Goal: Transaction & Acquisition: Purchase product/service

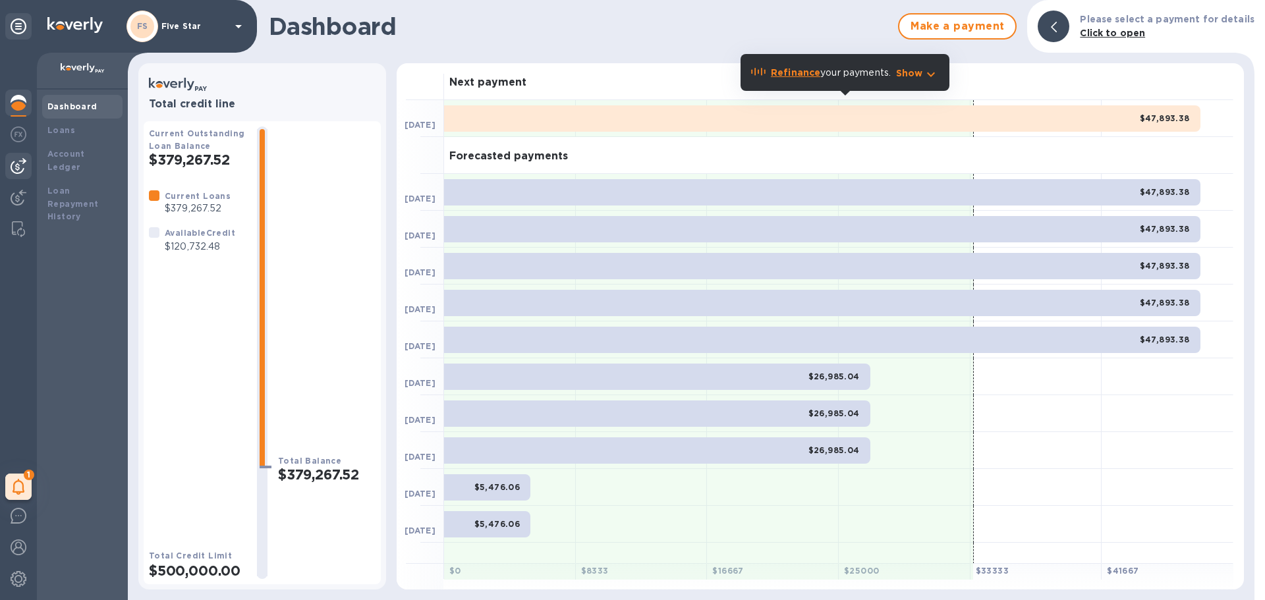
click at [15, 155] on div at bounding box center [18, 166] width 26 height 26
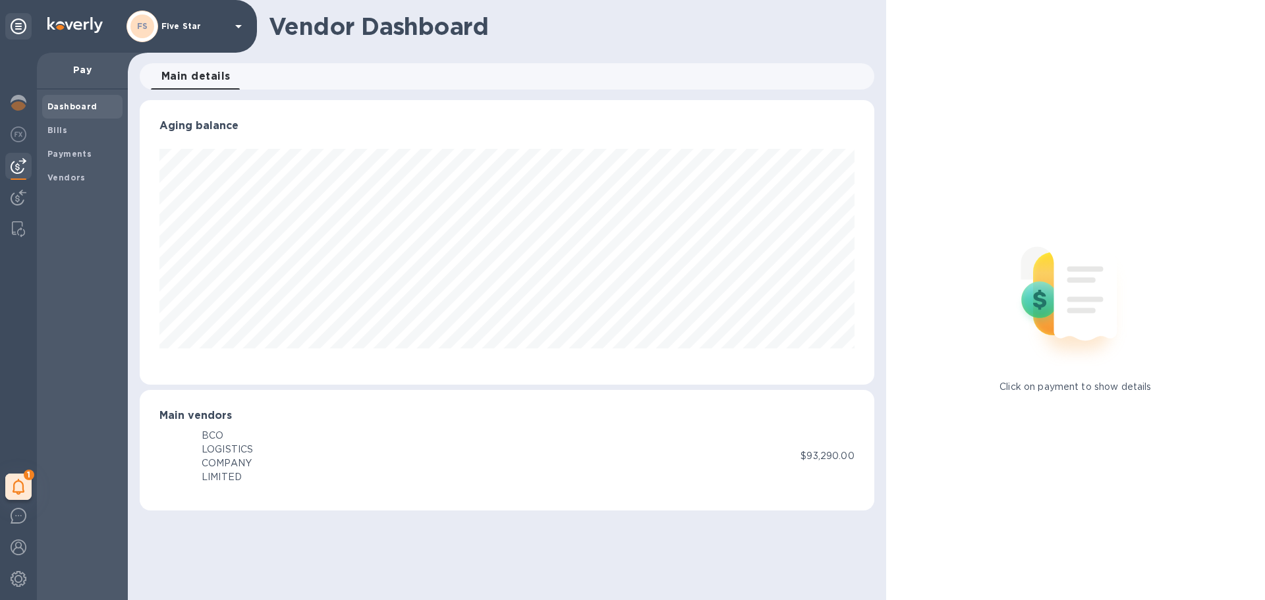
scroll to position [285, 734]
click at [15, 196] on img at bounding box center [19, 198] width 16 height 16
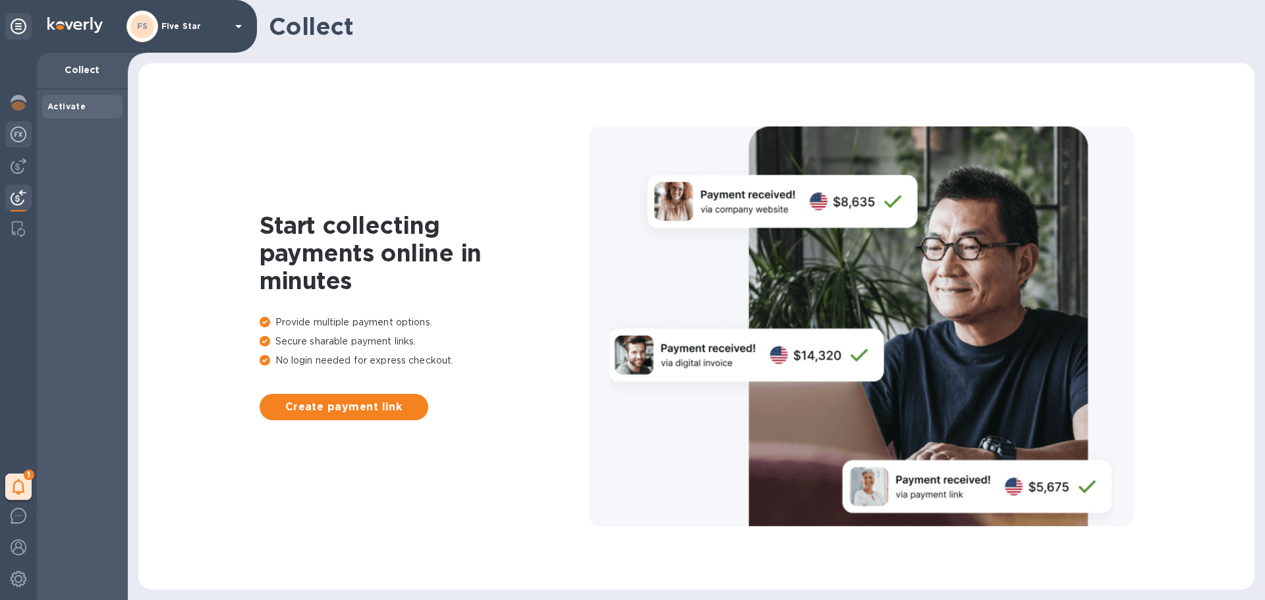
click at [11, 130] on img at bounding box center [19, 135] width 16 height 16
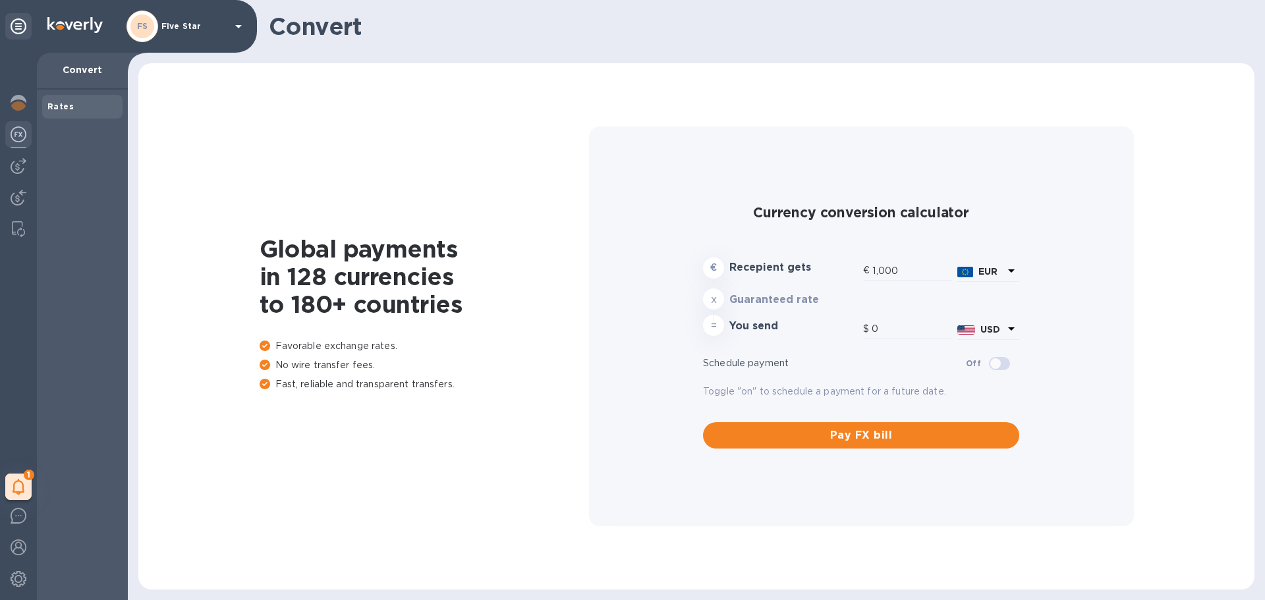
type input "1,168.22"
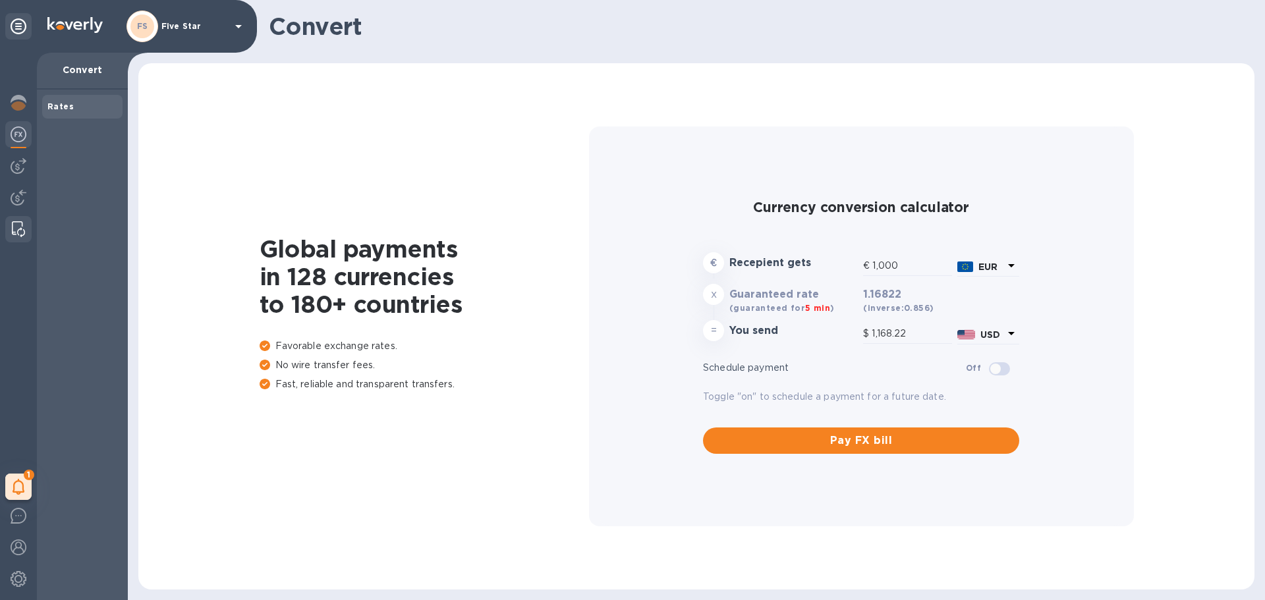
click at [9, 227] on div at bounding box center [19, 229] width 24 height 26
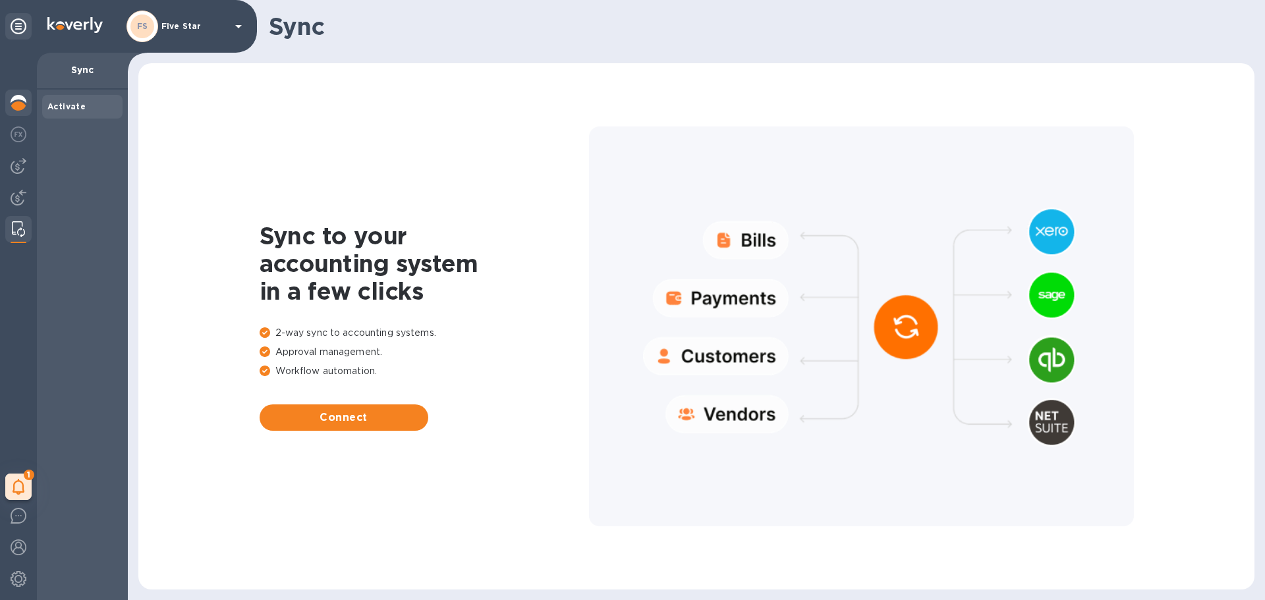
click at [19, 105] on img at bounding box center [19, 103] width 16 height 16
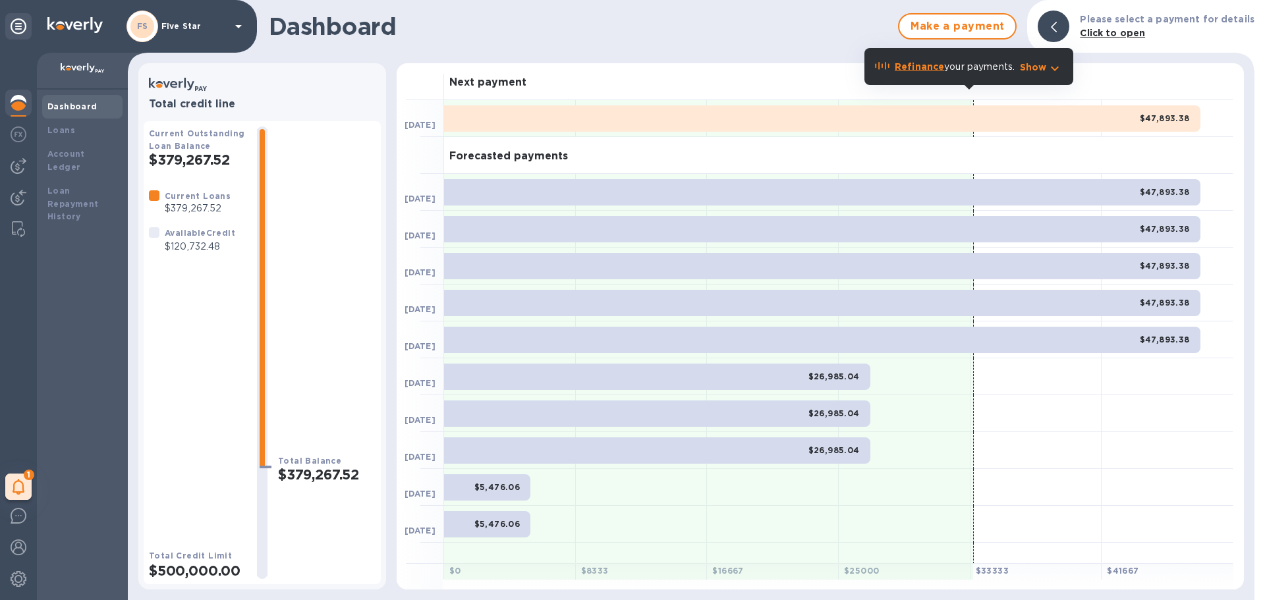
scroll to position [16, 0]
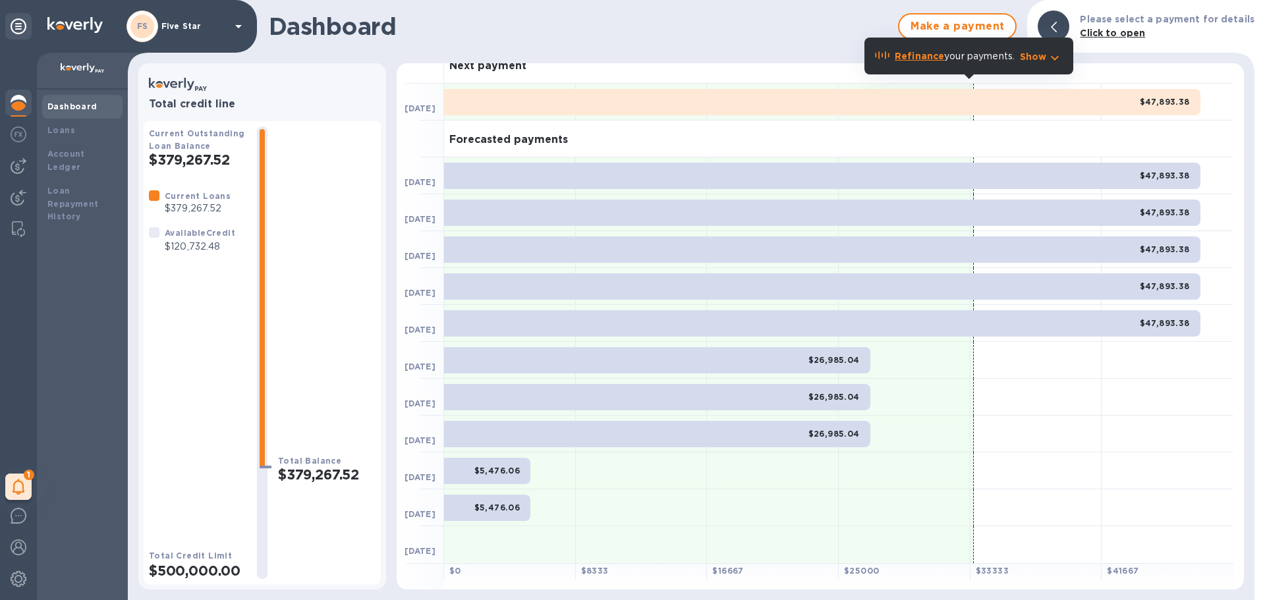
click at [1133, 34] on b "Click to open" at bounding box center [1112, 33] width 65 height 11
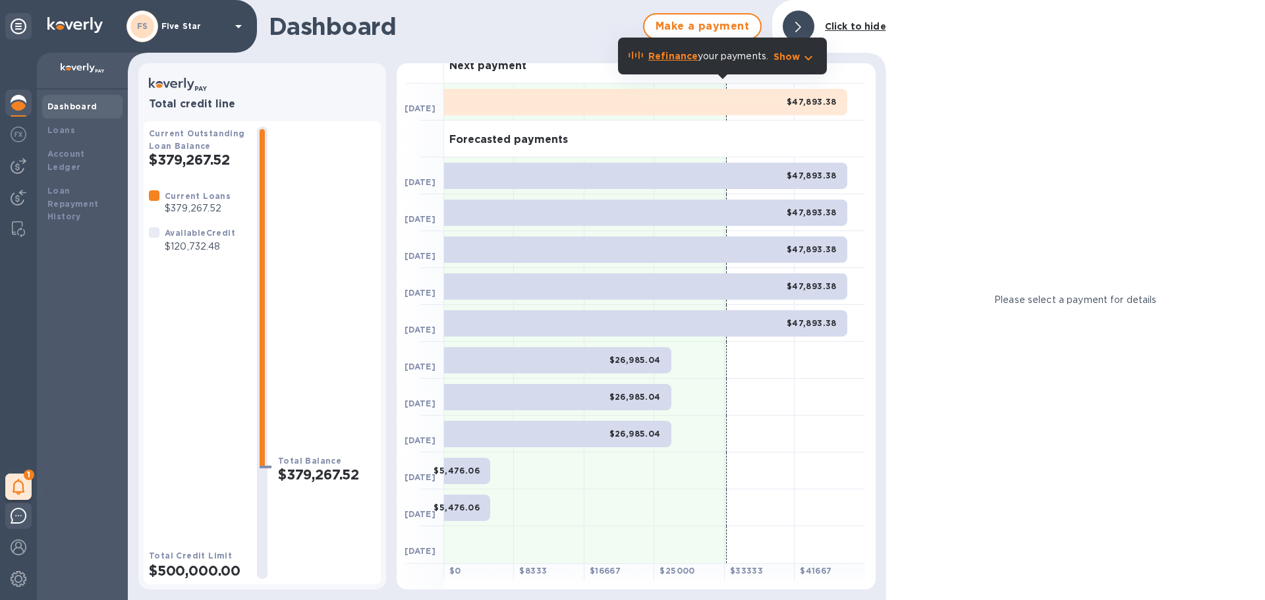
click at [9, 509] on div at bounding box center [18, 518] width 26 height 31
click at [241, 26] on icon at bounding box center [238, 26] width 7 height 3
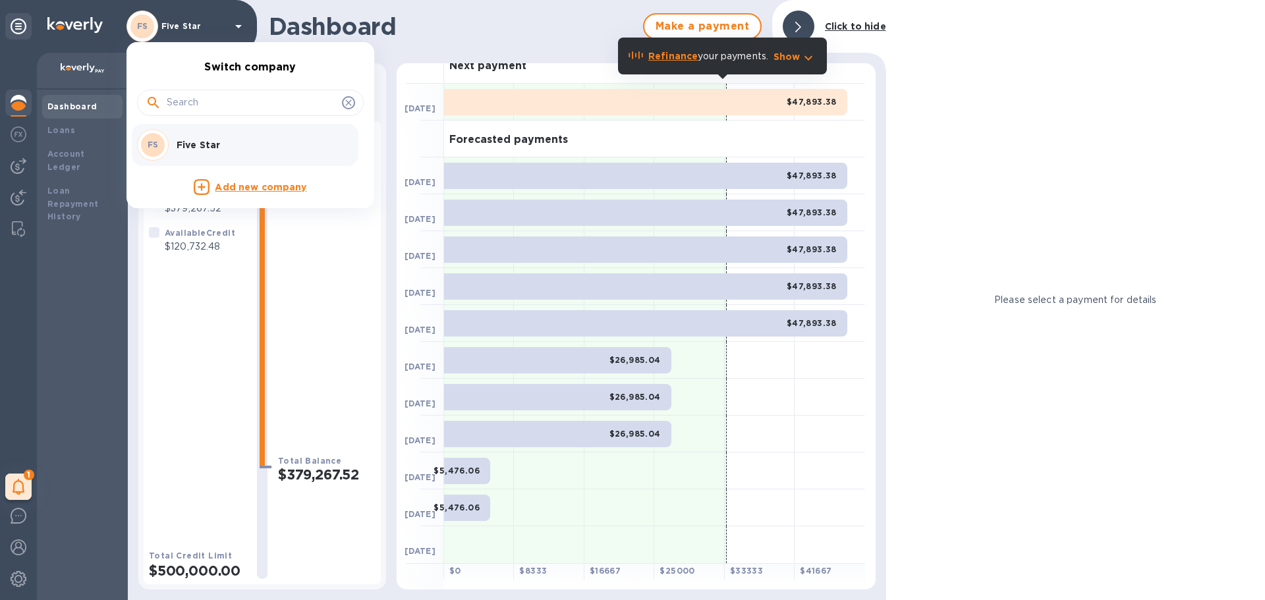
click at [803, 20] on div at bounding box center [632, 300] width 1265 height 600
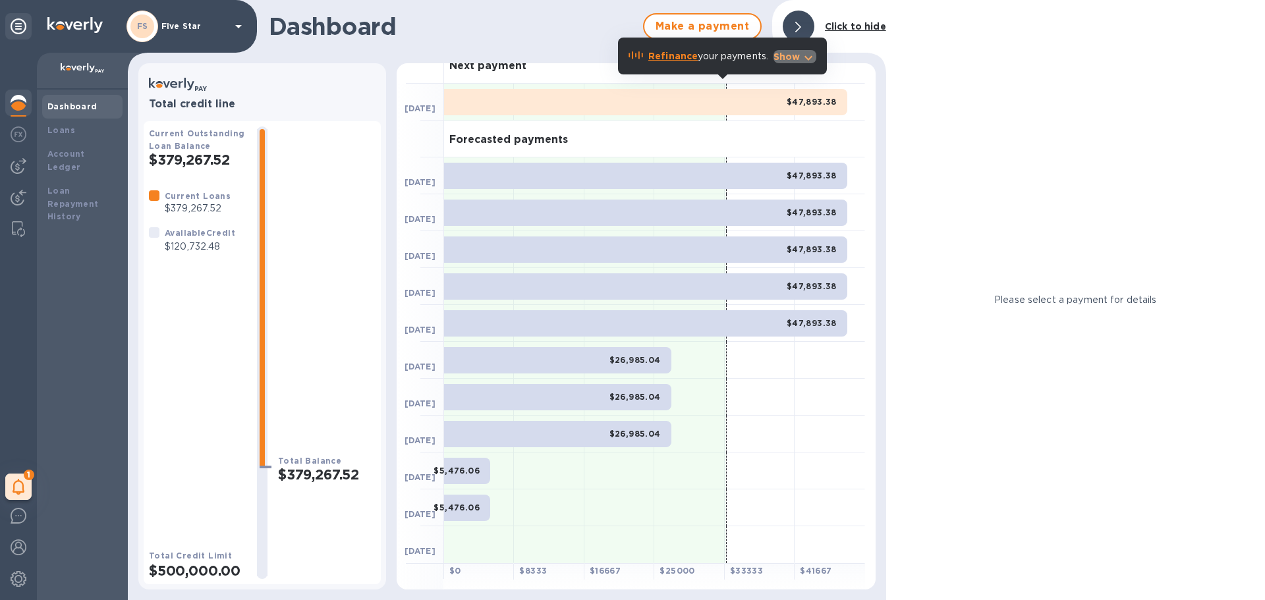
click at [813, 58] on icon "button" at bounding box center [809, 58] width 16 height 16
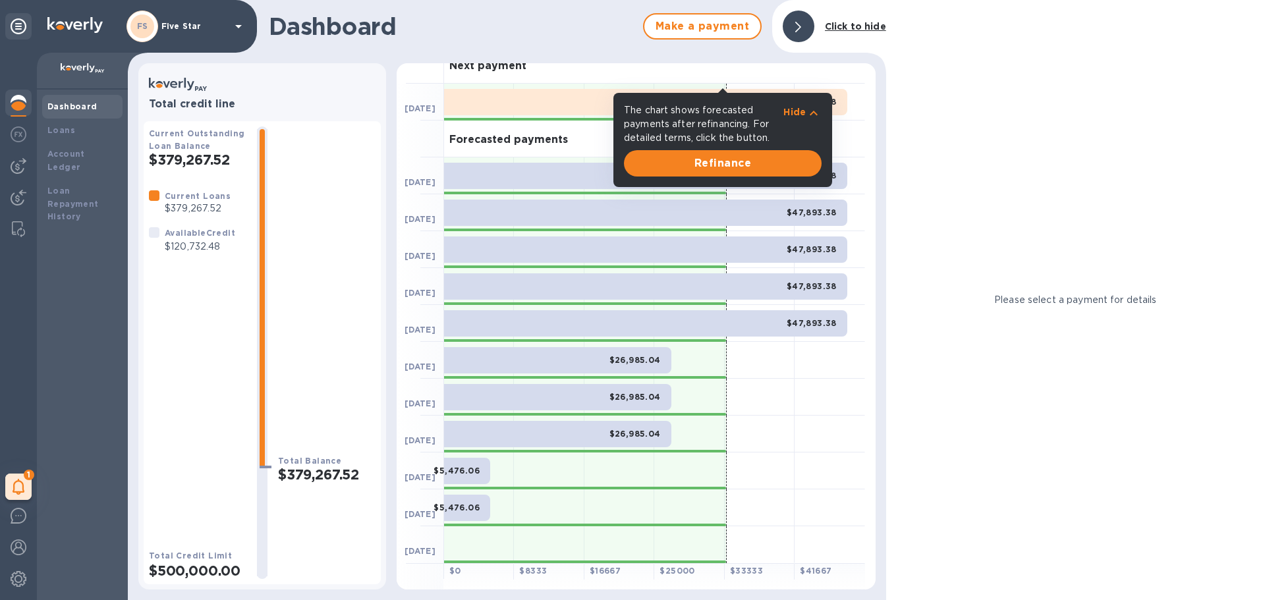
click at [799, 24] on icon at bounding box center [798, 27] width 6 height 11
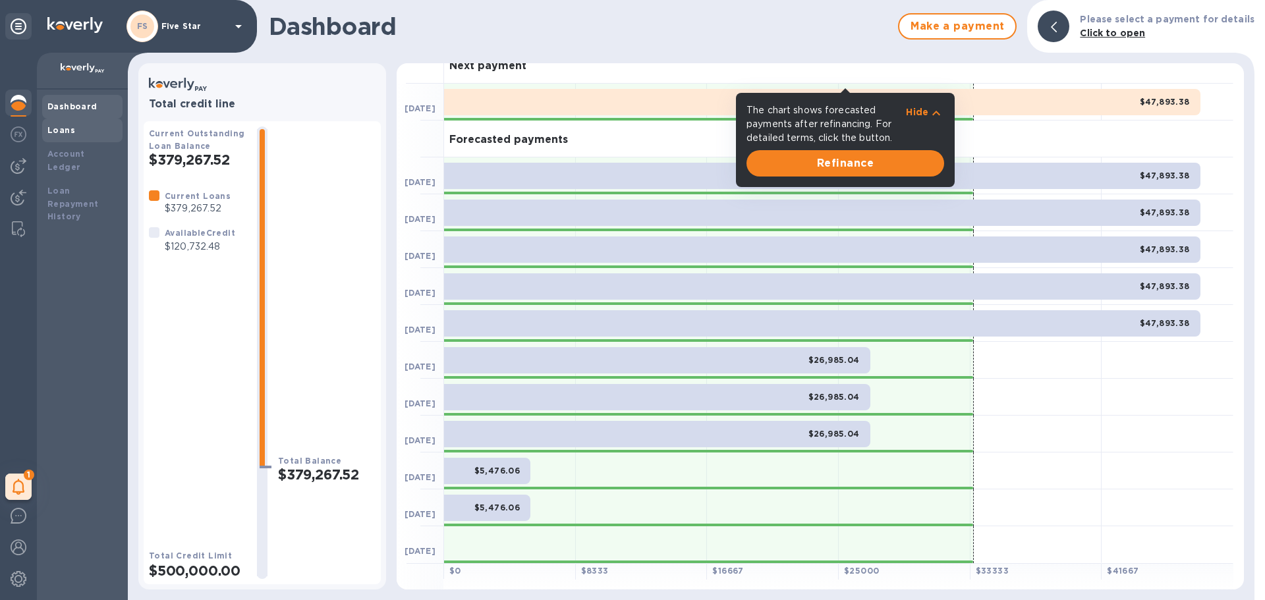
click at [57, 129] on b "Loans" at bounding box center [61, 130] width 28 height 10
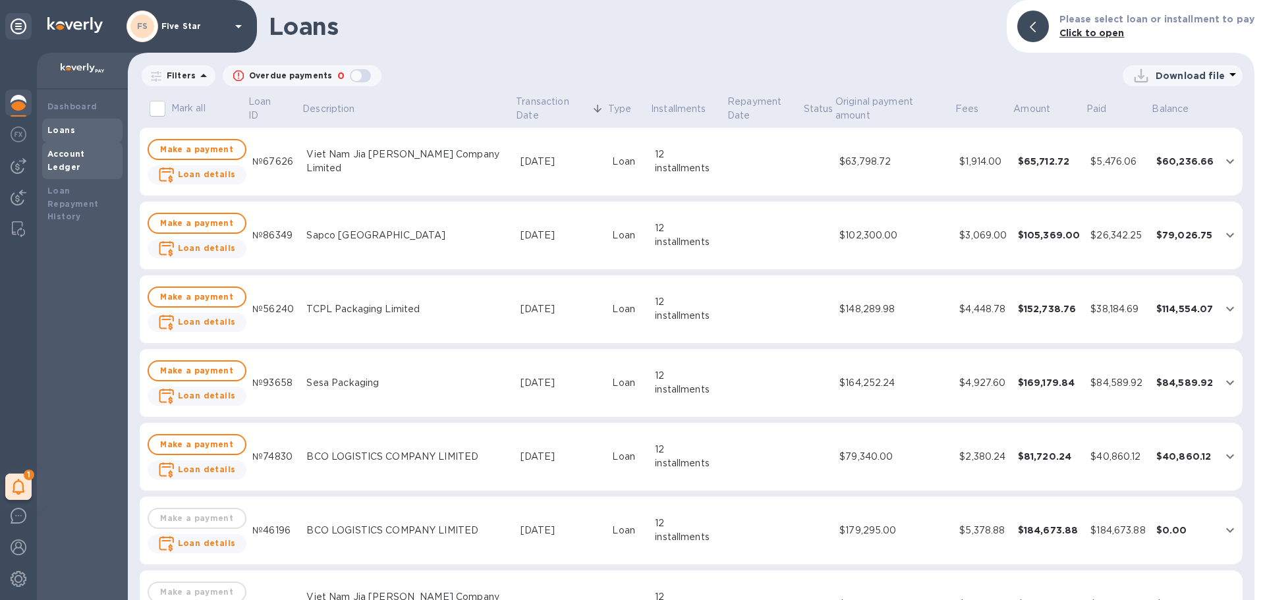
click at [58, 154] on b "Account Ledger" at bounding box center [66, 160] width 38 height 23
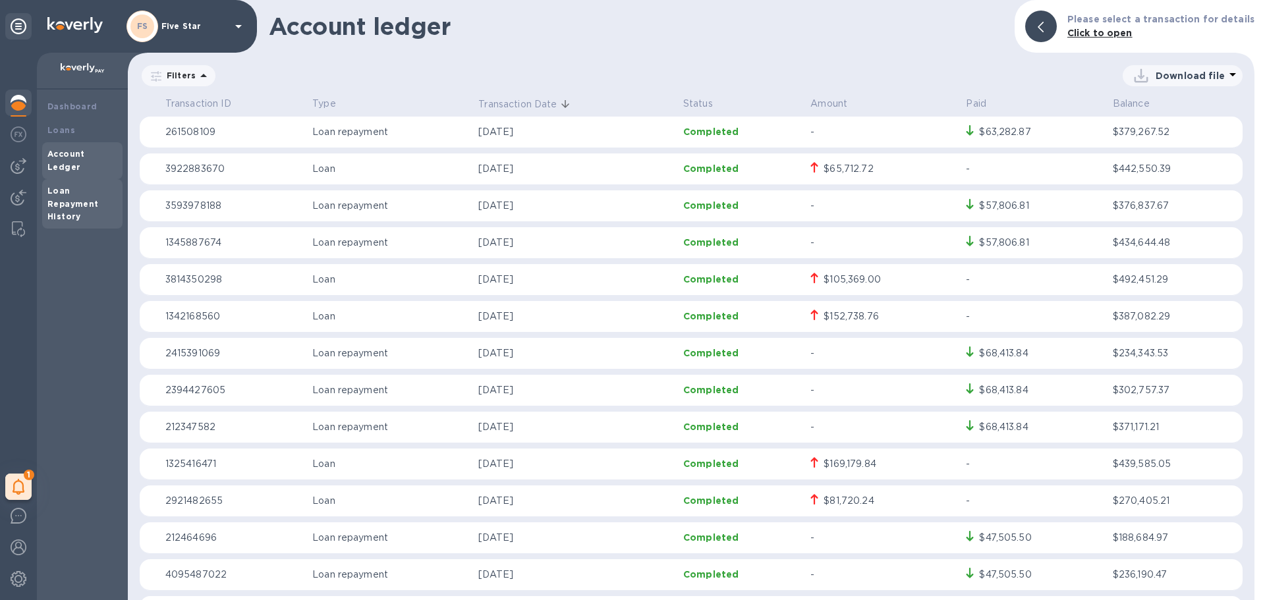
click at [59, 185] on div "Loan Repayment History" at bounding box center [82, 205] width 70 height 40
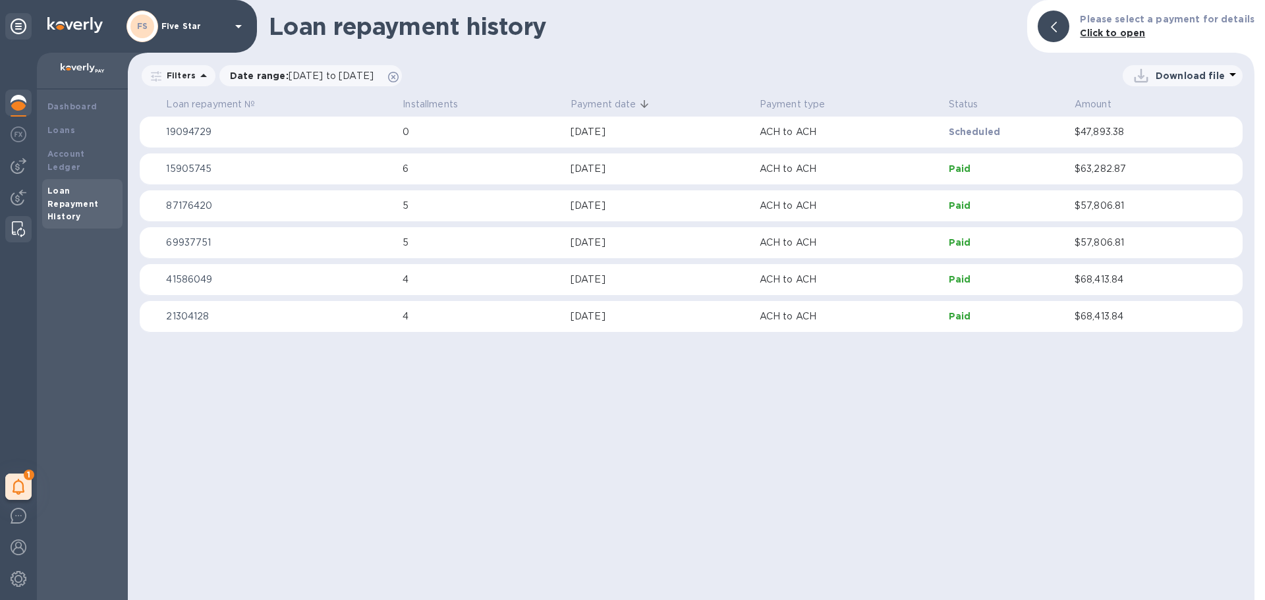
click at [13, 224] on img at bounding box center [18, 229] width 13 height 16
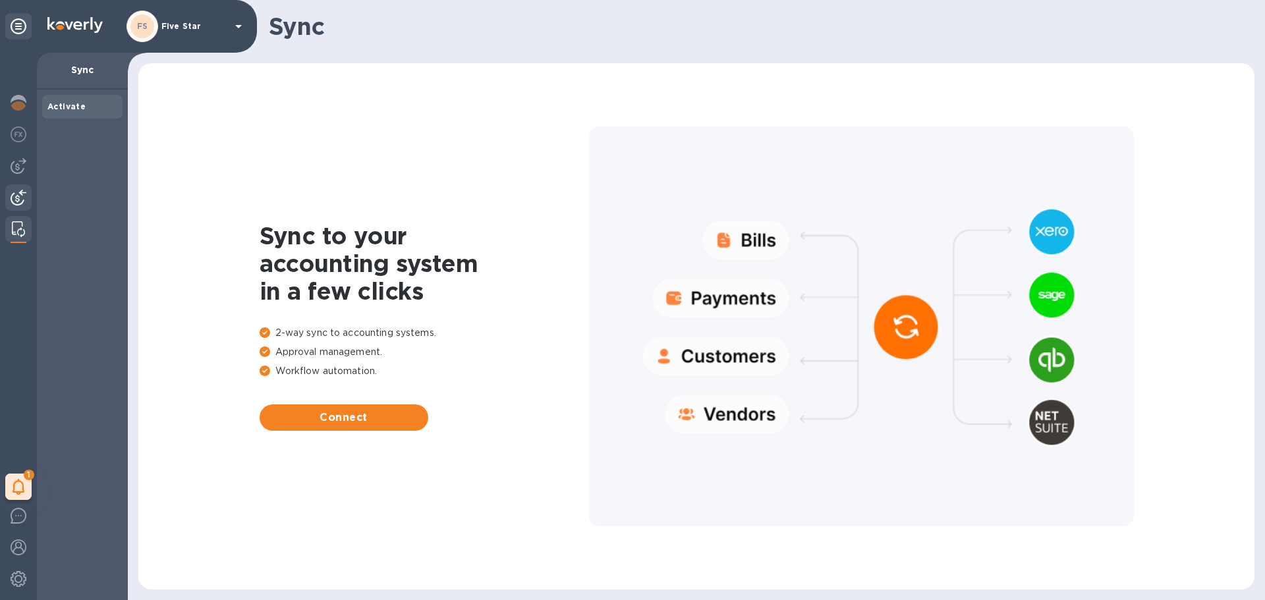
click at [27, 198] on div at bounding box center [18, 199] width 26 height 29
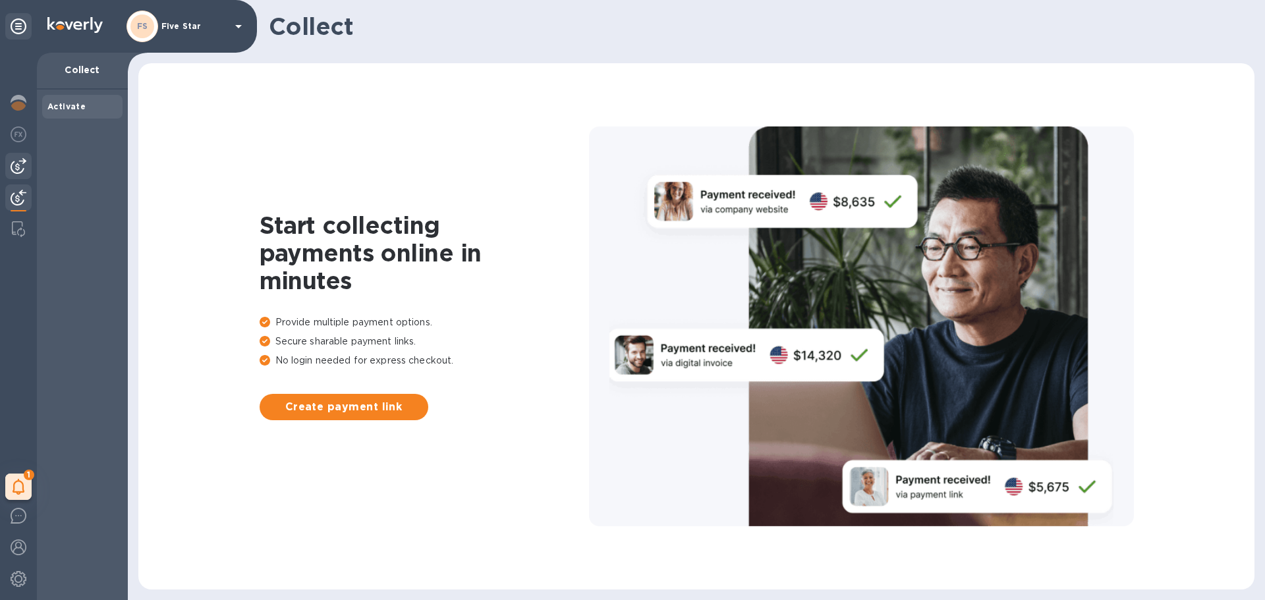
click at [13, 165] on img at bounding box center [19, 166] width 16 height 16
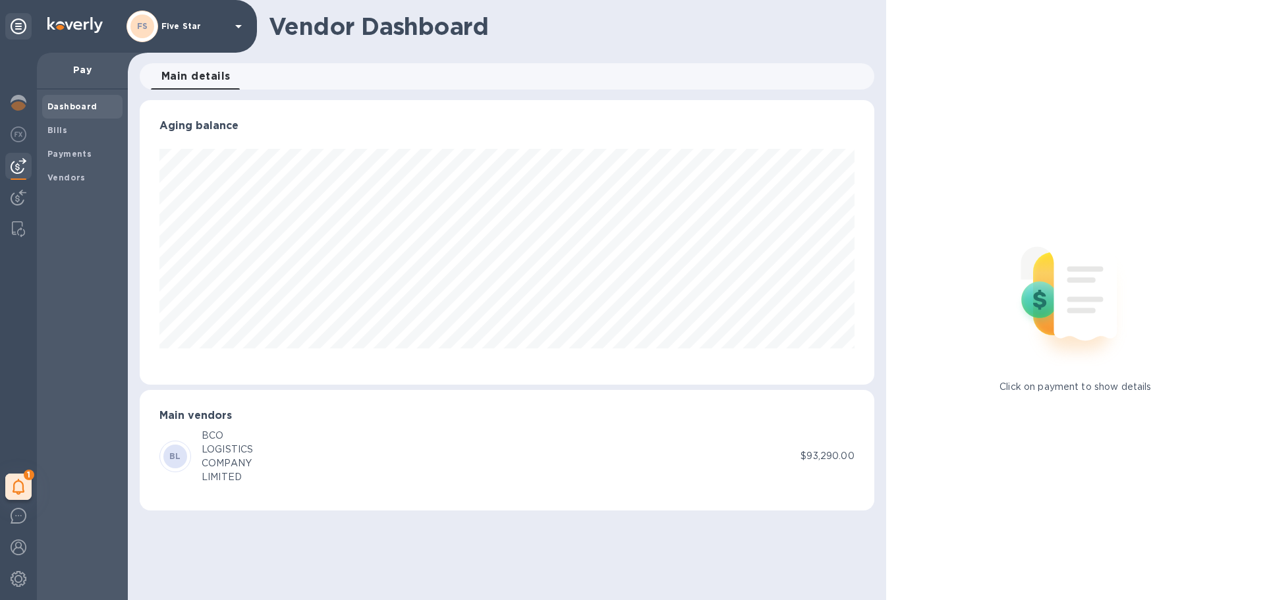
scroll to position [285, 734]
click at [65, 137] on div "Bills" at bounding box center [82, 131] width 80 height 24
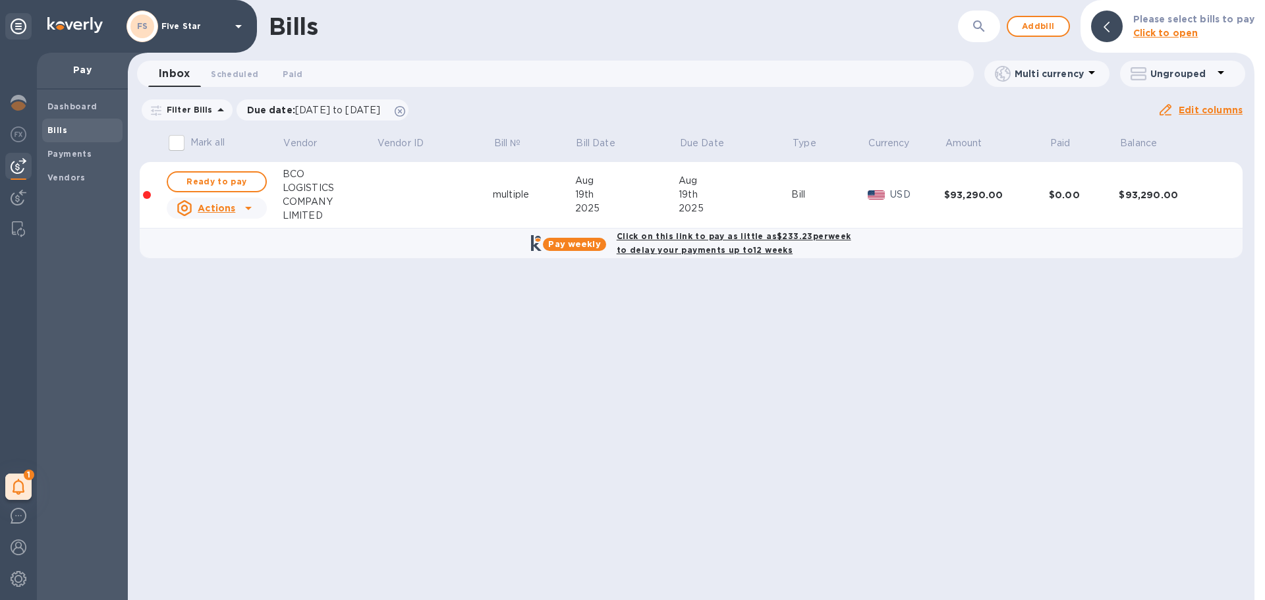
click at [252, 208] on icon at bounding box center [249, 208] width 16 height 16
click at [208, 297] on b "Delete" at bounding box center [220, 293] width 33 height 11
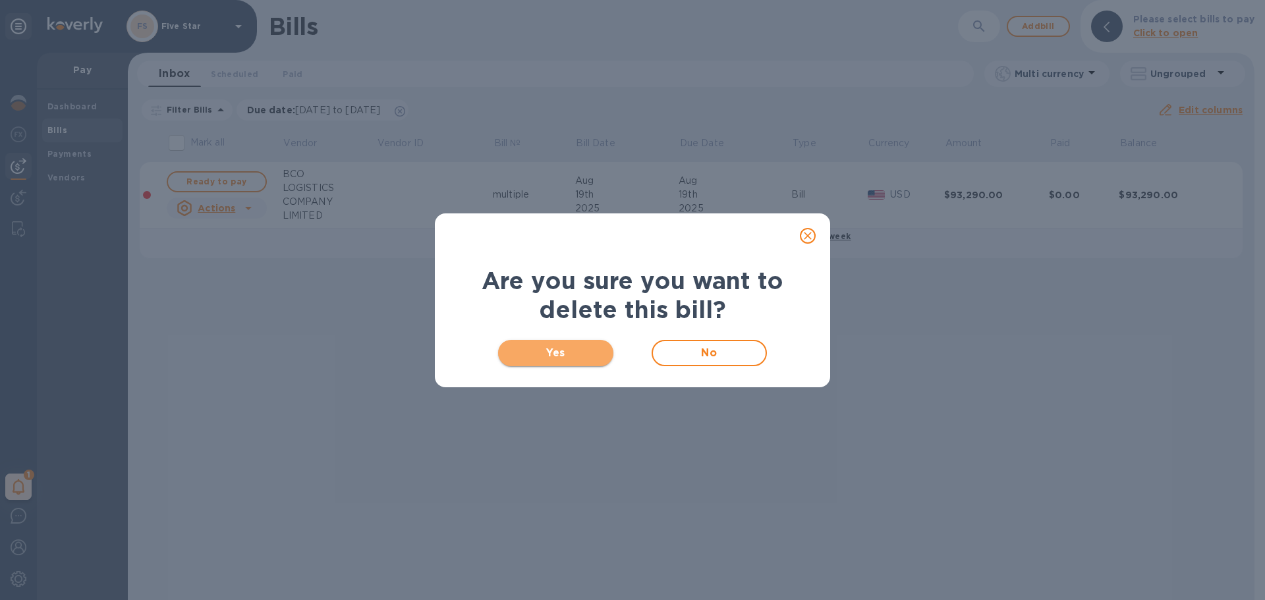
click at [550, 355] on span "Yes" at bounding box center [556, 353] width 94 height 16
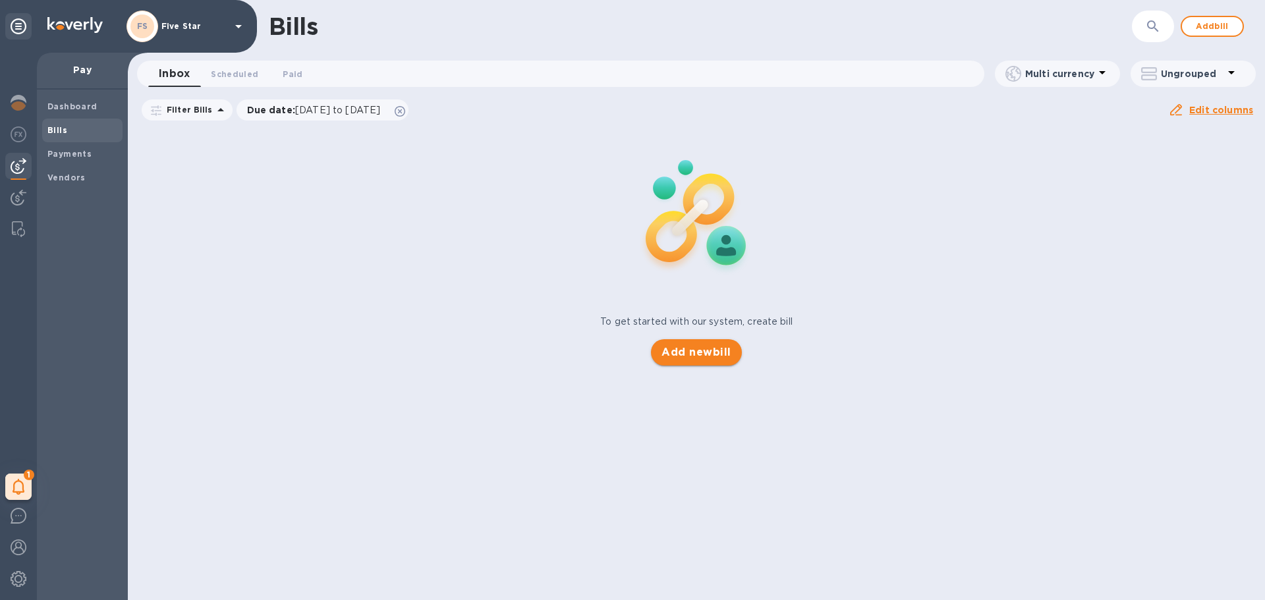
click at [676, 351] on span "Add new bill" at bounding box center [696, 353] width 69 height 16
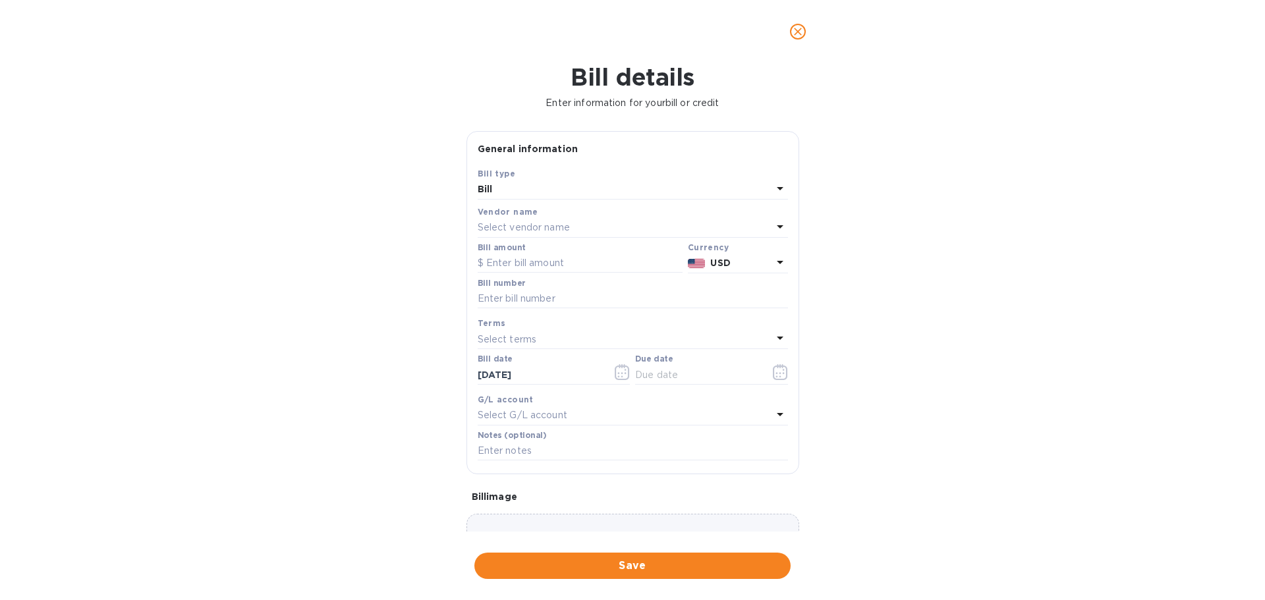
click at [515, 225] on p "Select vendor name" at bounding box center [524, 228] width 92 height 14
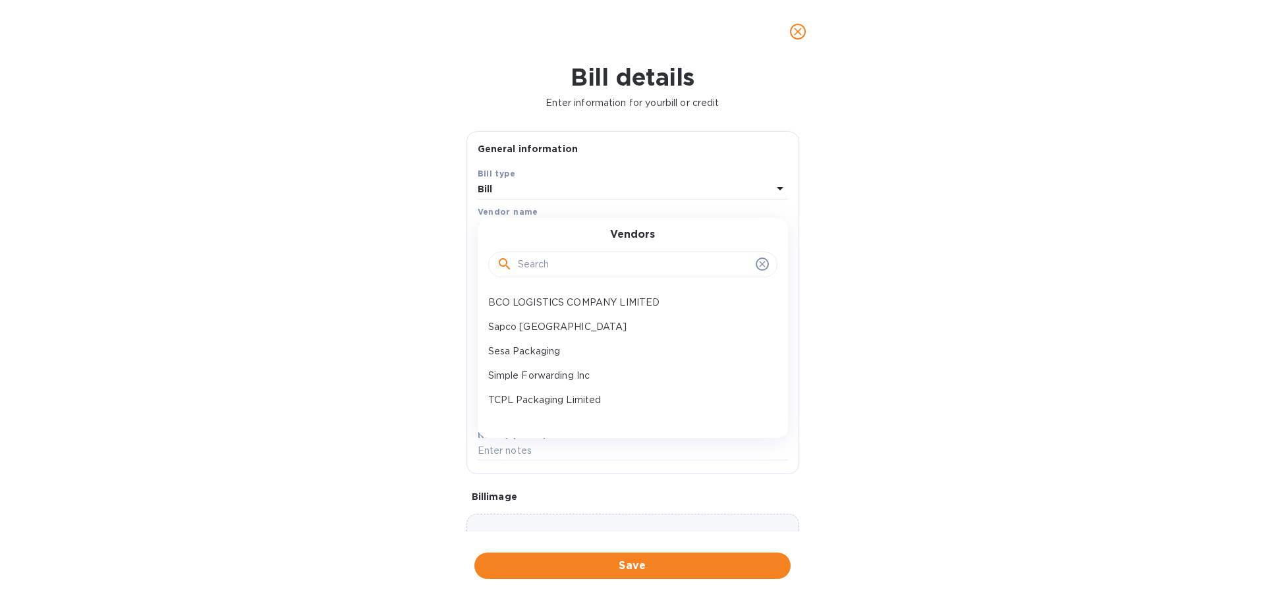
click at [525, 260] on input "text" at bounding box center [634, 265] width 233 height 20
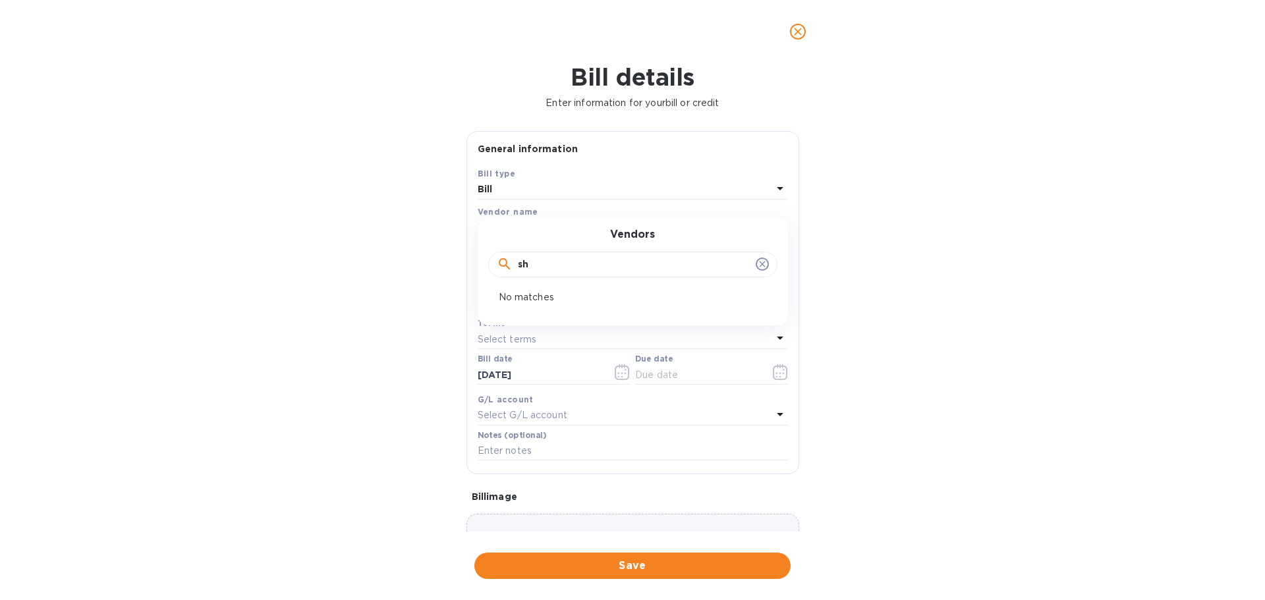
type input "s"
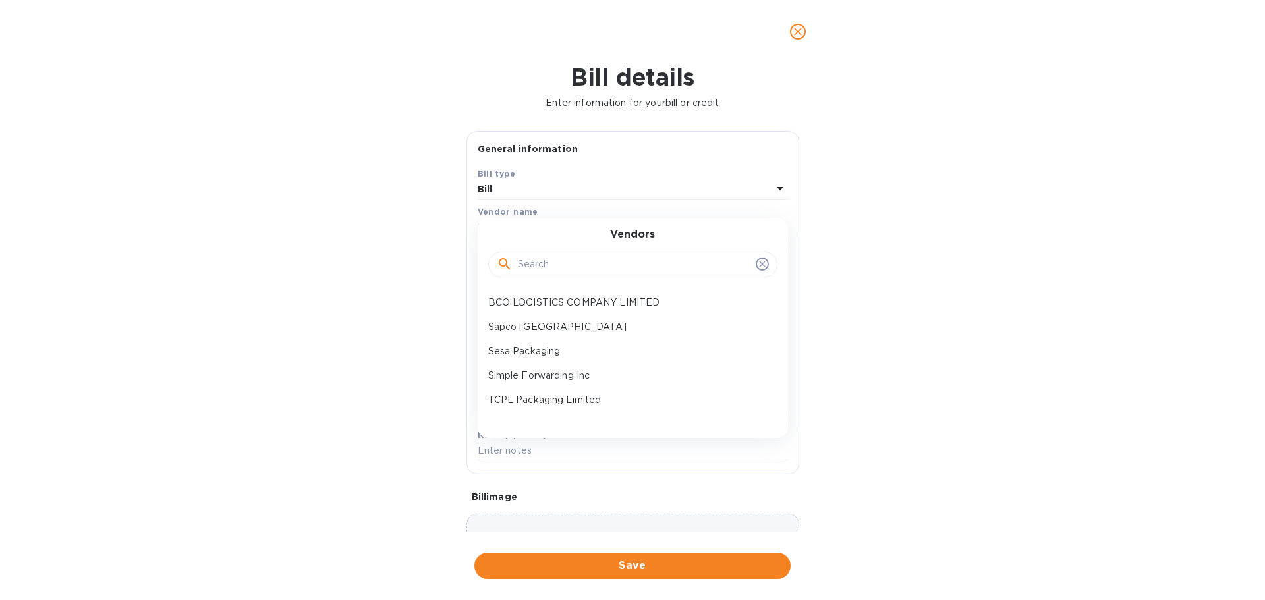
click at [919, 437] on div "Bill details Enter information for your bill or credit General information Save…" at bounding box center [632, 331] width 1265 height 537
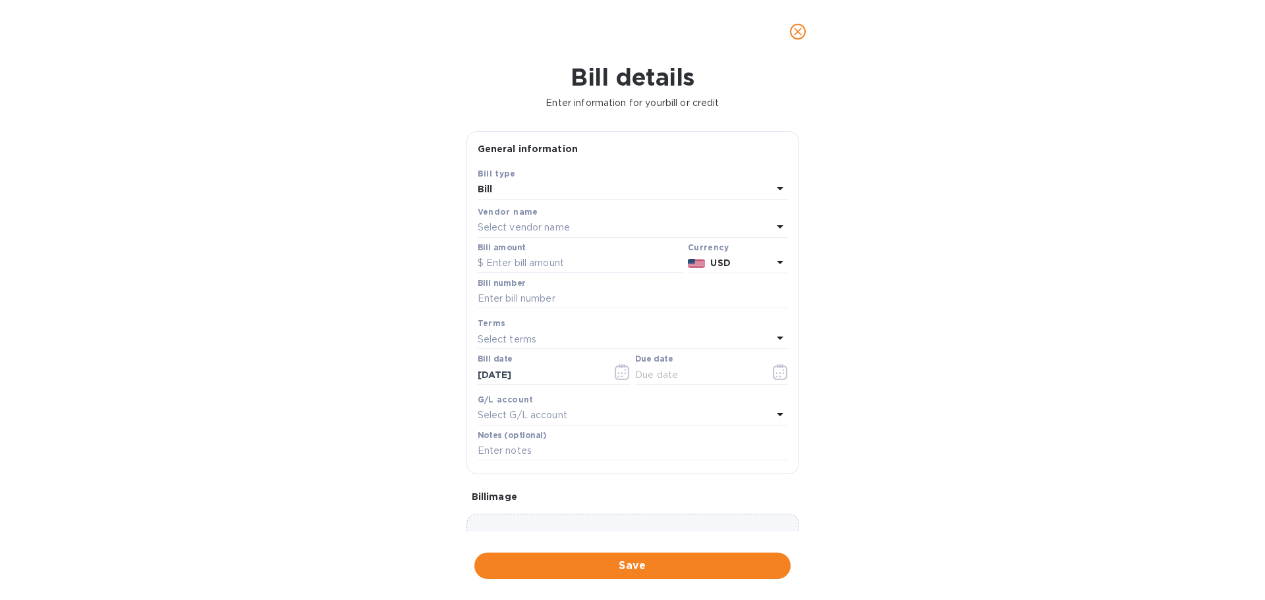
scroll to position [285, 734]
click at [518, 231] on p "Select vendor name" at bounding box center [524, 228] width 92 height 14
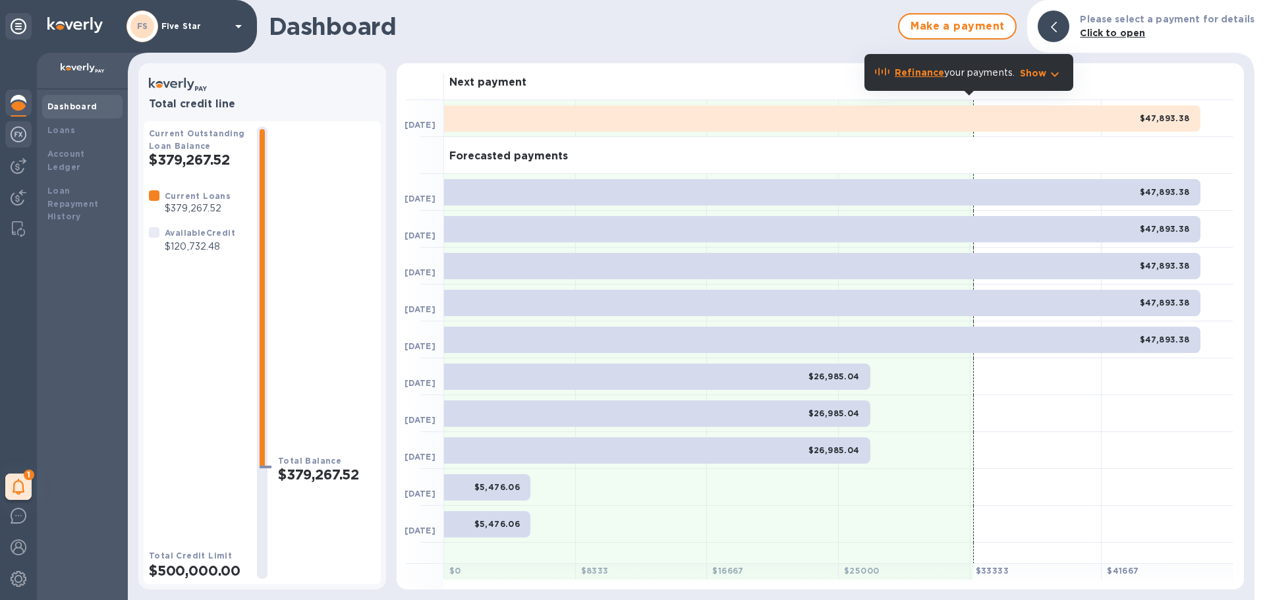
click at [22, 132] on img at bounding box center [19, 135] width 16 height 16
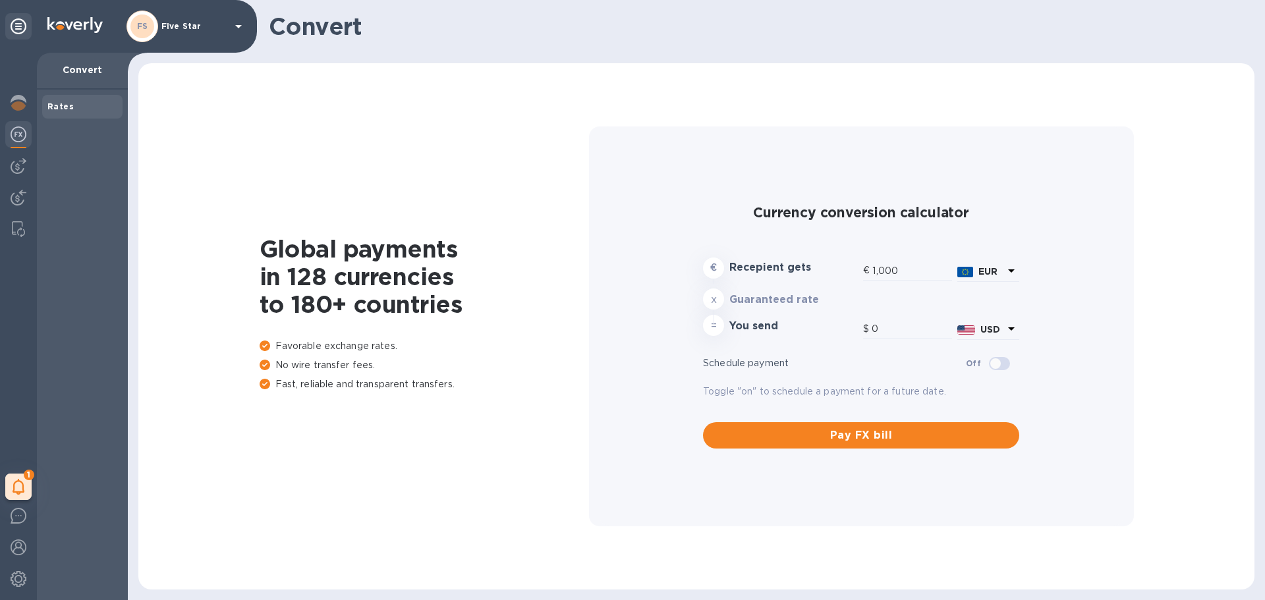
type input "1,167.11"
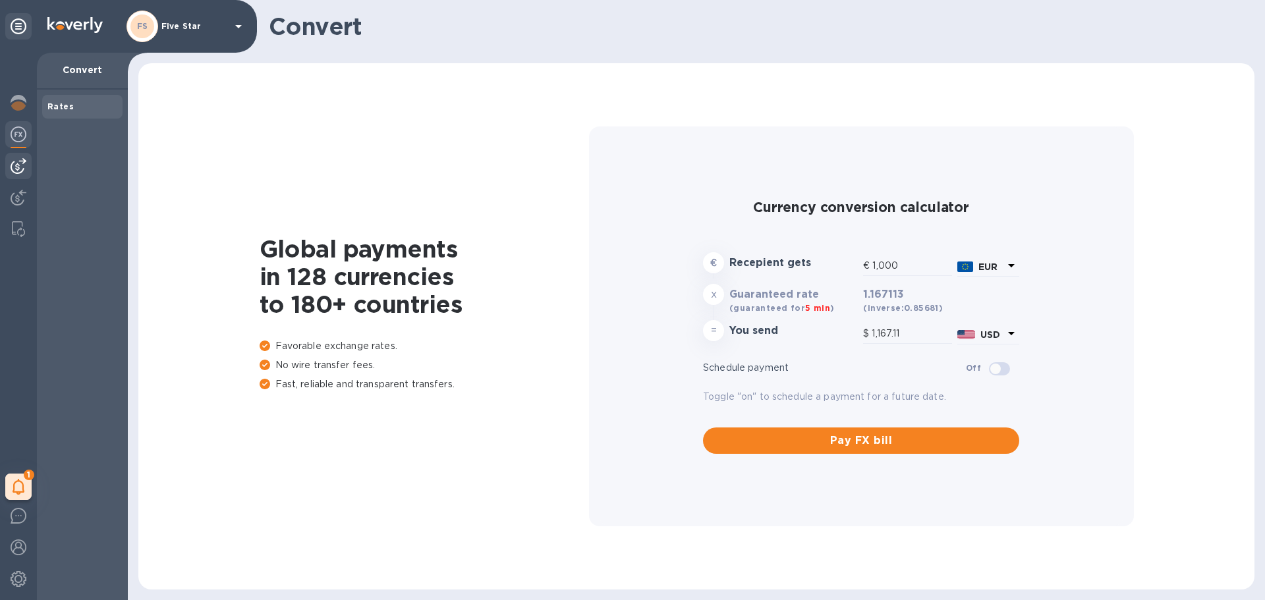
click at [12, 161] on img at bounding box center [19, 166] width 16 height 16
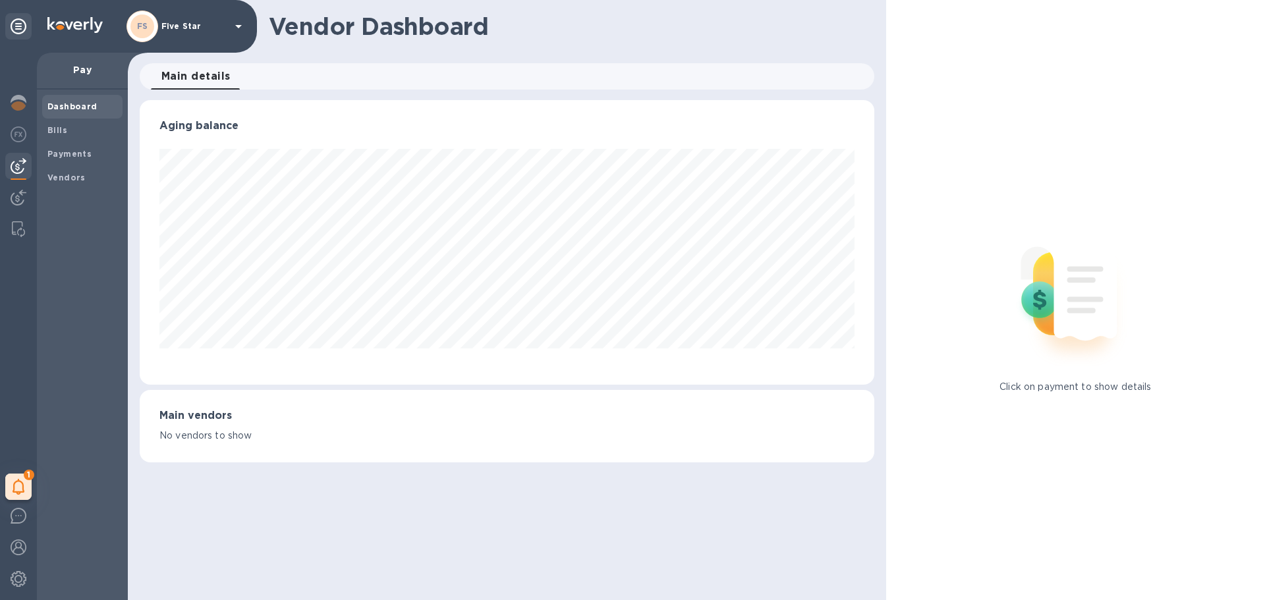
scroll to position [285, 734]
click at [67, 179] on b "Vendors" at bounding box center [66, 178] width 38 height 10
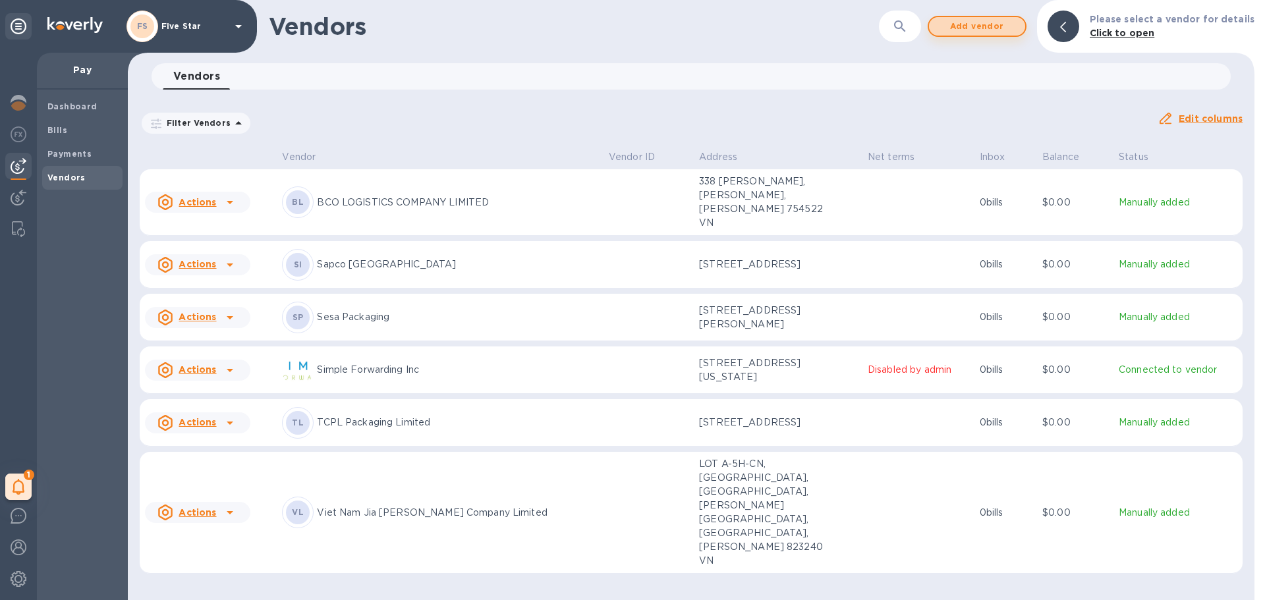
click at [990, 31] on span "Add vendor" at bounding box center [977, 26] width 75 height 16
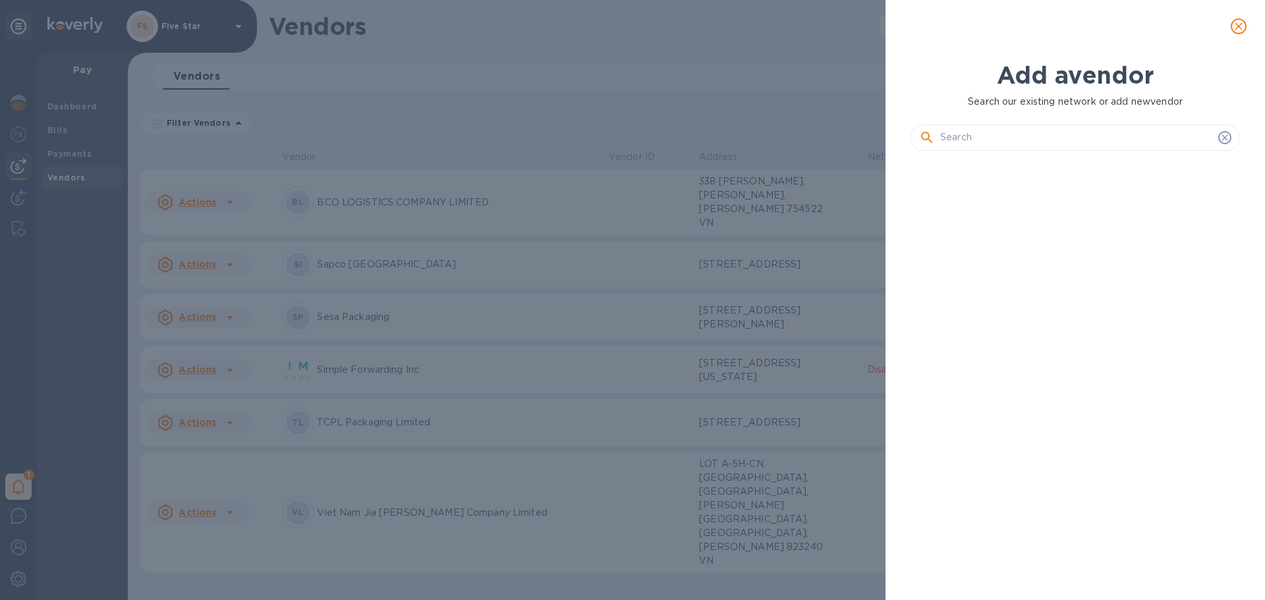
scroll to position [394, 335]
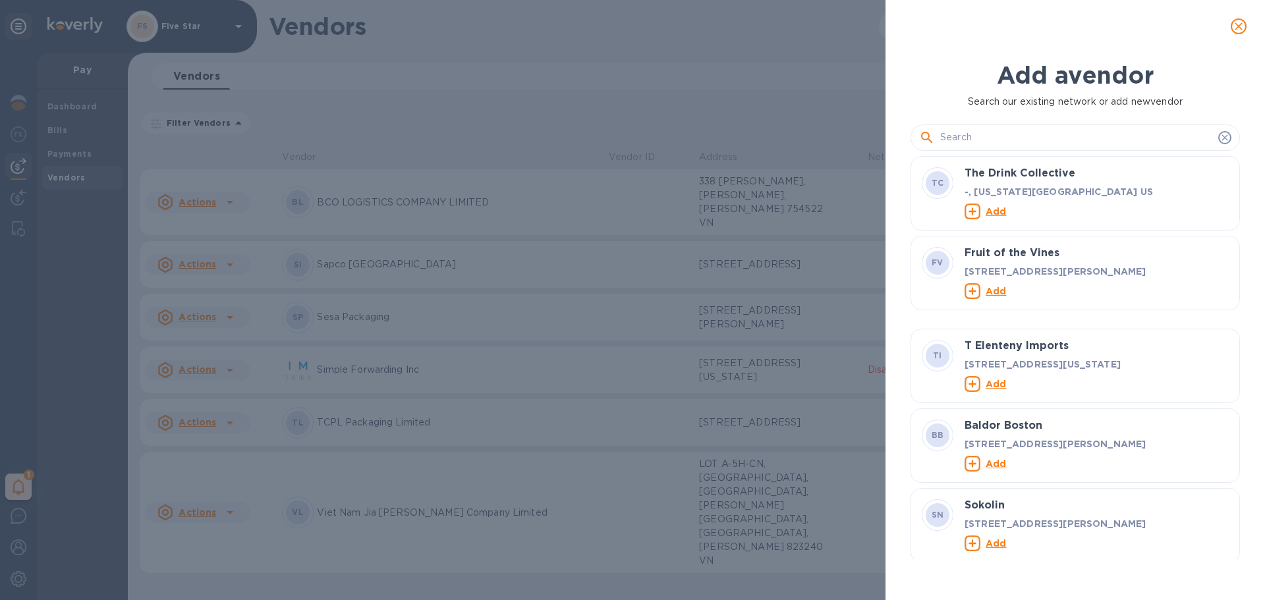
click at [960, 136] on input "text" at bounding box center [1076, 138] width 273 height 20
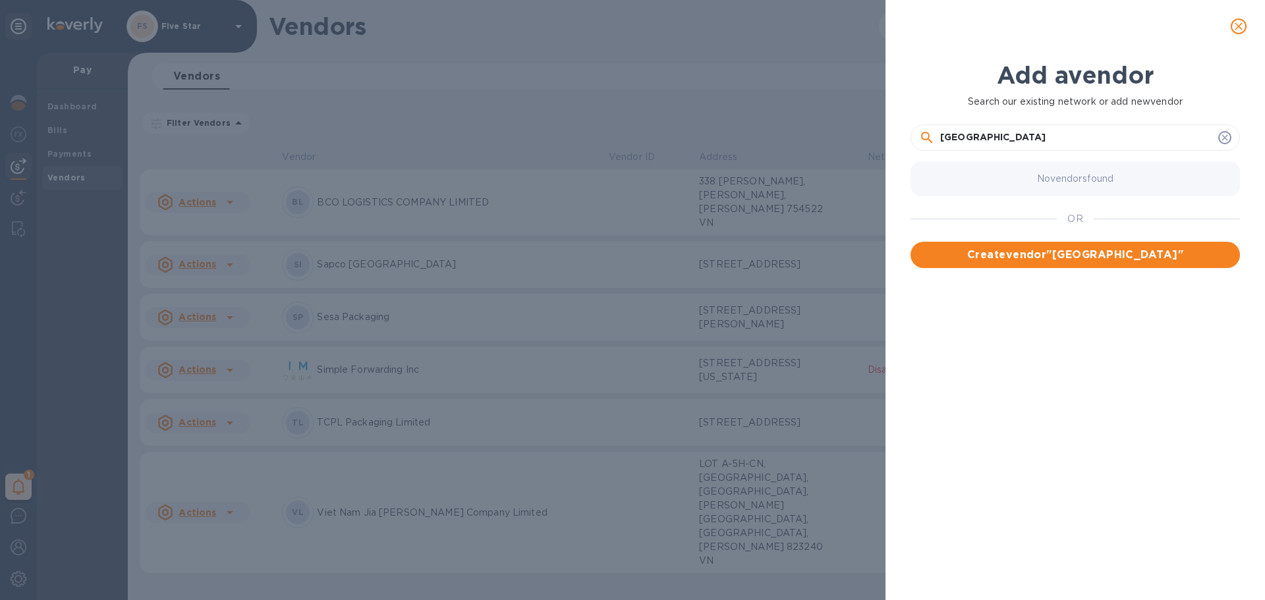
drag, startPoint x: 982, startPoint y: 138, endPoint x: 873, endPoint y: 133, distance: 108.8
click at [873, 133] on div "Add a vendor Search our existing network or add new vendor Shandong No vendors …" at bounding box center [632, 300] width 1265 height 600
paste input "HANDONG SINOCOROPLAST"
type input "SHANDONG SINOCOROPLAST"
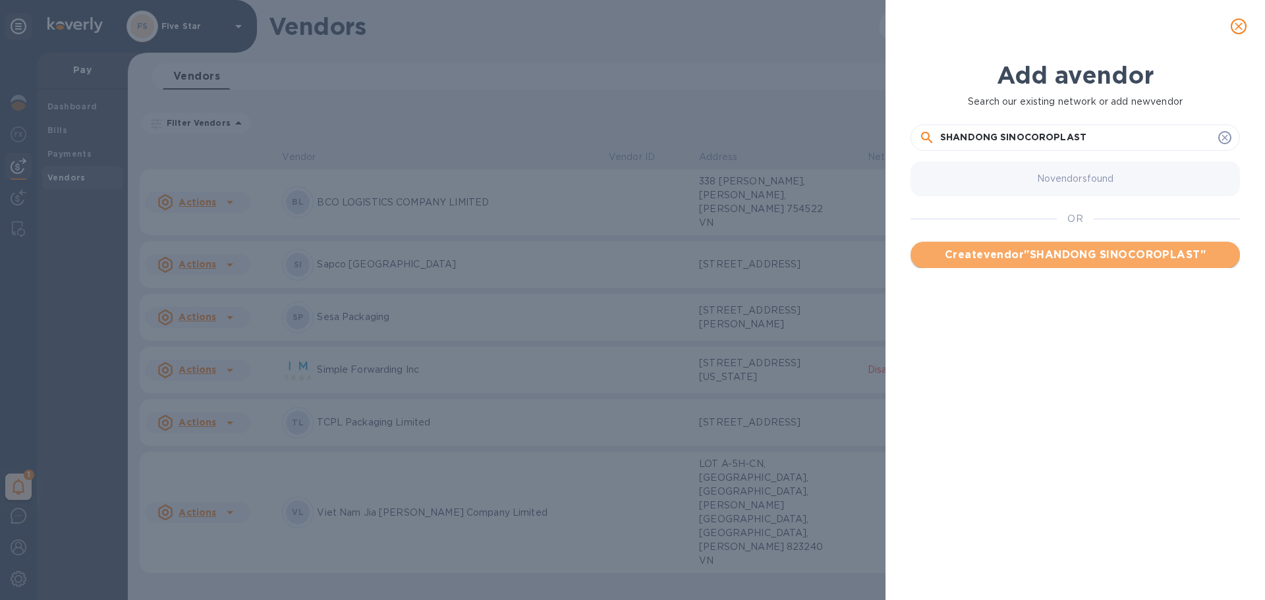
click at [1052, 252] on span "Create vendor " SHANDONG SINOCOROPLAST "" at bounding box center [1075, 255] width 308 height 16
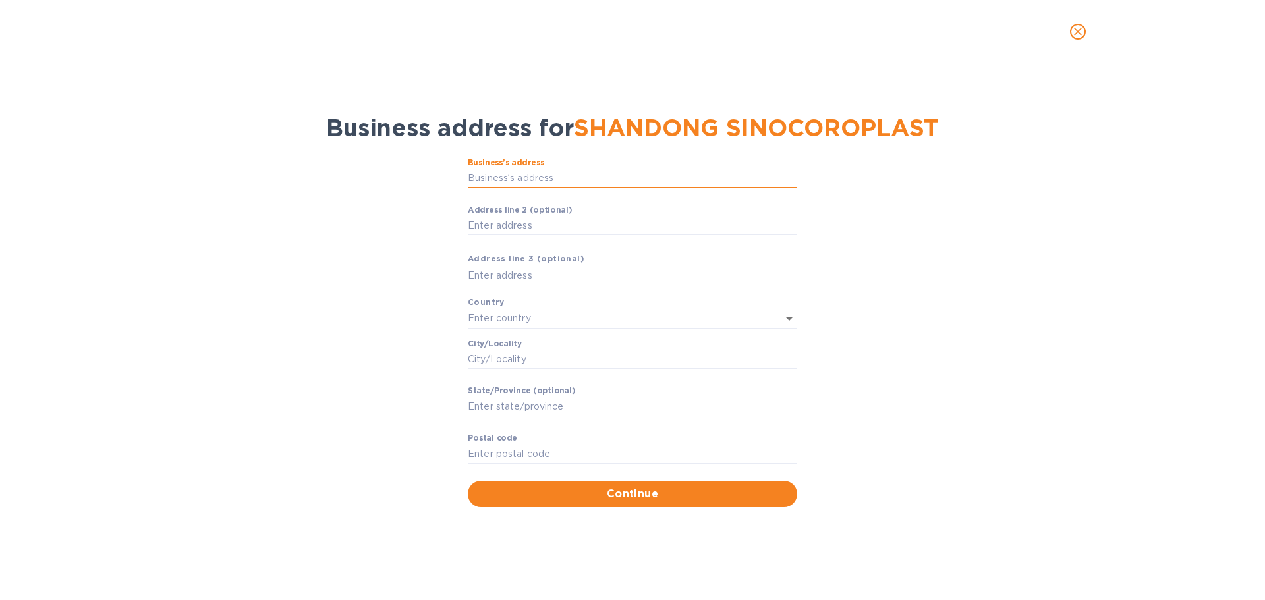
click at [511, 175] on input "Business’s аddress" at bounding box center [633, 179] width 330 height 20
paste input "No.128 Qixing East Rd,Zichuan"
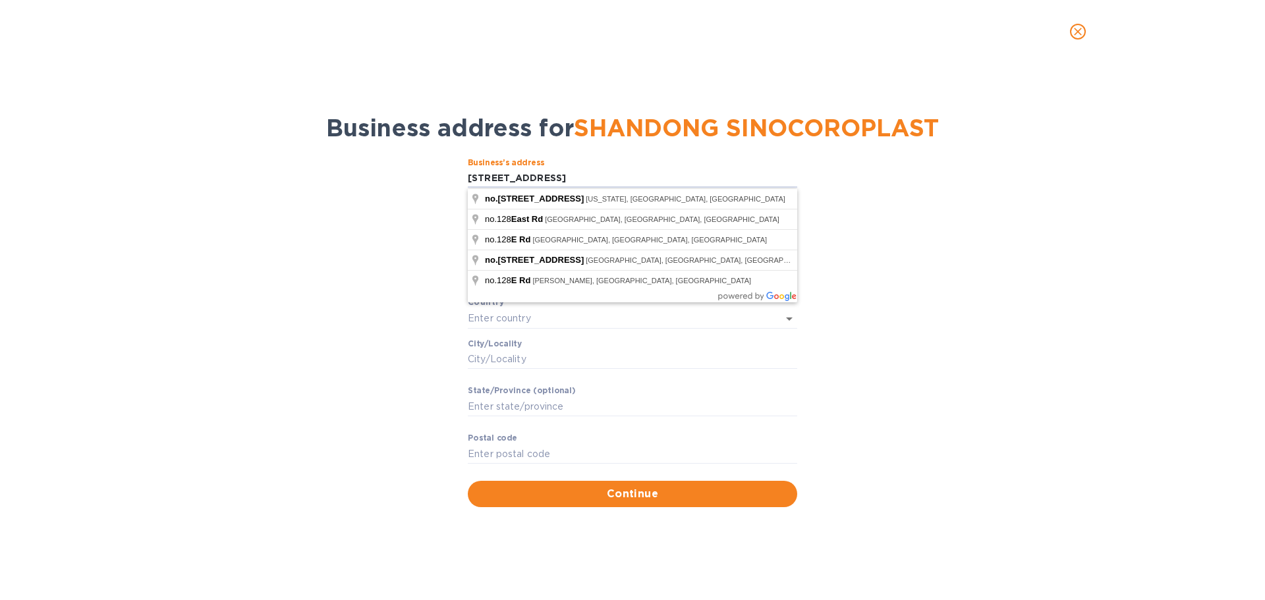
type input "No.128 Qixing East Rd,Zichuan"
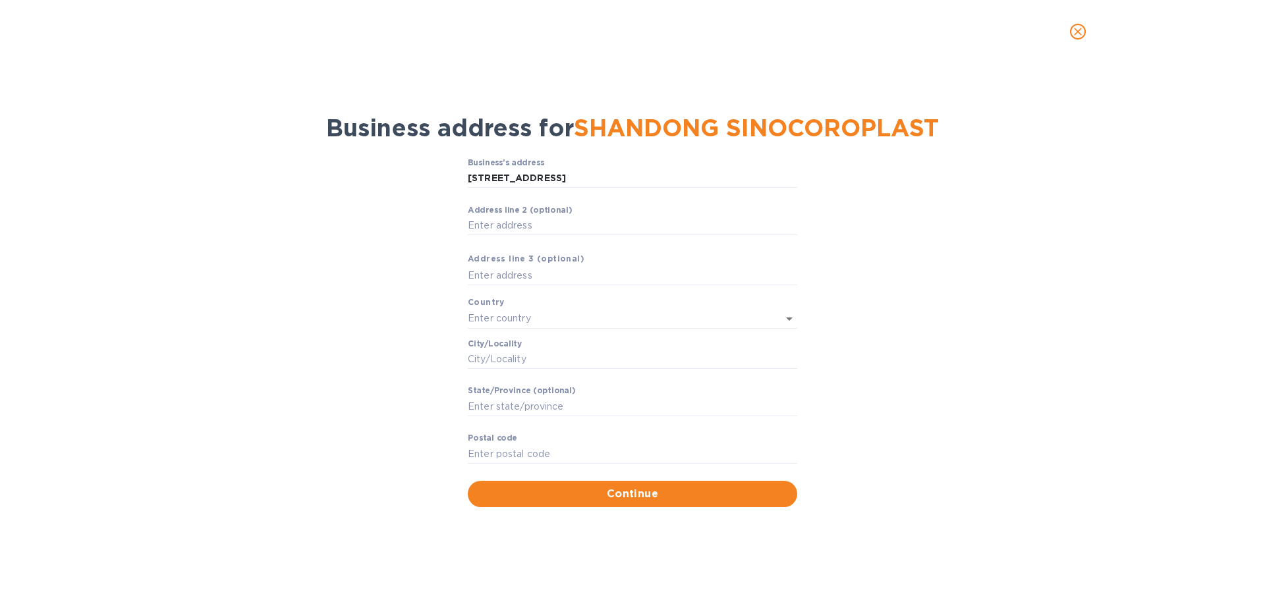
click at [380, 245] on div "Business’s аddress No.128 Qixing East Rd,Zichuan ​ Аddress line 2 (optional) ​ …" at bounding box center [632, 332] width 1231 height 365
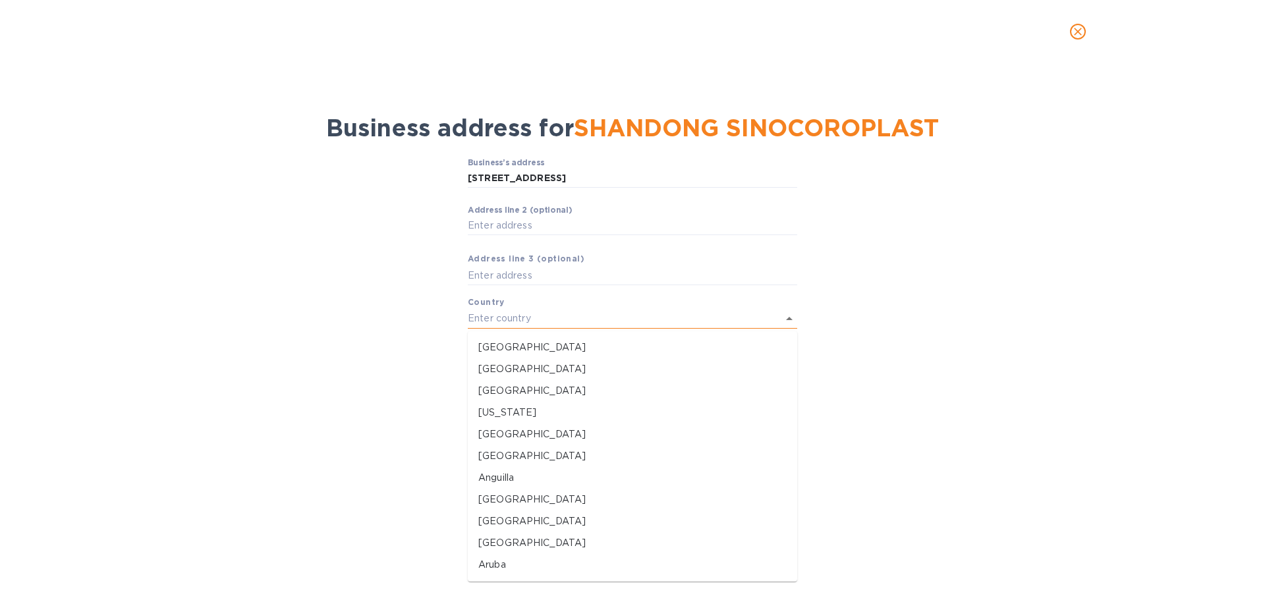
click at [500, 312] on input "text" at bounding box center [614, 318] width 293 height 19
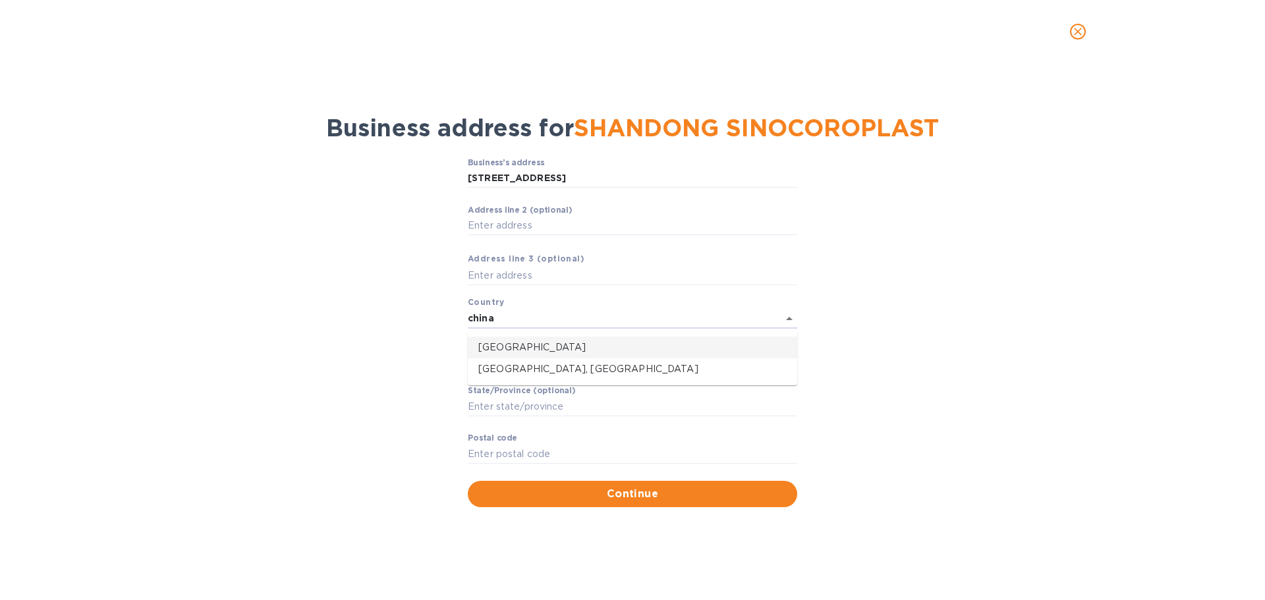
click at [495, 346] on p "China" at bounding box center [632, 348] width 308 height 14
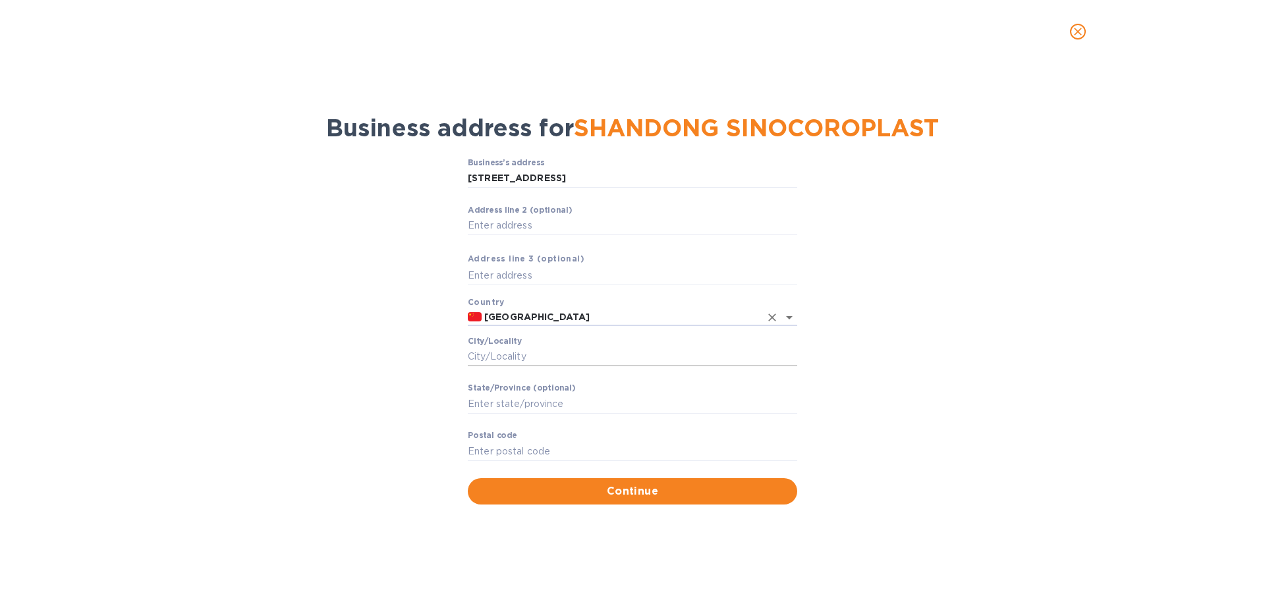
type input "China"
click at [507, 355] on input "Сity/Locаlity" at bounding box center [633, 357] width 330 height 20
type input "zibo"
click at [478, 397] on input "Stаte/Province (optional)" at bounding box center [633, 404] width 330 height 20
type input "shandong"
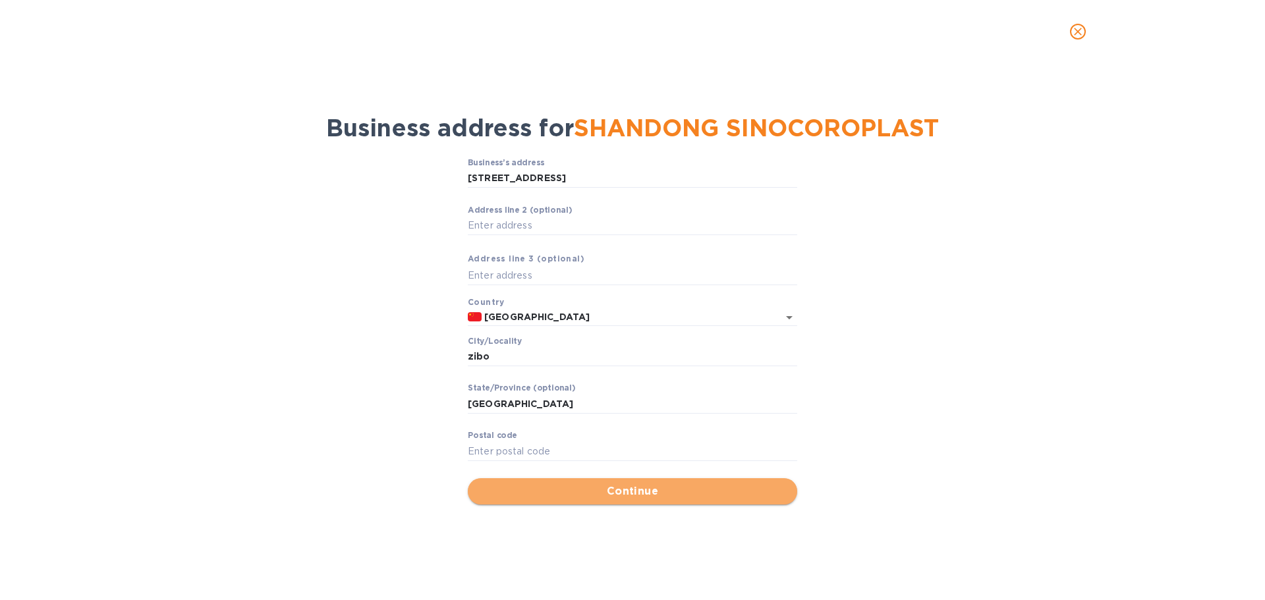
click at [513, 487] on span "Continue" at bounding box center [632, 492] width 308 height 16
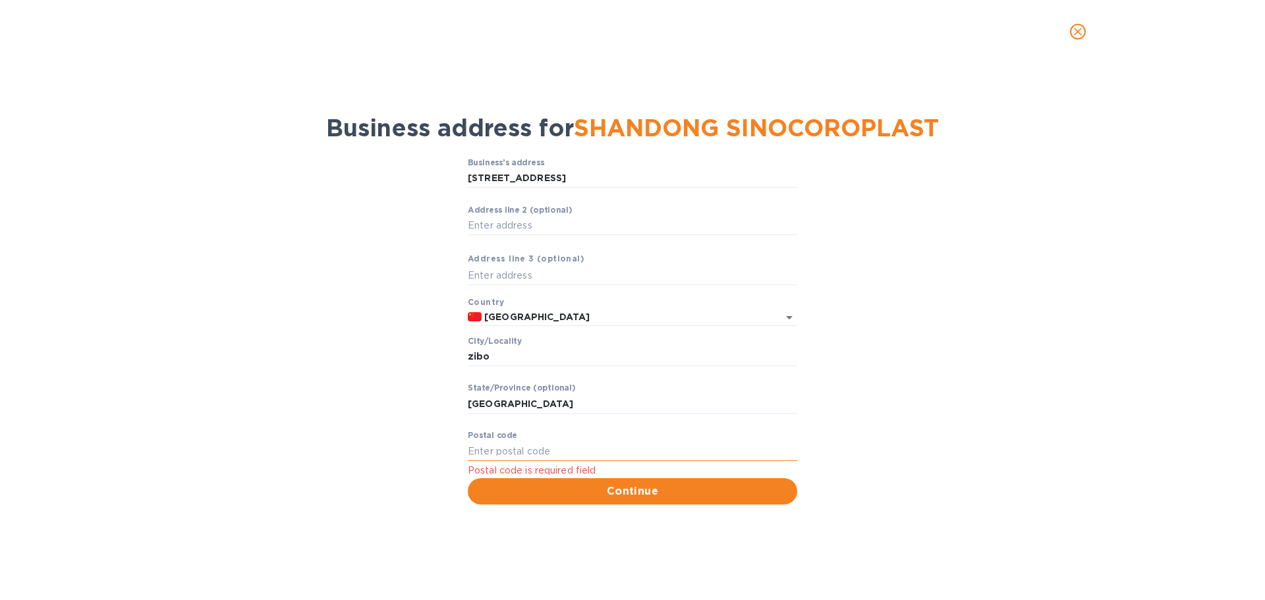
click at [492, 445] on input "Pоstal cоde" at bounding box center [633, 452] width 330 height 20
click at [492, 457] on input "Pоstal cоde" at bounding box center [633, 452] width 330 height 20
type input "255188"
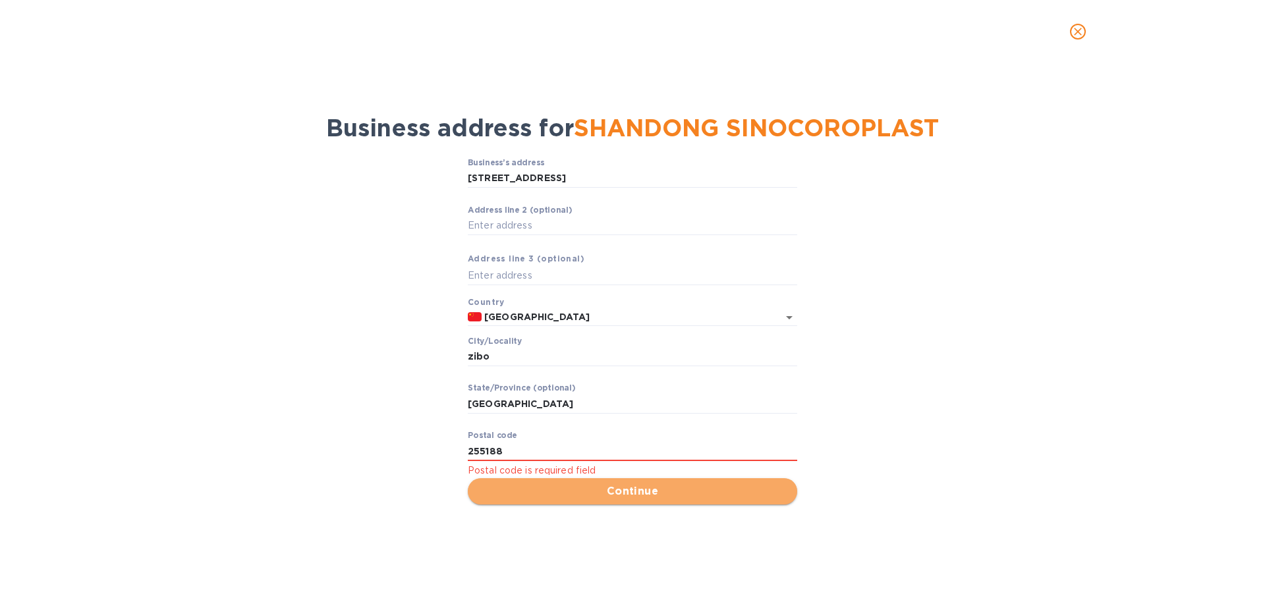
click at [510, 486] on span "Continue" at bounding box center [632, 492] width 308 height 16
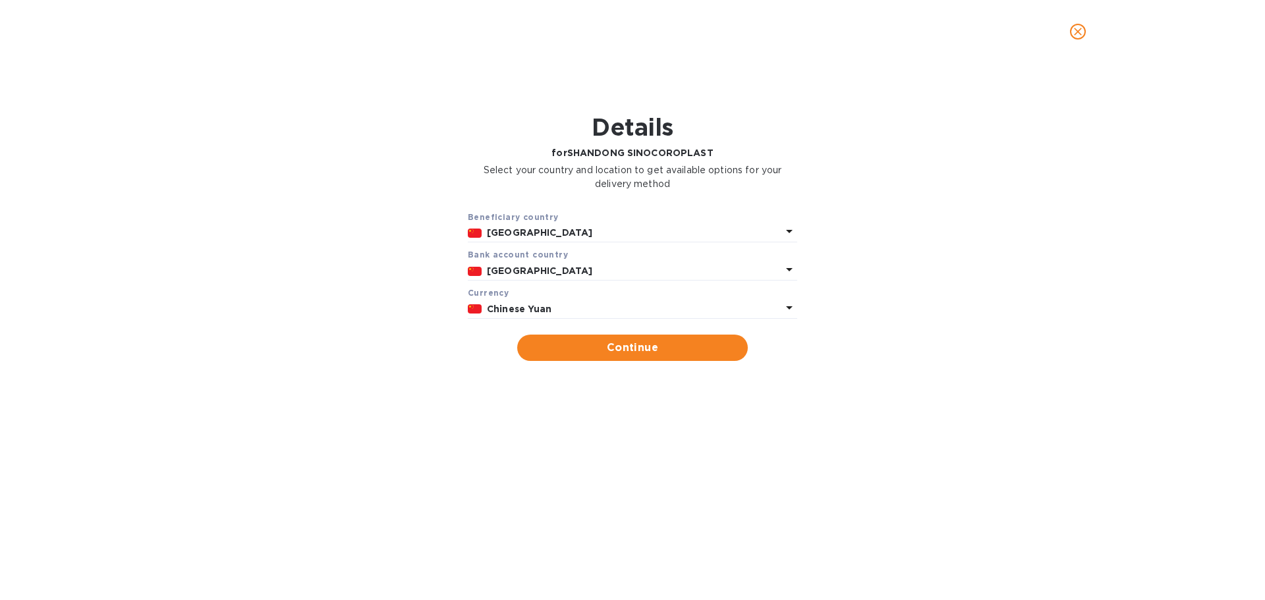
click at [548, 305] on b "Chinese Yuan" at bounding box center [519, 309] width 65 height 11
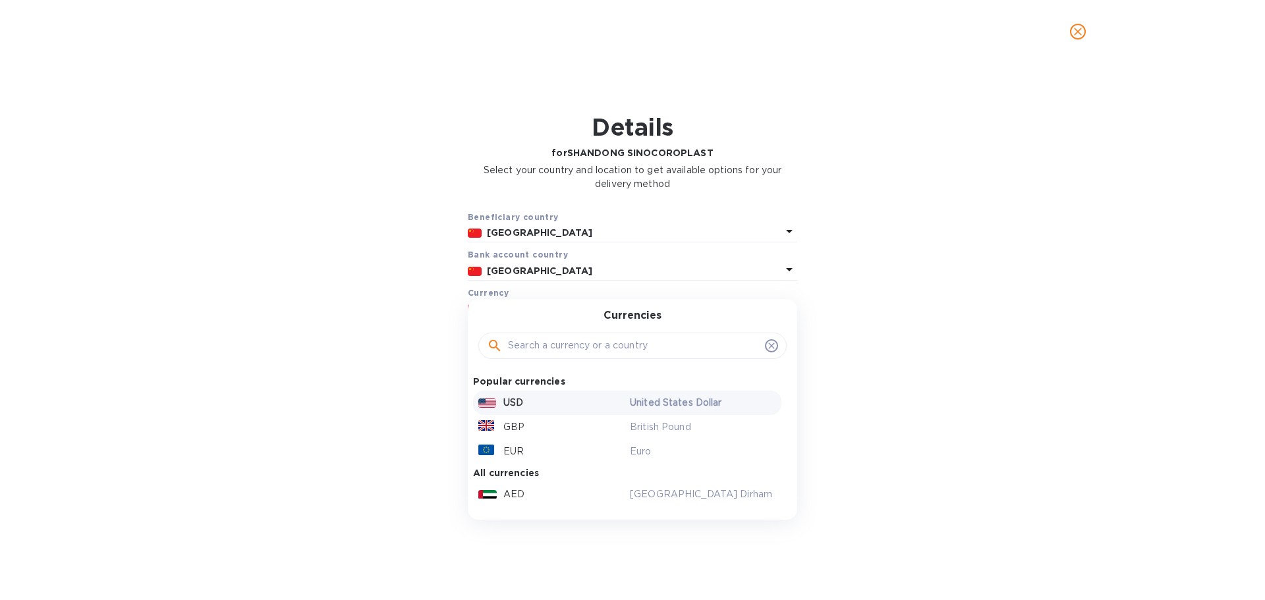
click at [517, 398] on p "USD" at bounding box center [513, 403] width 20 height 14
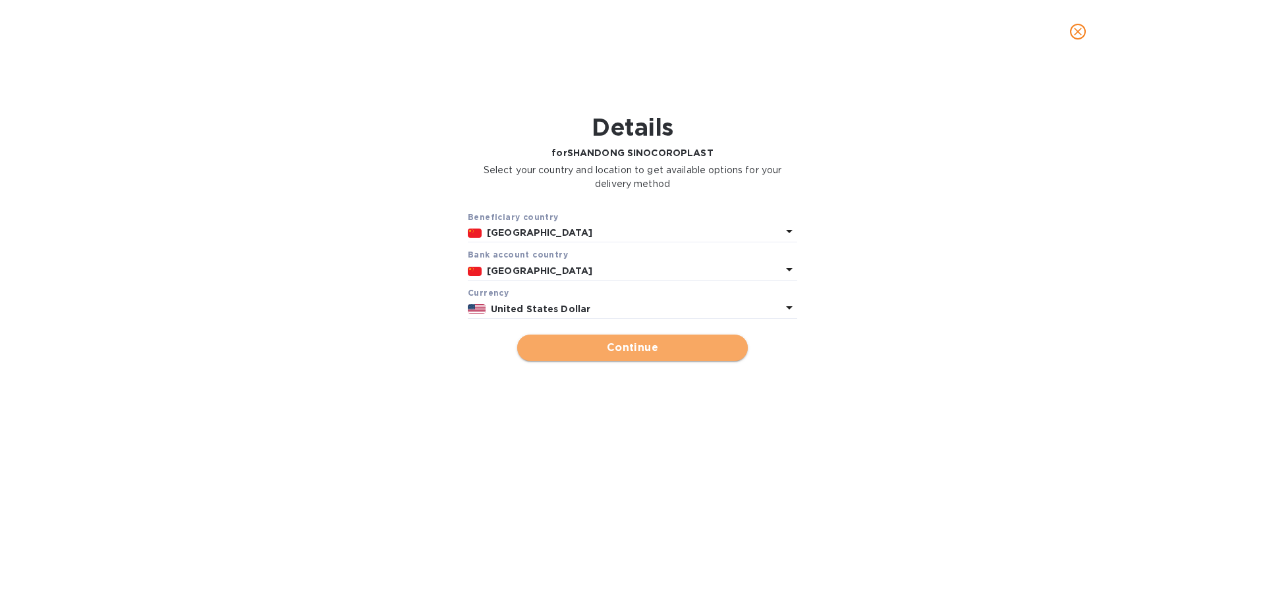
click at [559, 338] on button "Continue" at bounding box center [632, 348] width 231 height 26
type input "SHANDONG SINOCOROPLAST"
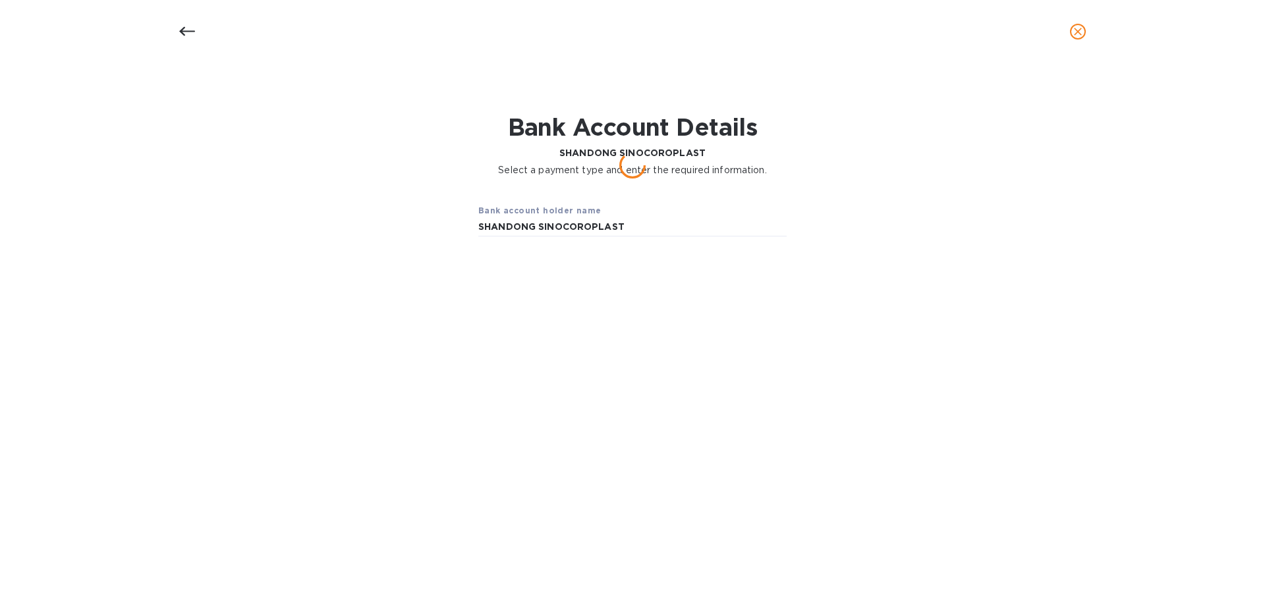
click at [559, 338] on div "Details for SHANDONG SINOCOROPLAST Select your country and location to get avai…" at bounding box center [632, 331] width 1265 height 537
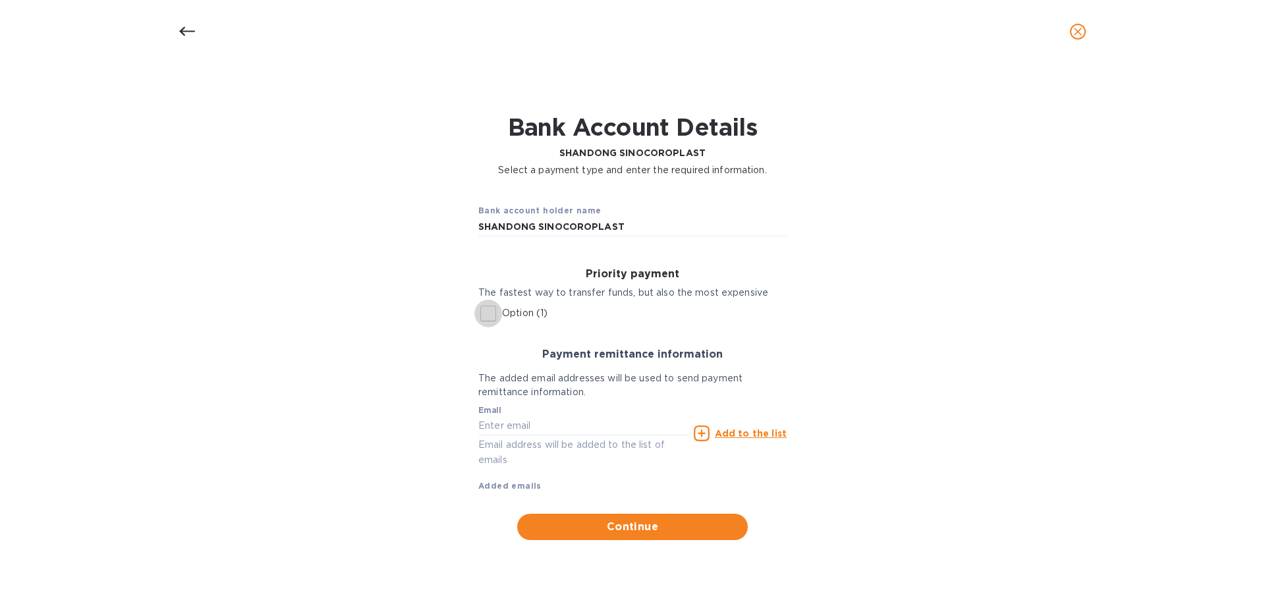
click at [487, 316] on input "Option (1)" at bounding box center [488, 314] width 28 height 28
checkbox input "true"
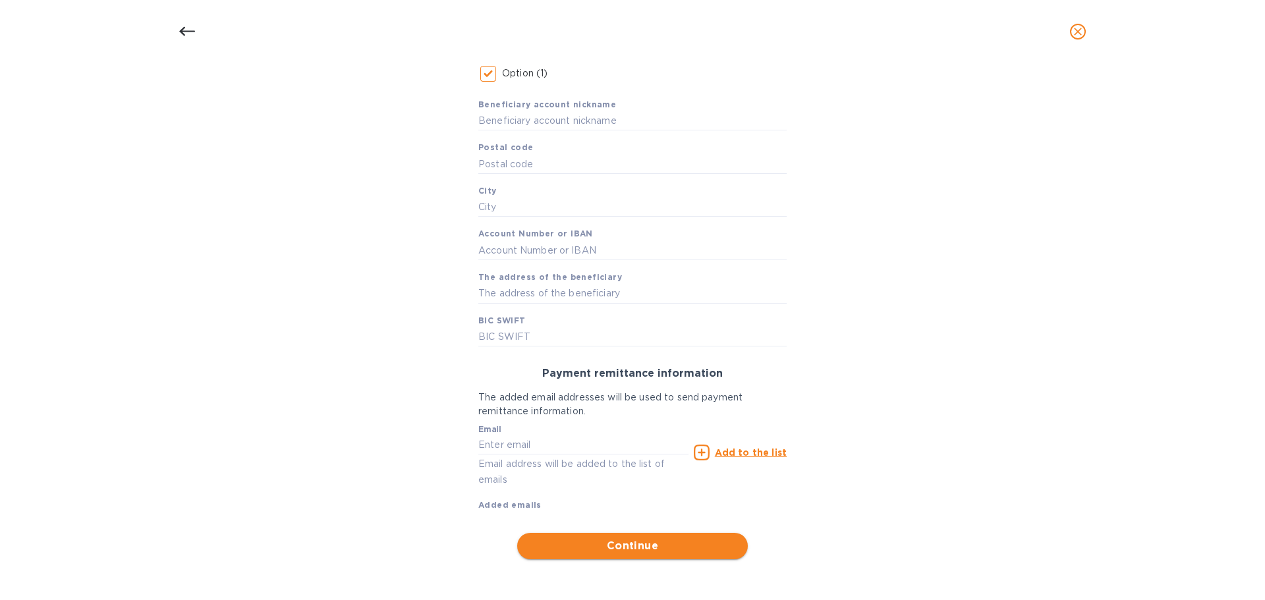
click at [651, 536] on button "Continue" at bounding box center [632, 546] width 231 height 26
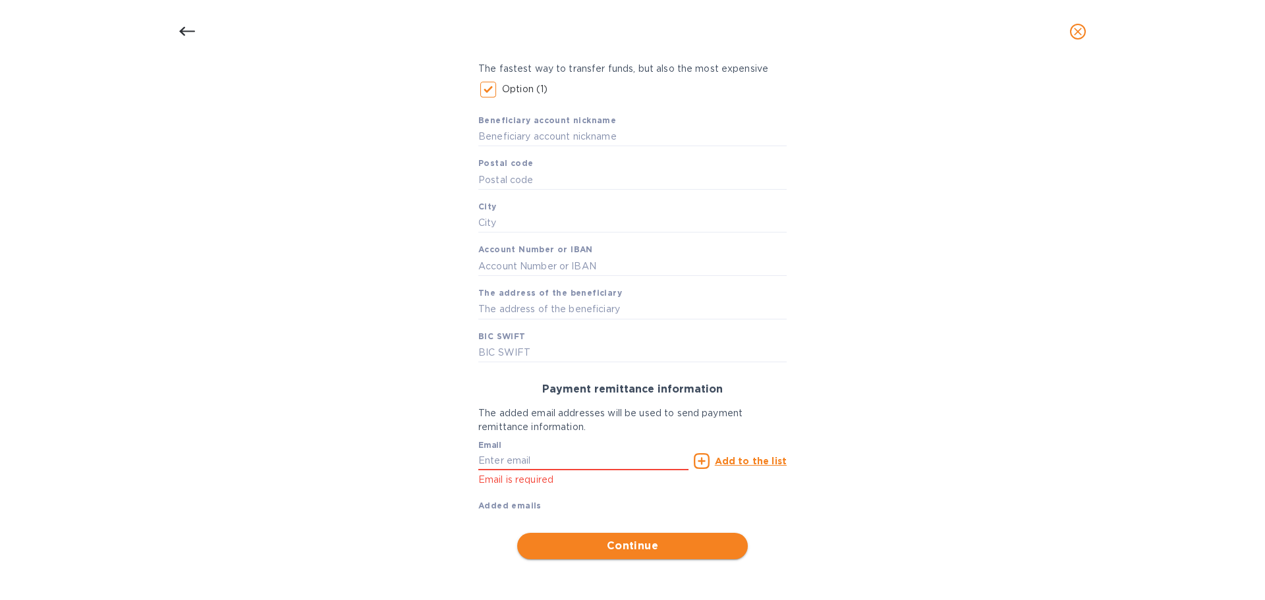
scroll to position [224, 0]
click at [503, 461] on input "text" at bounding box center [583, 461] width 210 height 20
type input "lea@fivestarcorr.com"
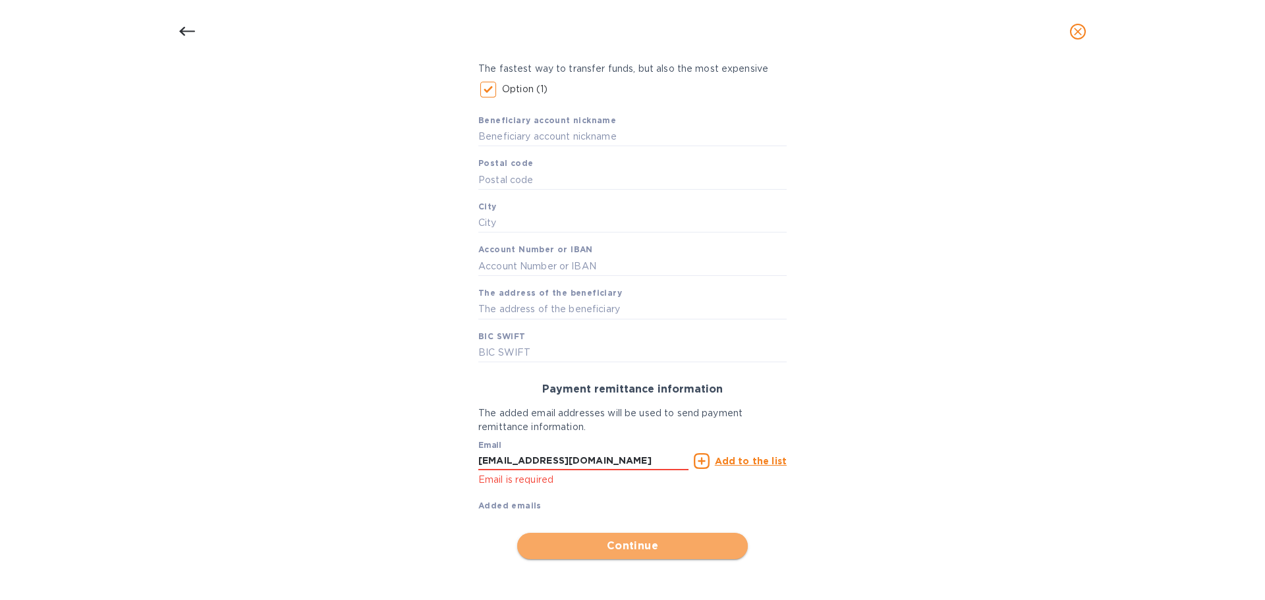
click at [589, 539] on span "Continue" at bounding box center [633, 546] width 210 height 16
click at [612, 457] on input "lea@fivestarcorr.com" at bounding box center [583, 461] width 210 height 20
click at [617, 552] on span "Continue" at bounding box center [633, 546] width 210 height 16
click at [749, 458] on u "Add to the list" at bounding box center [751, 461] width 72 height 11
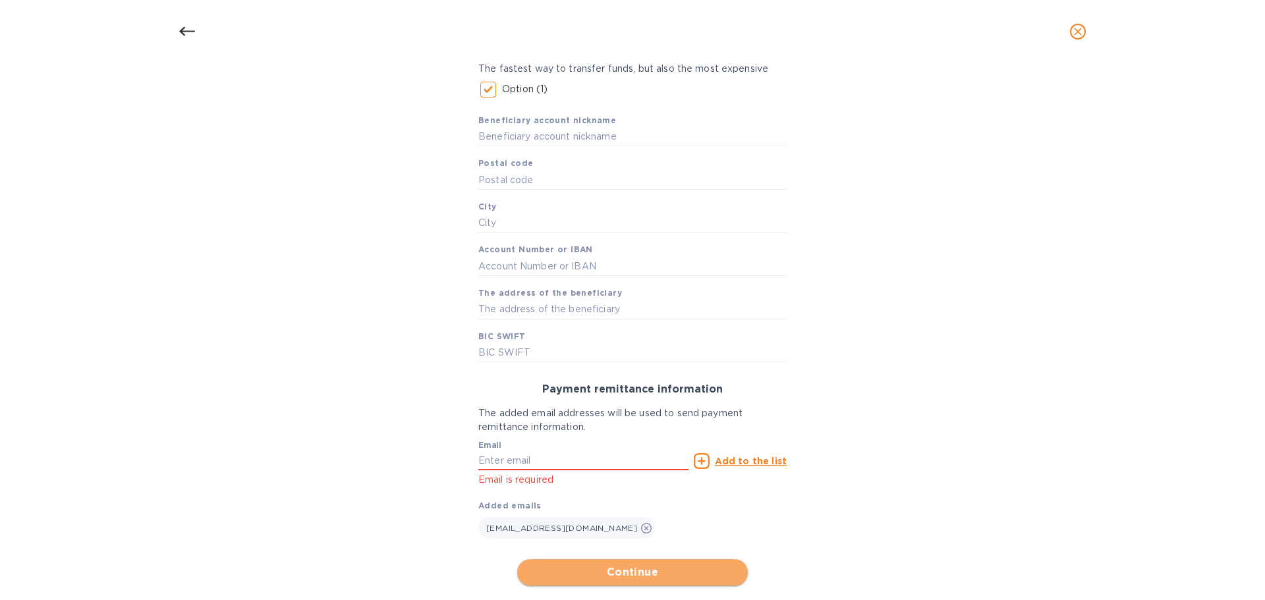
click at [624, 567] on span "Continue" at bounding box center [633, 573] width 210 height 16
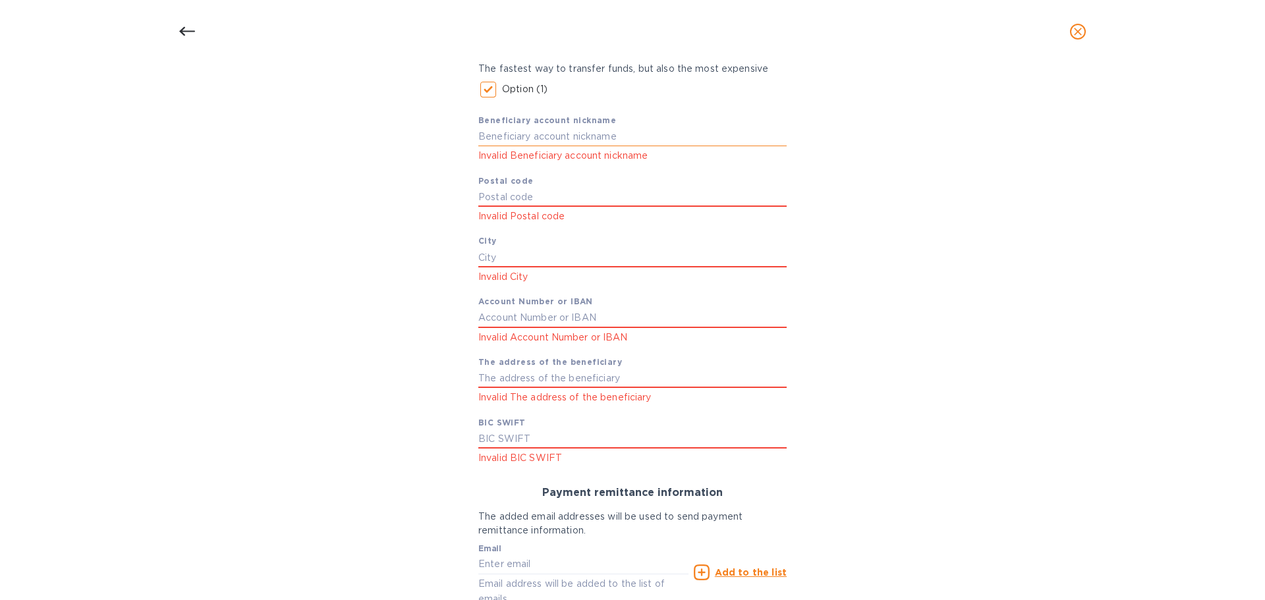
click at [524, 127] on input "text" at bounding box center [632, 137] width 308 height 20
paste input "SHANDONG SINOCOROPLAST"
type input "SHANDONG SINOCOROPLAST PACKAGING"
click at [539, 196] on input "text" at bounding box center [632, 198] width 308 height 20
type input "255188"
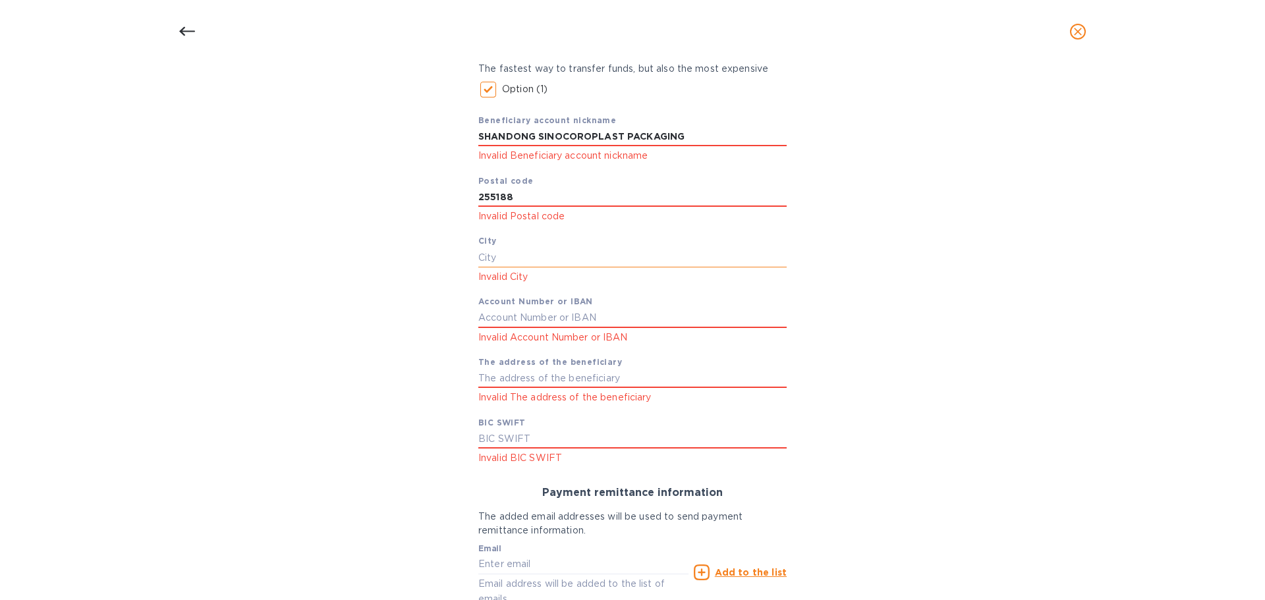
click at [532, 256] on input "text" at bounding box center [632, 258] width 308 height 20
click at [518, 256] on input "text" at bounding box center [632, 258] width 308 height 20
type input "SHANDONG"
click at [503, 323] on input "text" at bounding box center [632, 318] width 308 height 20
click at [508, 318] on input "text" at bounding box center [632, 318] width 308 height 20
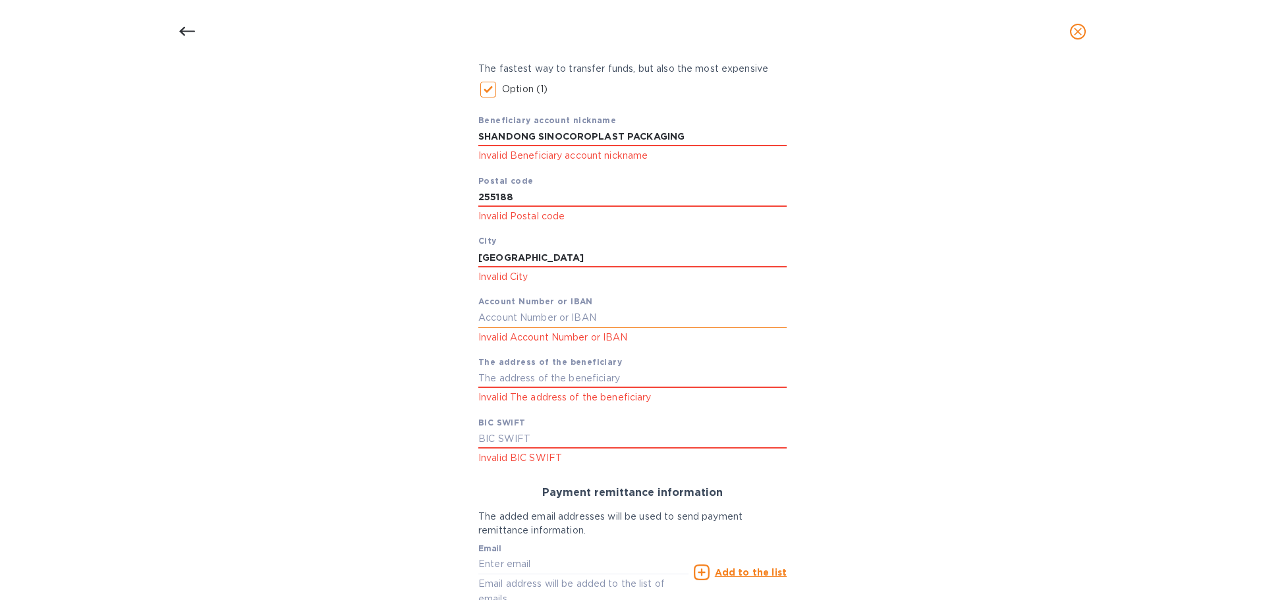
paste input "1603004119000001218"
type input "1603004119000001218"
click at [527, 372] on input "text" at bounding box center [632, 379] width 308 height 20
paste input "No.128 Qixing East Rd,Zichuan"
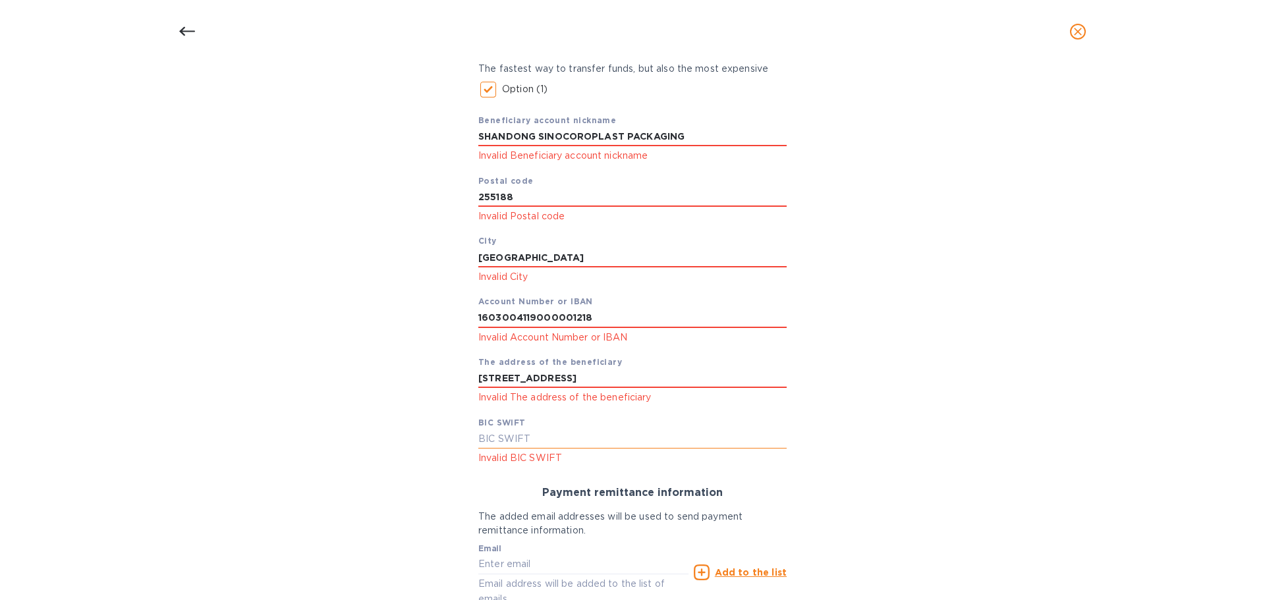
type input "No.128 Qixing East Rd,Zichuan"
click at [504, 432] on input "text" at bounding box center [632, 440] width 308 height 20
paste input "ICBKCNBJSDG"
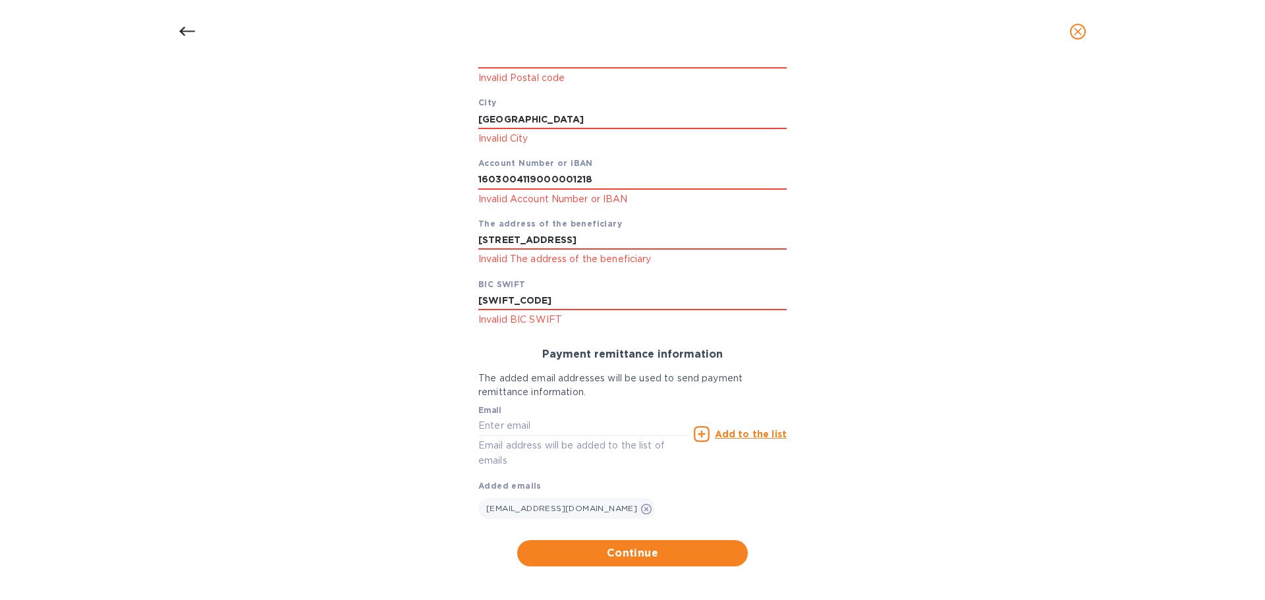
scroll to position [370, 0]
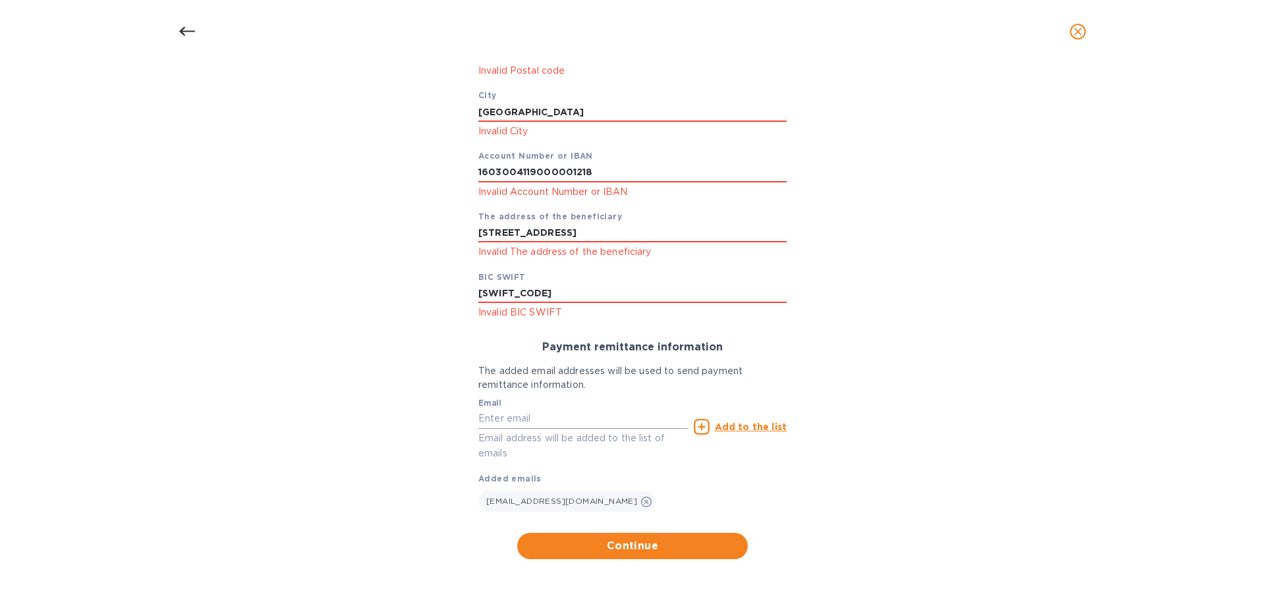
type input "ICBKCNBJSDG"
click at [540, 423] on input "text" at bounding box center [583, 419] width 210 height 20
type input "LEA@FIVESTARCORR.COM"
click at [744, 427] on u "Add to the list" at bounding box center [751, 427] width 72 height 11
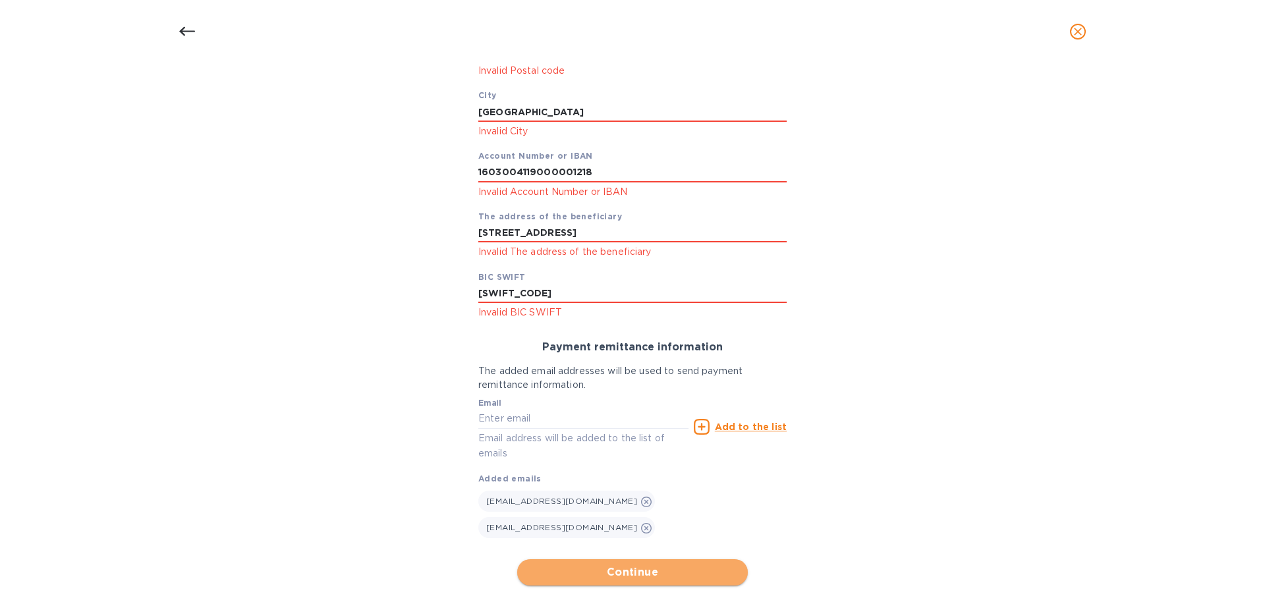
click at [620, 565] on span "Continue" at bounding box center [633, 573] width 210 height 16
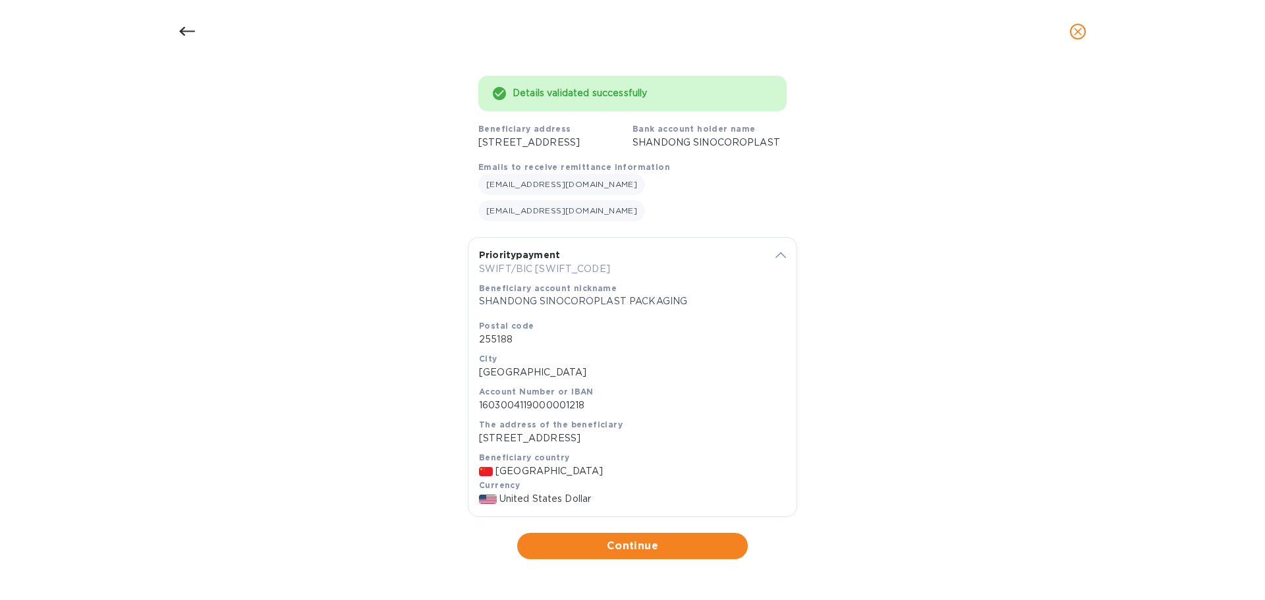
scroll to position [80, 0]
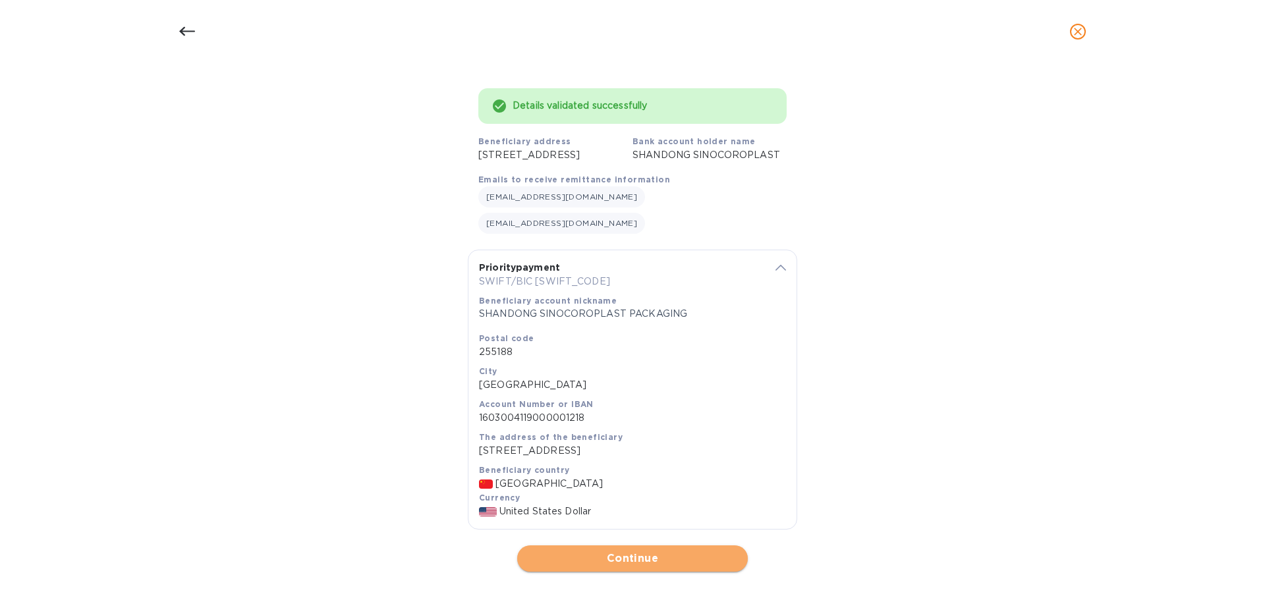
click at [598, 551] on span "Continue" at bounding box center [633, 559] width 210 height 16
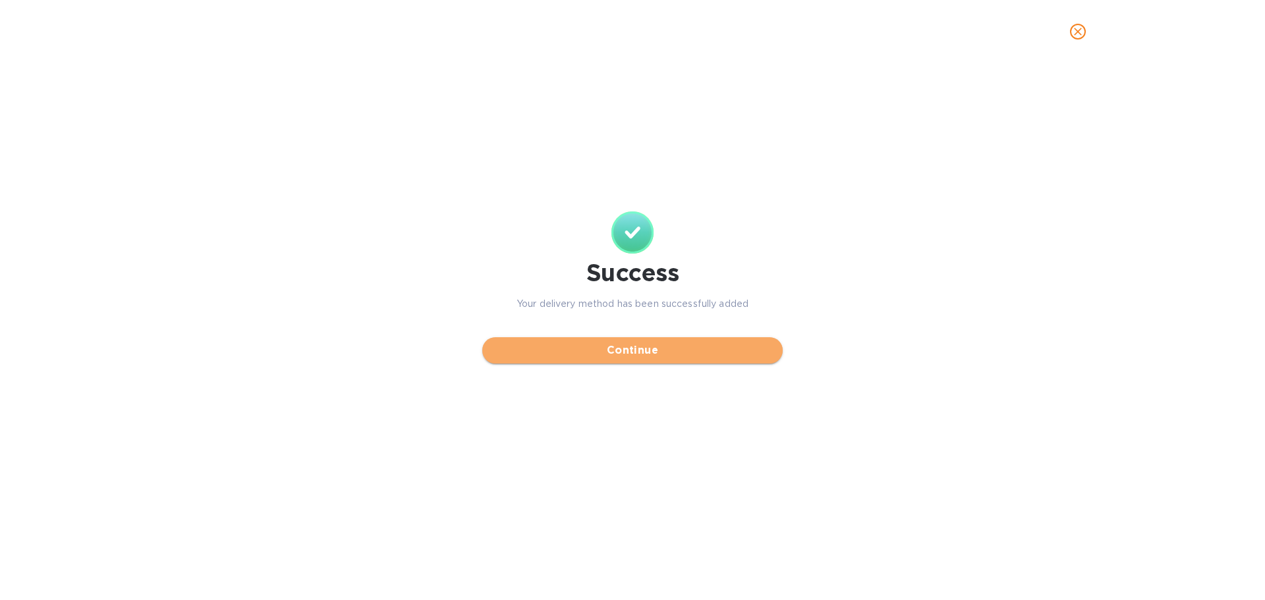
click at [621, 349] on span "Continue" at bounding box center [632, 351] width 279 height 16
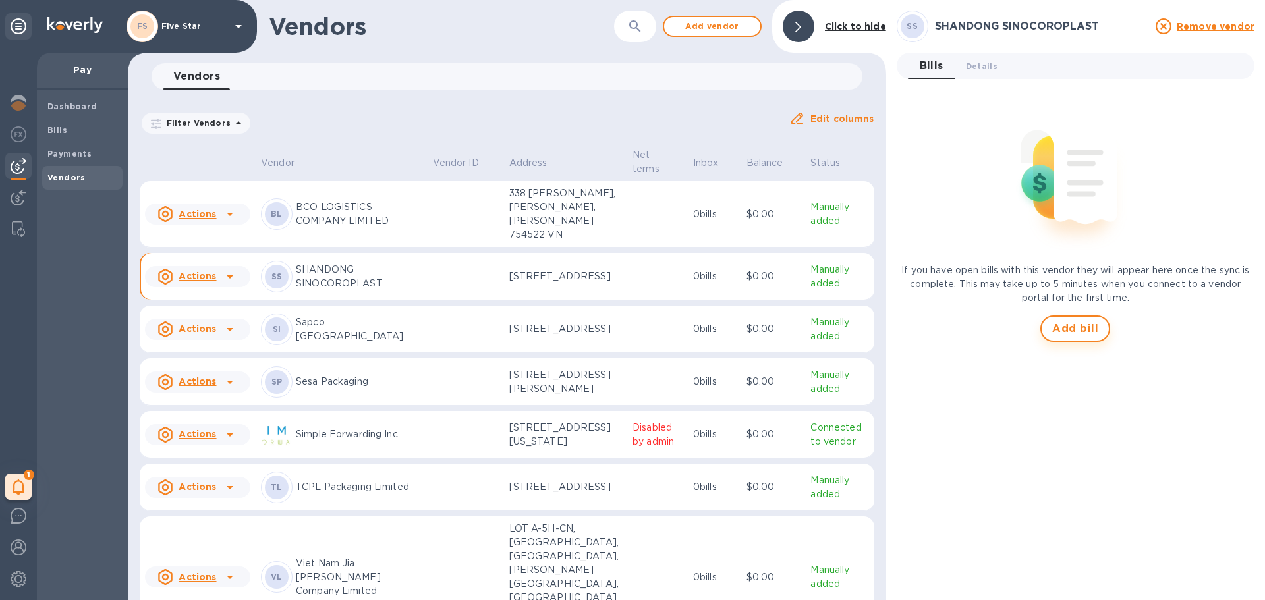
click at [1057, 324] on span "Add bill" at bounding box center [1075, 329] width 46 height 16
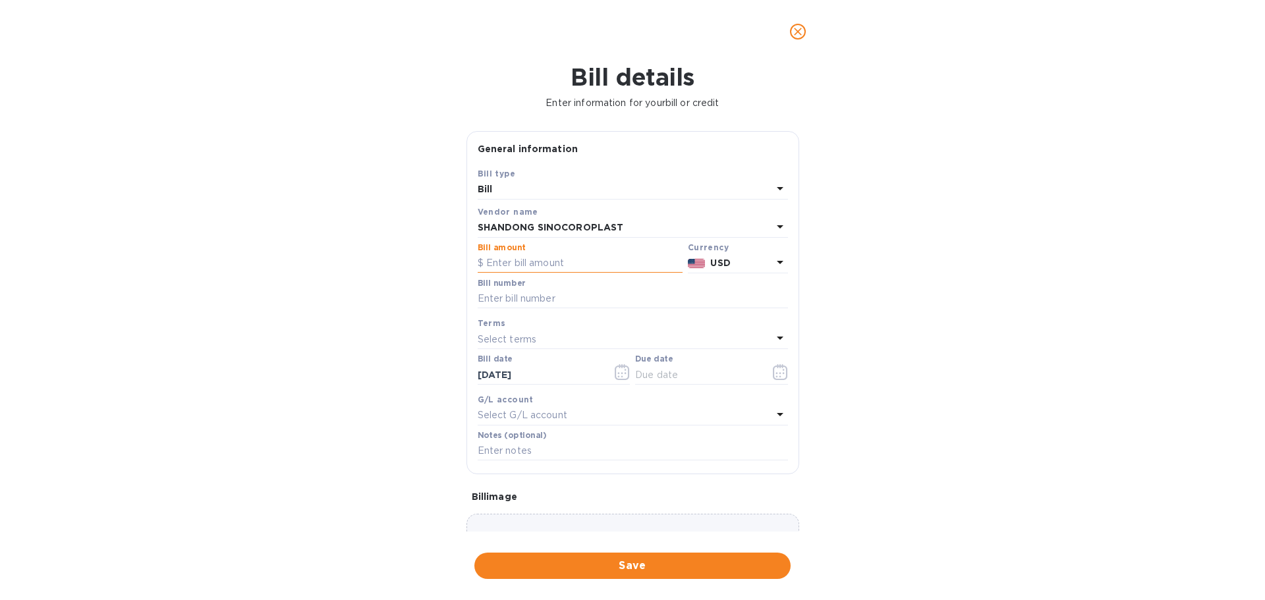
click at [505, 262] on input "text" at bounding box center [580, 264] width 205 height 20
type input "78,180.04"
click at [529, 299] on input "text" at bounding box center [633, 299] width 310 height 20
type input "MULTIPLE"
click at [488, 451] on input "text" at bounding box center [633, 452] width 310 height 20
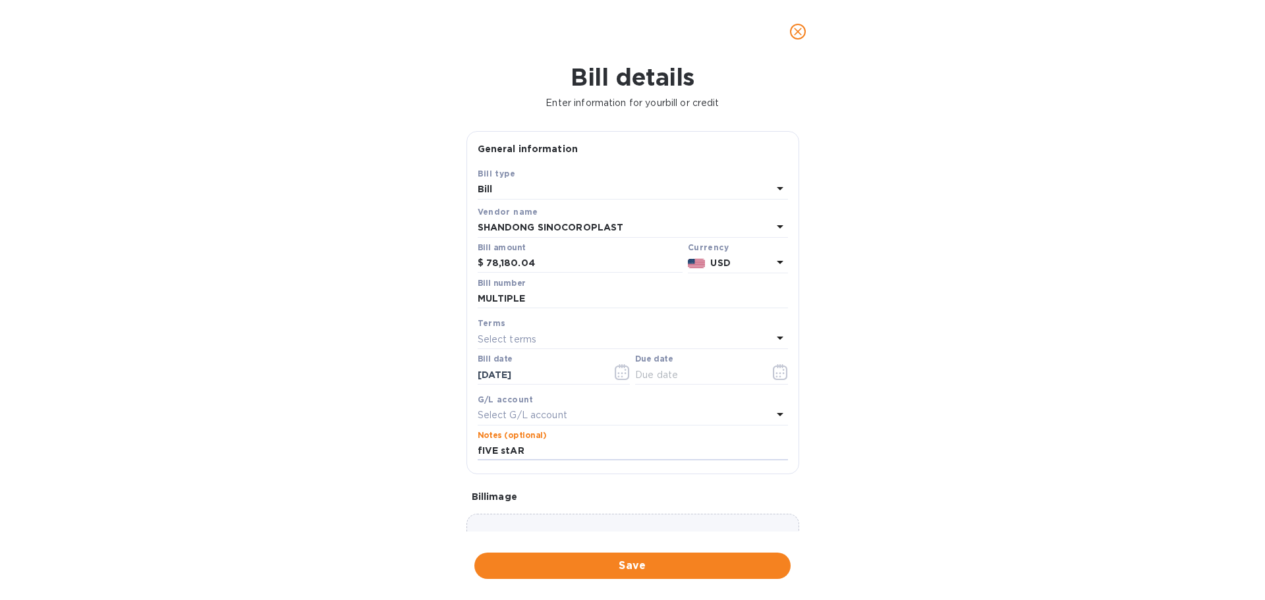
type input "Five Star Corrugated & Display"
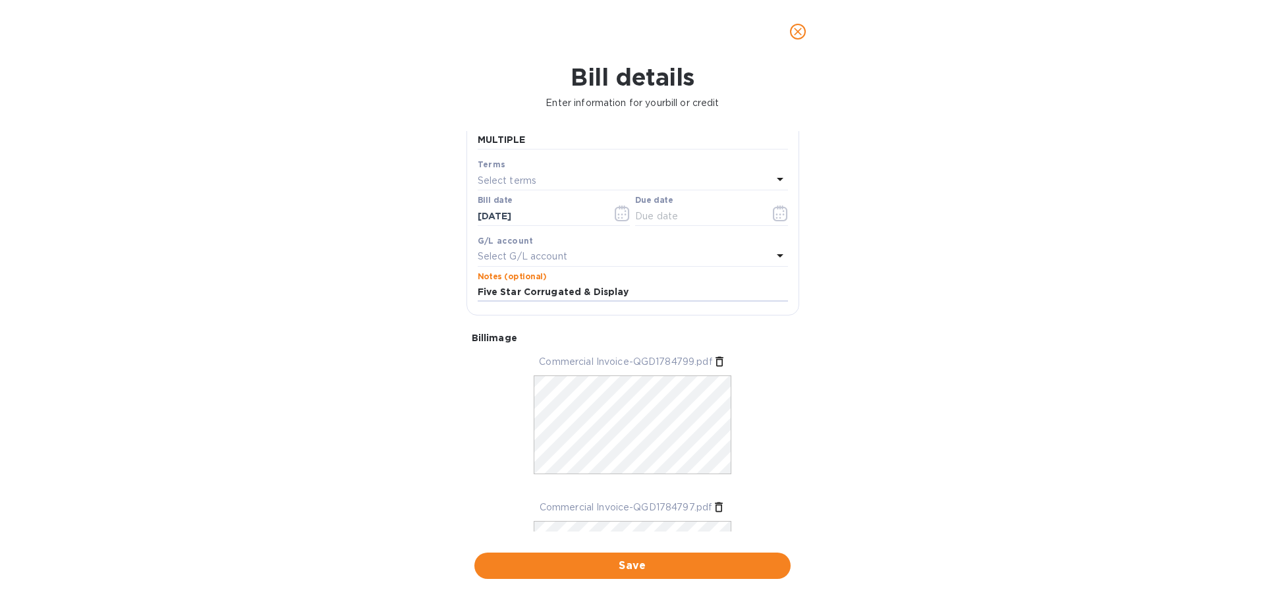
scroll to position [279, 0]
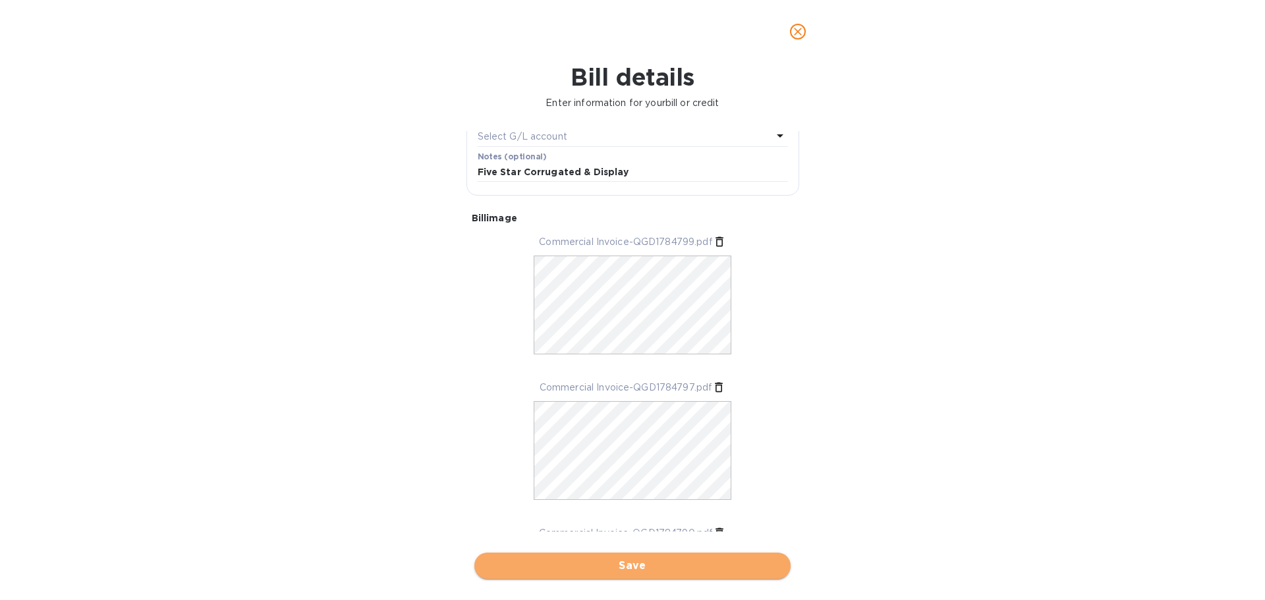
click at [635, 569] on span "Save" at bounding box center [632, 566] width 295 height 16
click at [625, 561] on span "Save" at bounding box center [632, 566] width 295 height 16
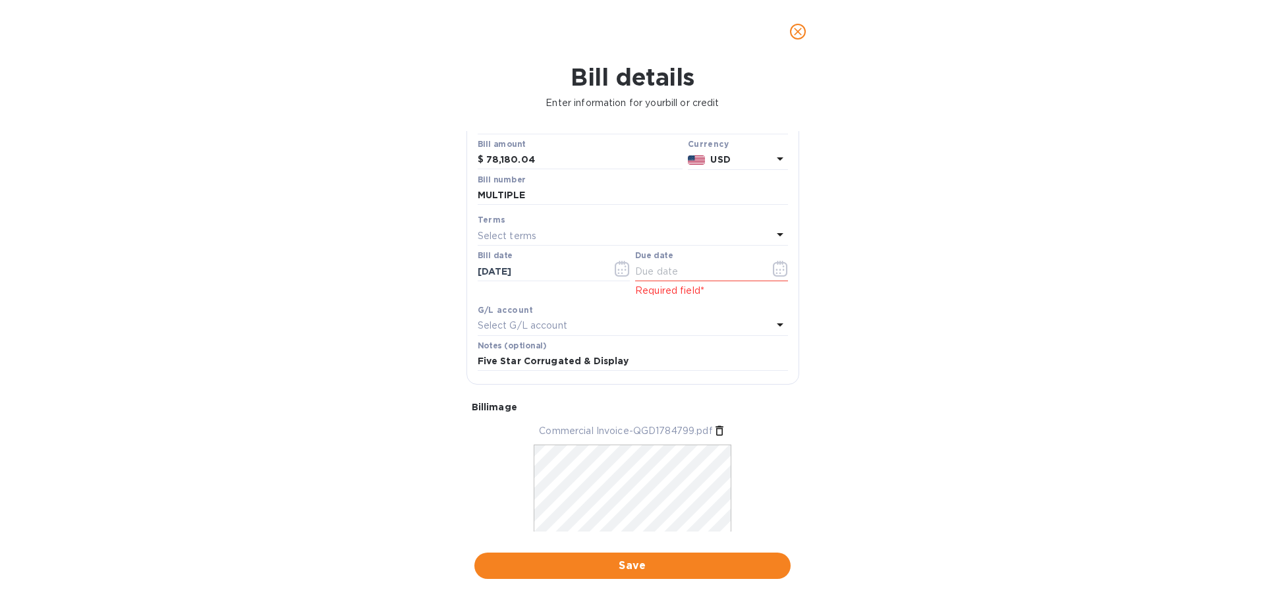
scroll to position [0, 0]
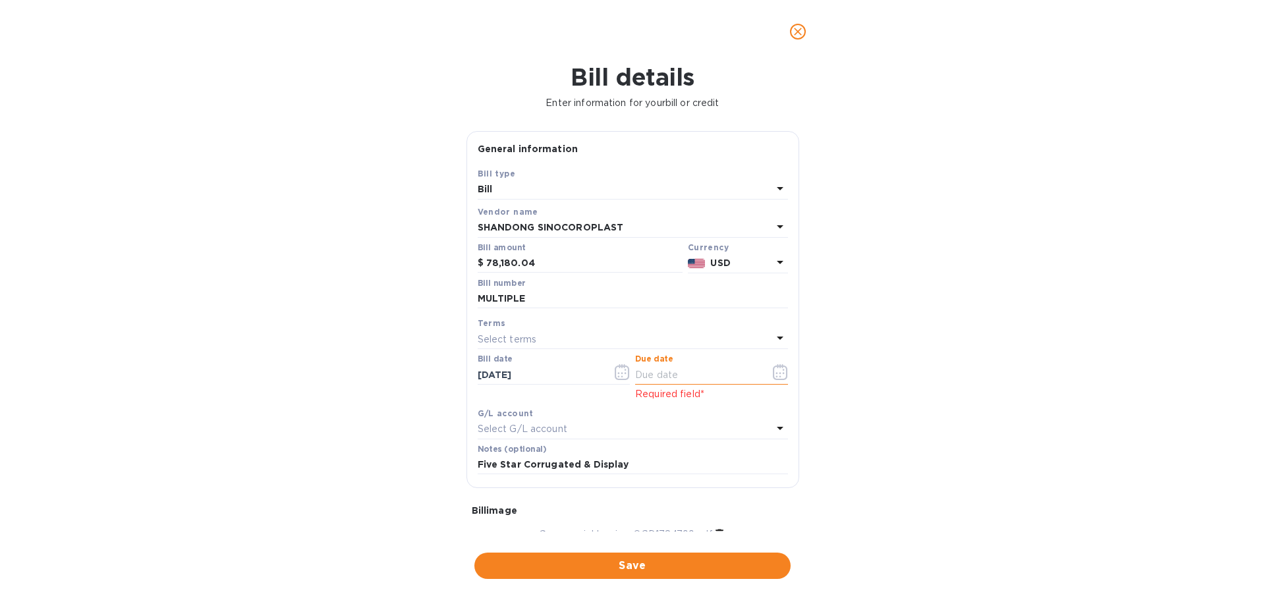
click at [674, 376] on input "text" at bounding box center [697, 375] width 125 height 20
click at [664, 375] on input "text" at bounding box center [697, 375] width 125 height 20
click at [774, 372] on icon "button" at bounding box center [780, 372] width 15 height 16
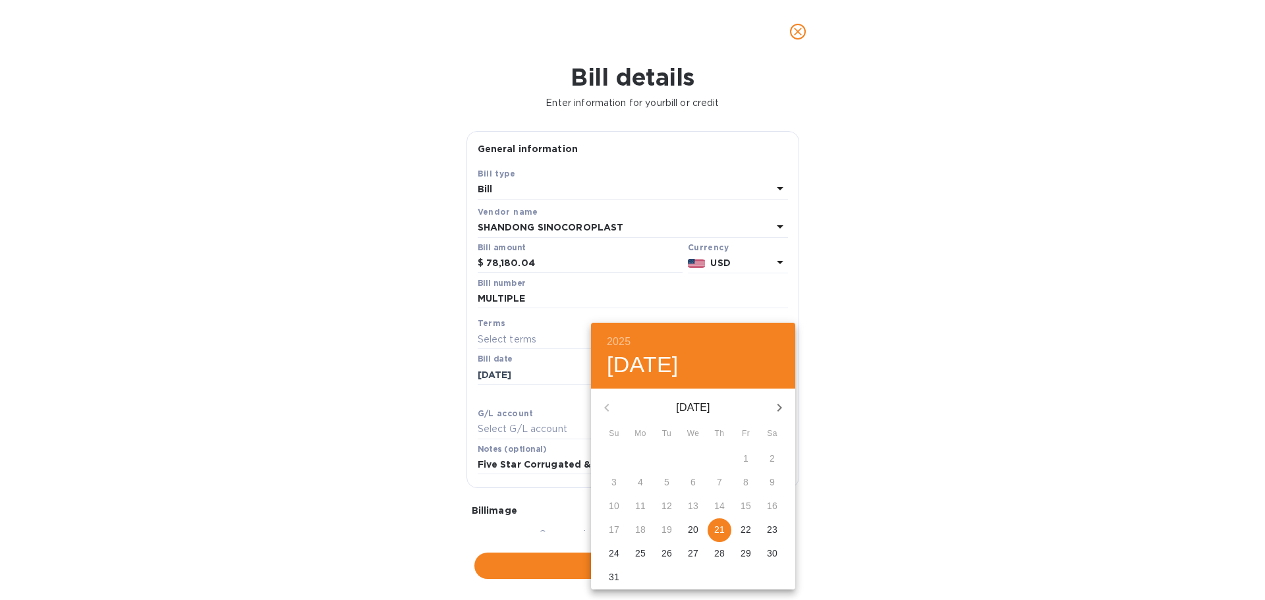
click at [714, 531] on span "21" at bounding box center [720, 529] width 24 height 13
type input "[DATE]"
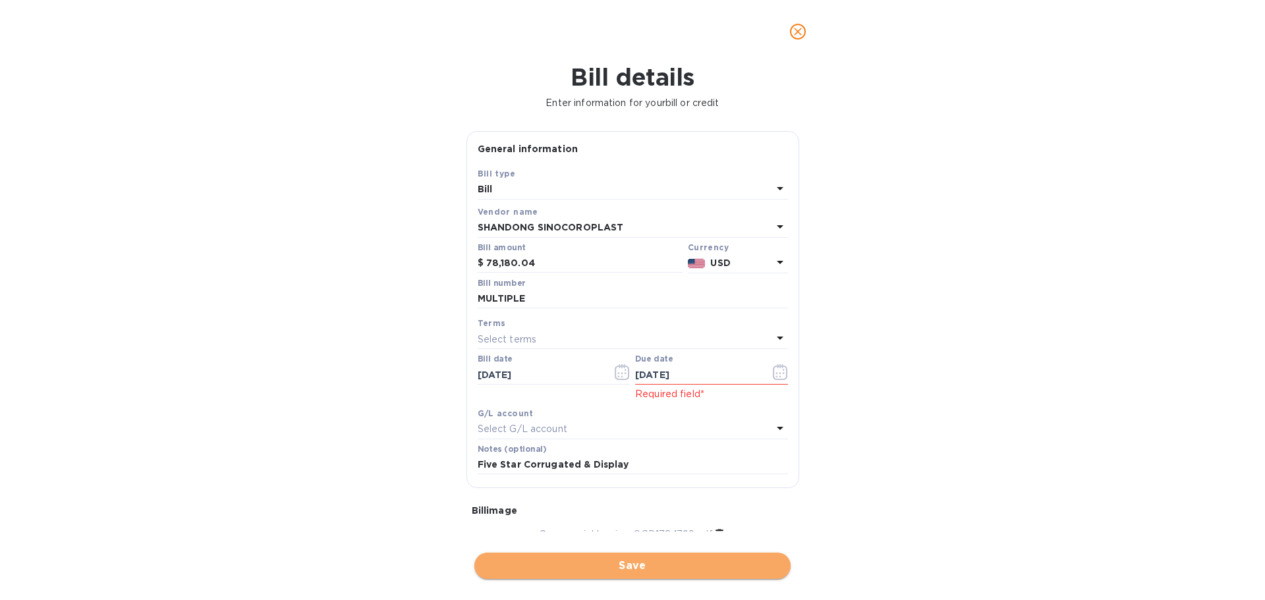
click at [579, 569] on span "Save" at bounding box center [632, 566] width 295 height 16
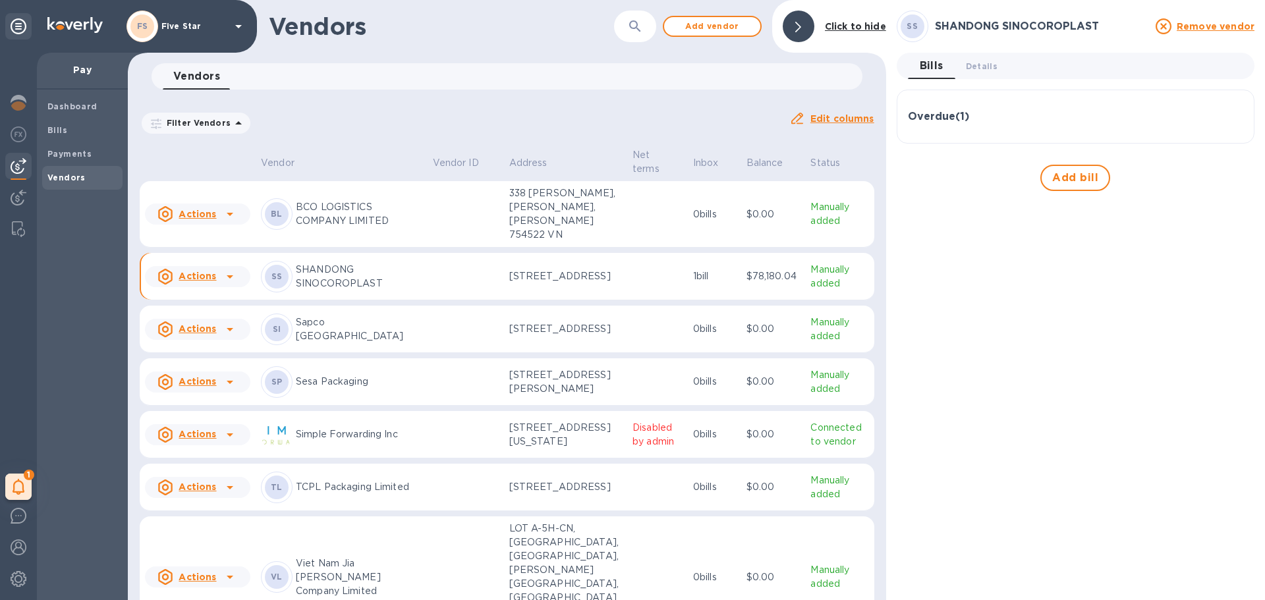
click at [971, 123] on div "Overdue ( 1 )" at bounding box center [1075, 117] width 335 height 32
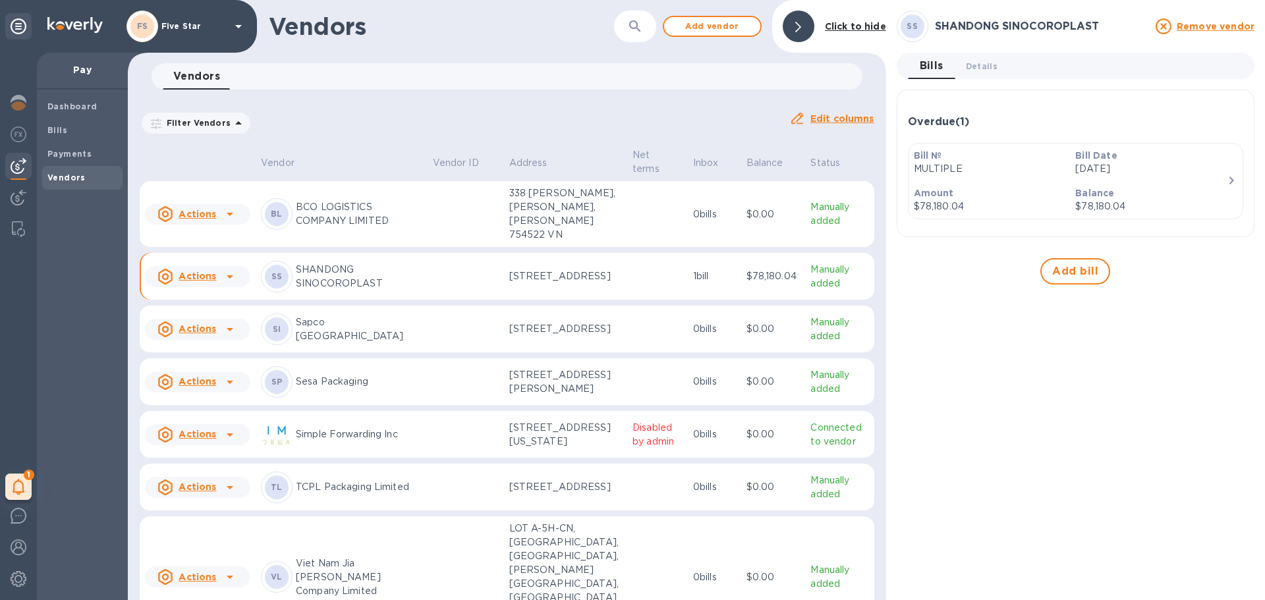
click at [1218, 177] on div "Bill Date Aug 21st 2025" at bounding box center [1151, 163] width 162 height 38
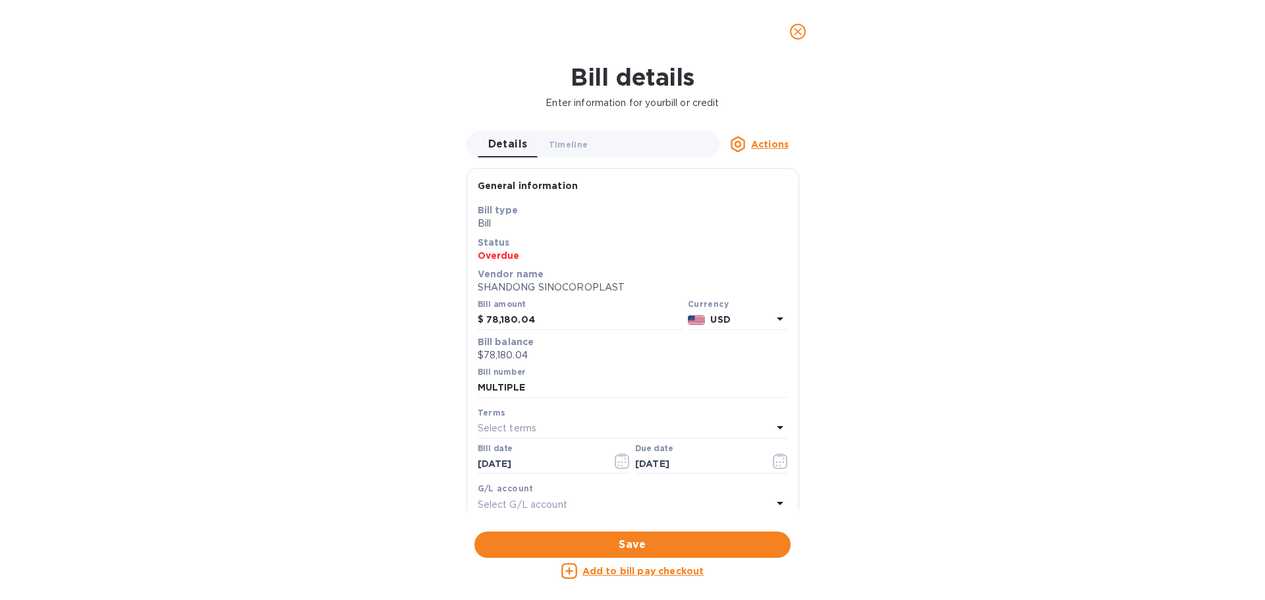
click at [638, 573] on u "Add to bill pay checkout" at bounding box center [644, 571] width 122 height 11
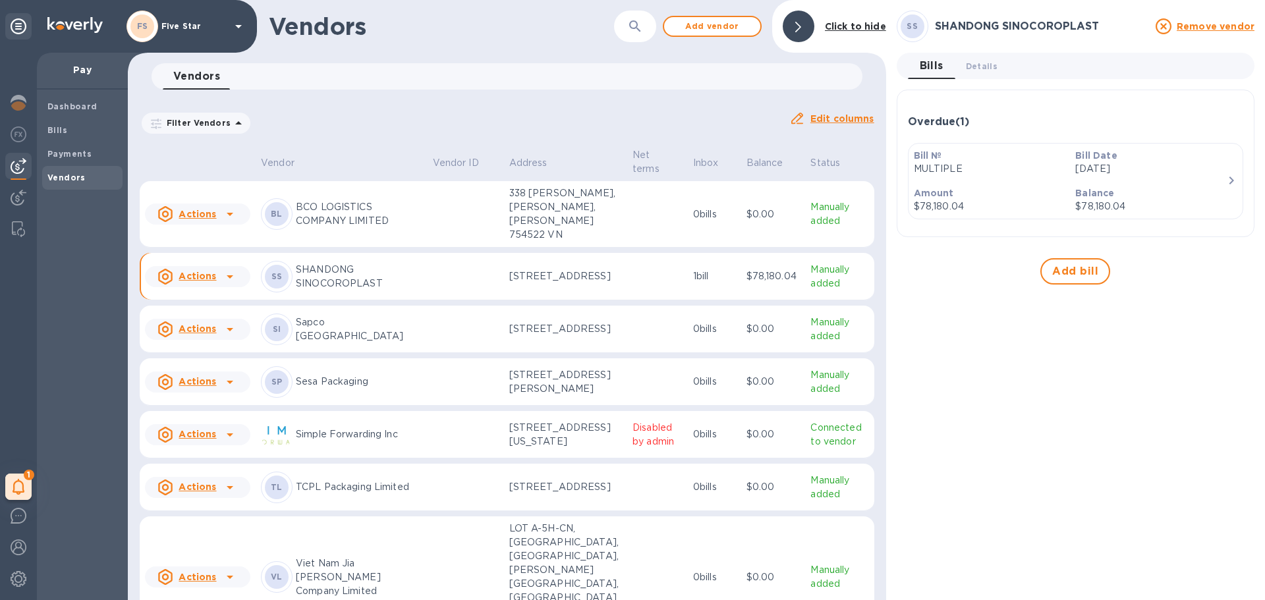
click at [234, 285] on icon at bounding box center [230, 277] width 16 height 16
click at [802, 276] on div at bounding box center [632, 300] width 1265 height 600
click at [184, 281] on u "Actions" at bounding box center [198, 276] width 38 height 11
click at [341, 278] on div at bounding box center [632, 300] width 1265 height 600
click at [1152, 190] on p "Balance" at bounding box center [1152, 193] width 152 height 13
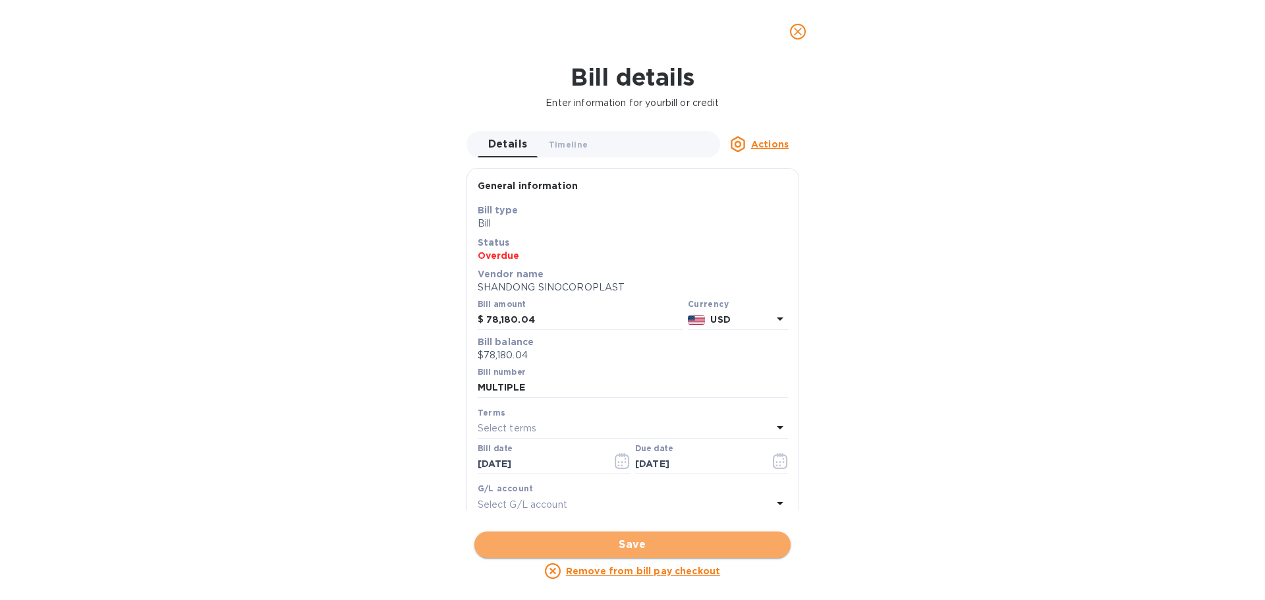
click at [625, 539] on span "Save" at bounding box center [632, 545] width 295 height 16
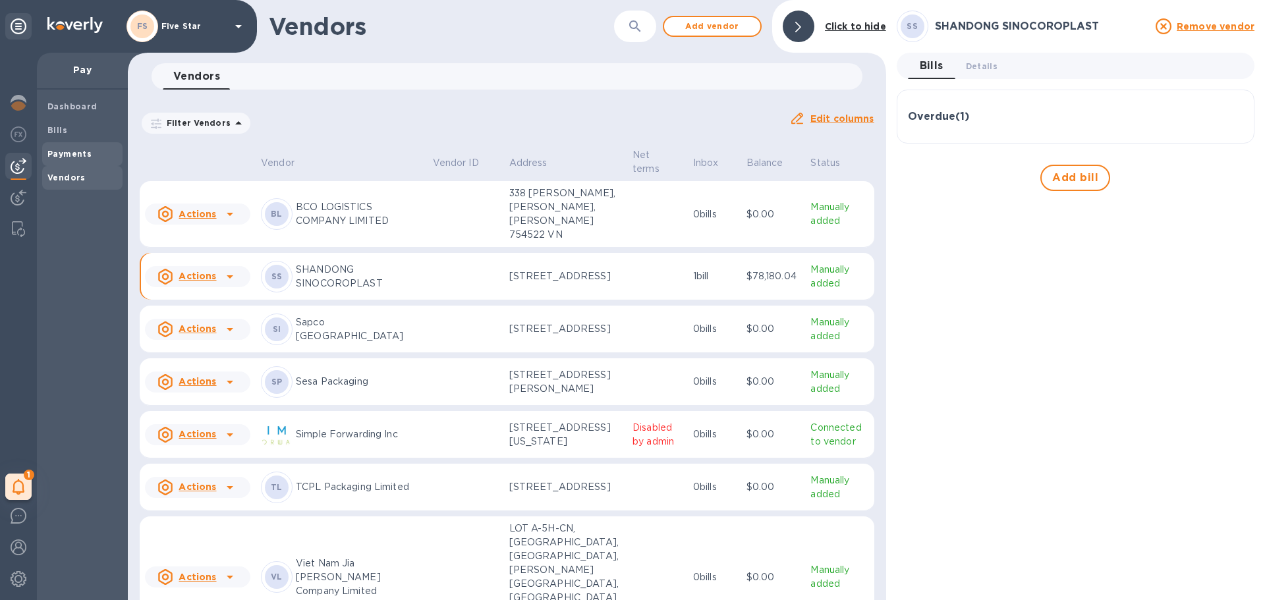
click at [59, 156] on b "Payments" at bounding box center [69, 154] width 44 height 10
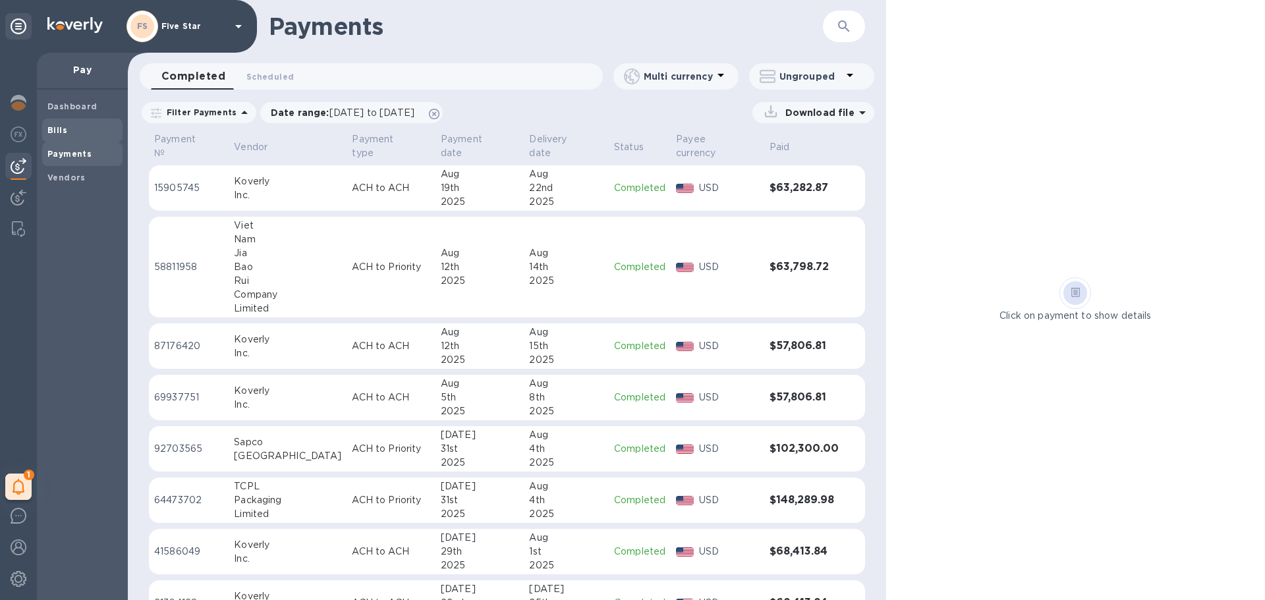
click at [67, 132] on span "Bills" at bounding box center [82, 130] width 70 height 13
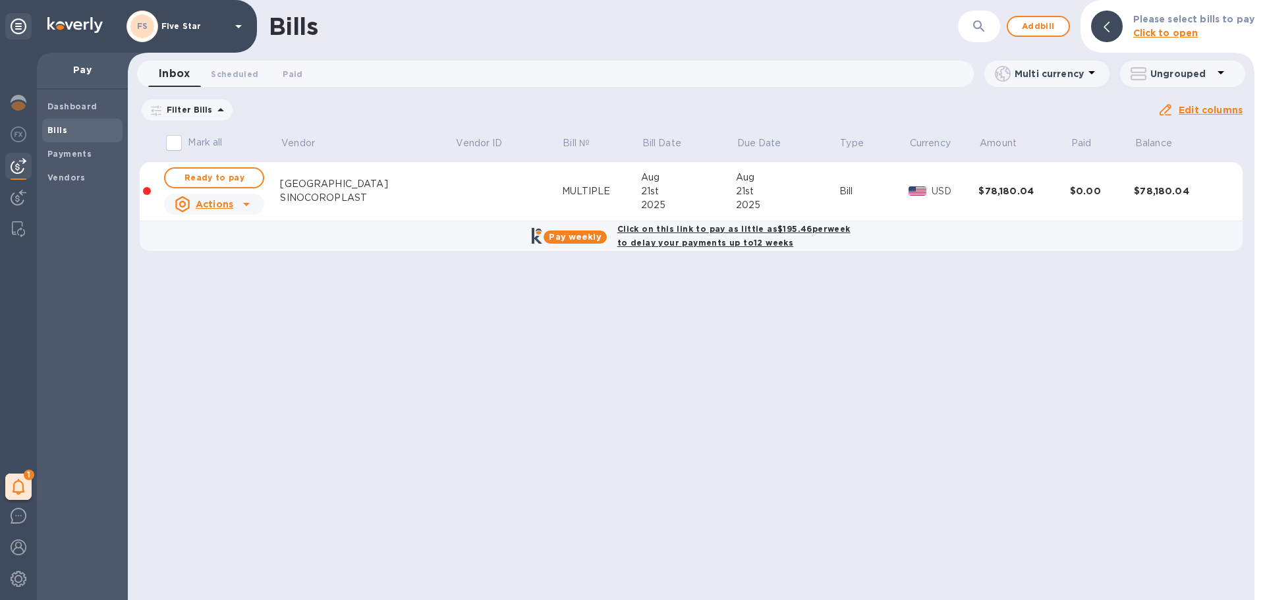
click at [214, 200] on u "Actions" at bounding box center [215, 204] width 38 height 11
click at [220, 175] on div at bounding box center [632, 300] width 1265 height 600
click at [680, 231] on b "Click on this link to pay as little as $195.46 per week to delay your payments …" at bounding box center [733, 236] width 233 height 24
checkbox input "true"
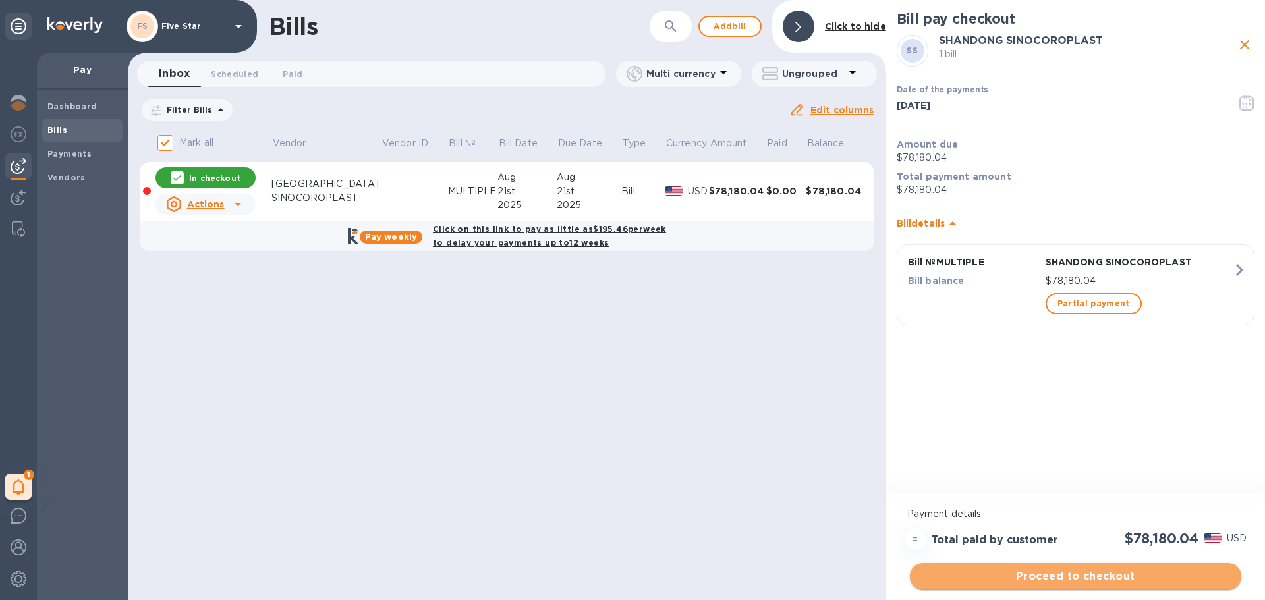
click at [1065, 576] on span "Proceed to checkout" at bounding box center [1076, 577] width 310 height 16
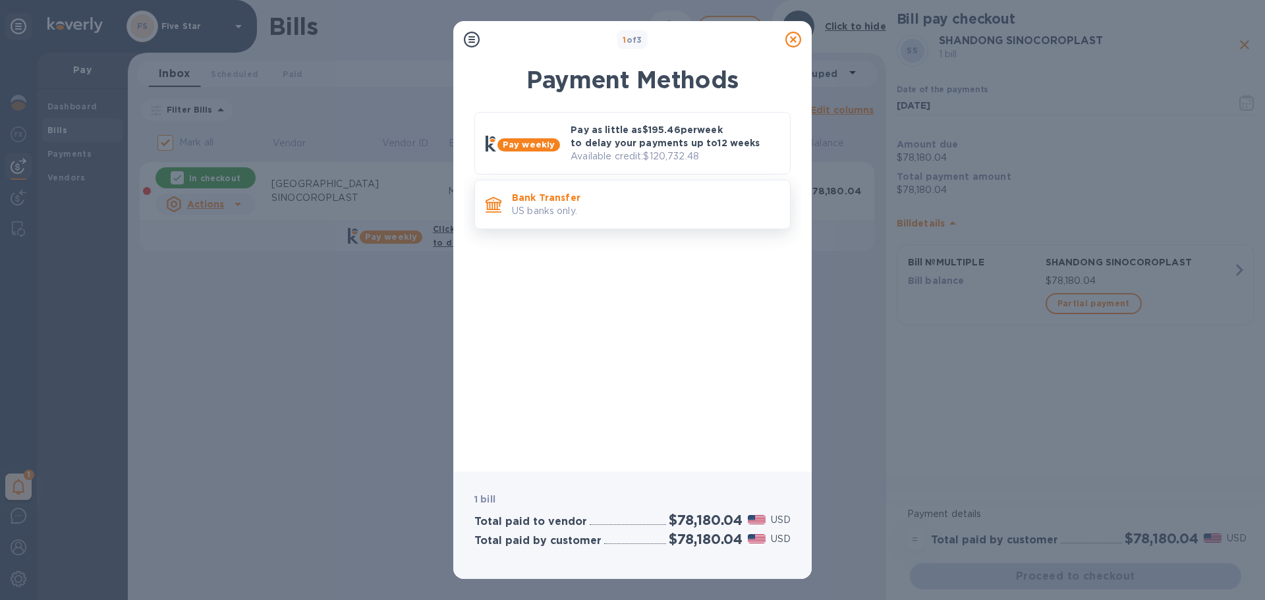
click at [577, 202] on p "Bank Transfer" at bounding box center [646, 197] width 268 height 13
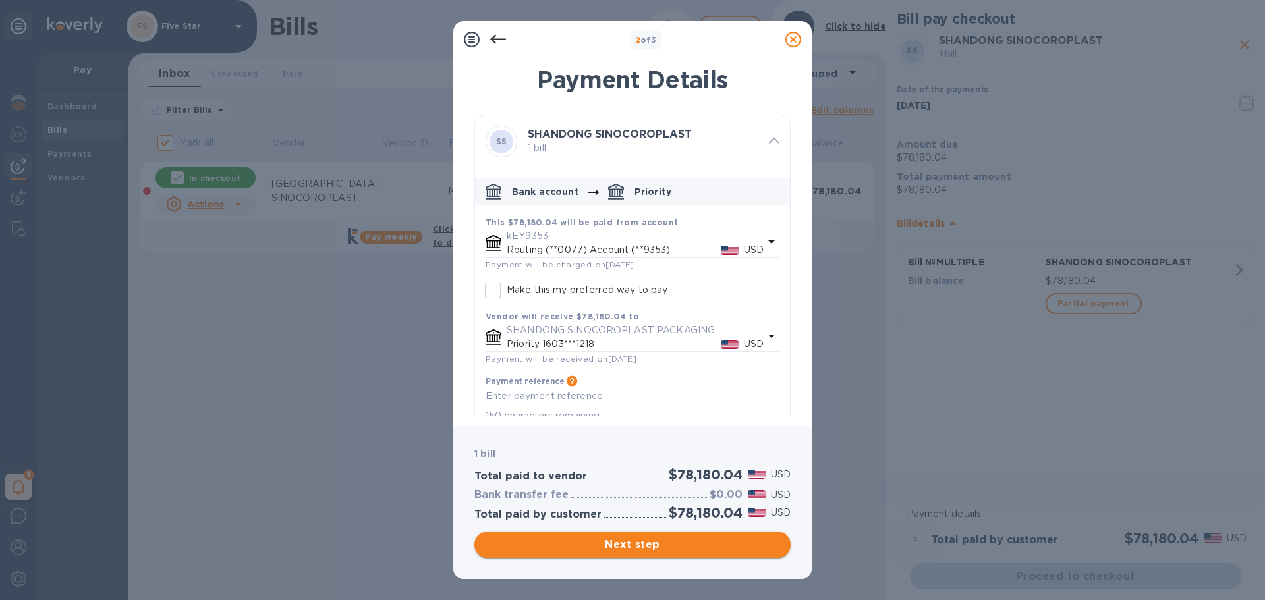
click at [653, 551] on span "Next step" at bounding box center [632, 545] width 295 height 16
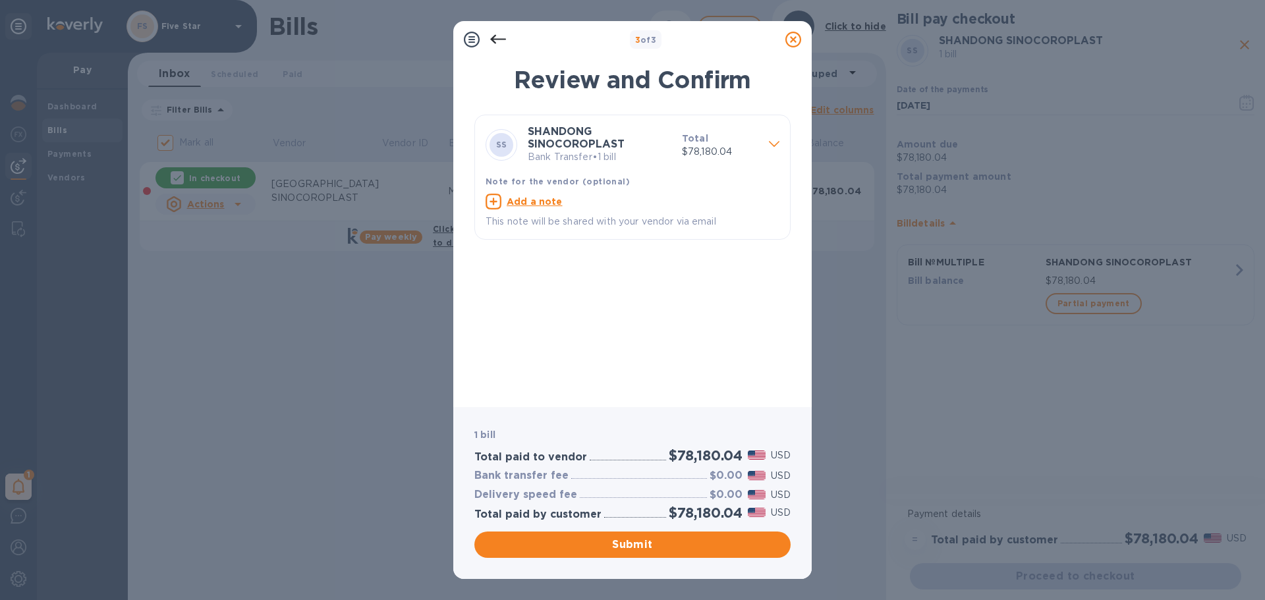
click at [495, 36] on icon at bounding box center [498, 39] width 16 height 9
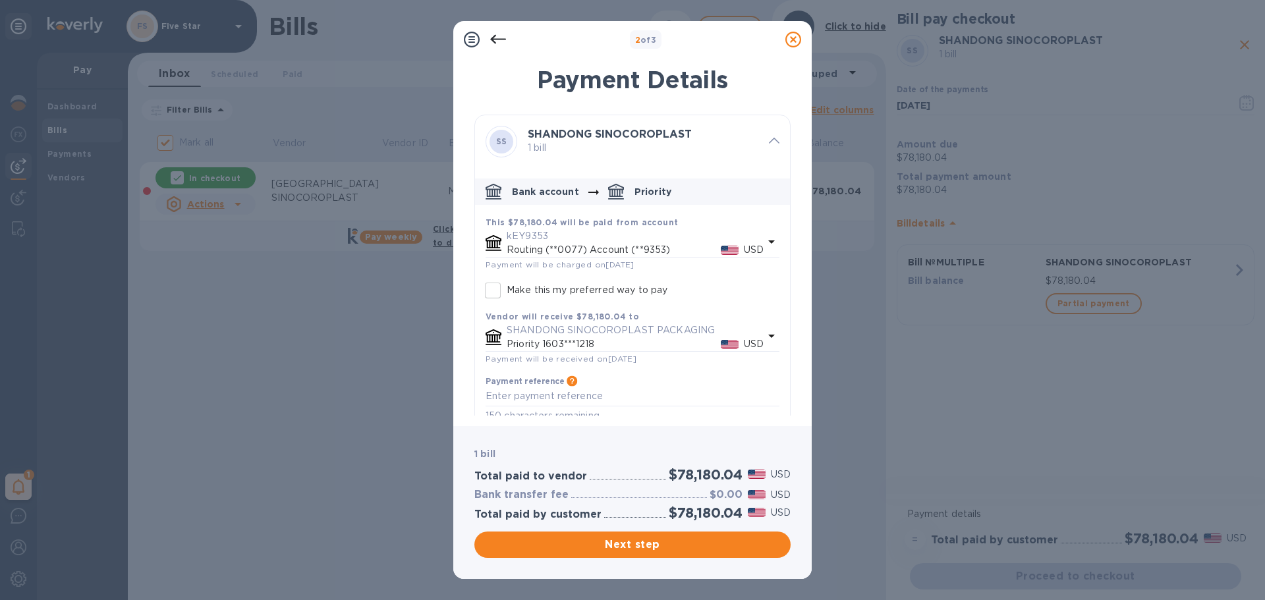
click at [495, 36] on icon at bounding box center [498, 39] width 16 height 9
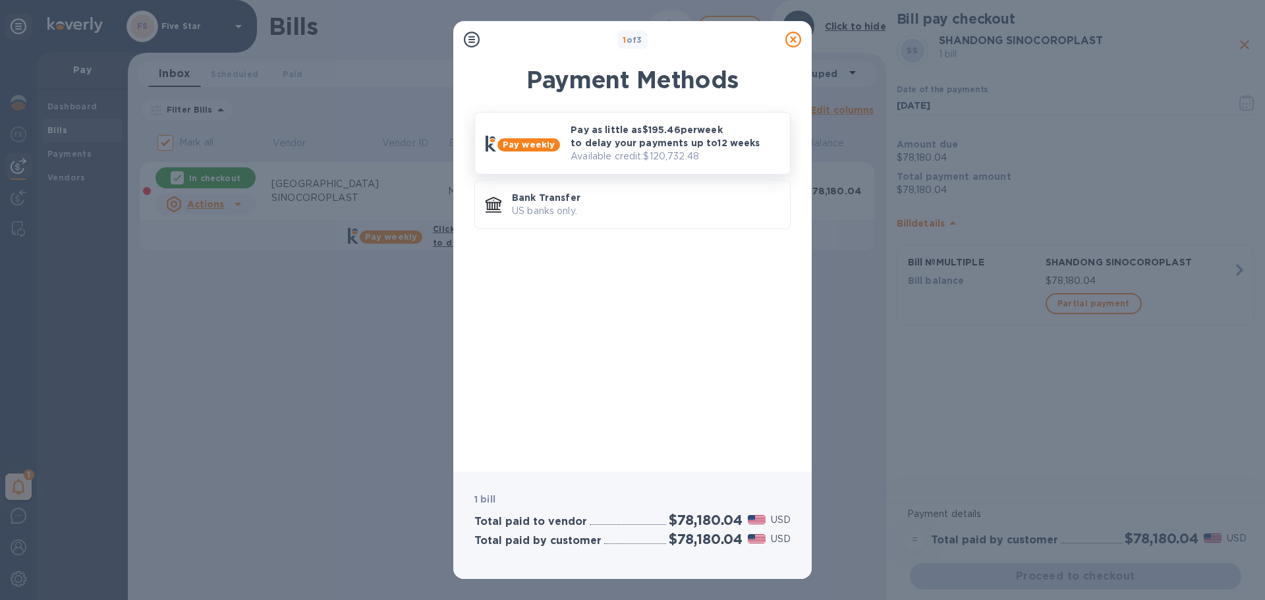
click at [641, 151] on p "Available credit: $120,732.48" at bounding box center [675, 157] width 209 height 14
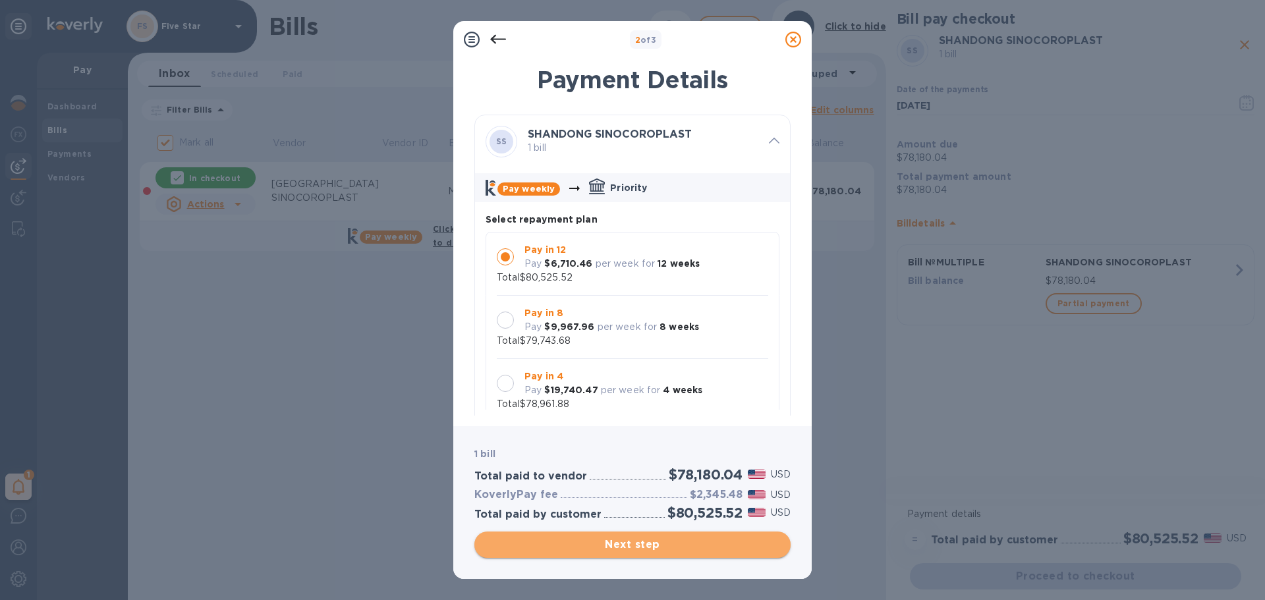
click at [598, 539] on span "Next step" at bounding box center [632, 545] width 295 height 16
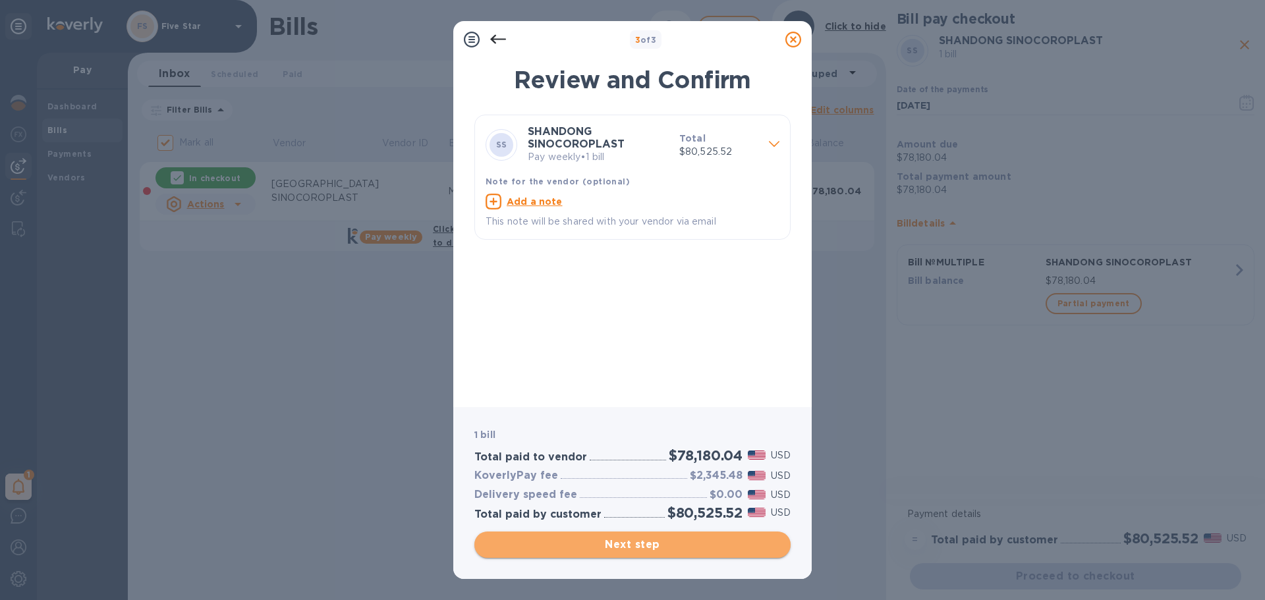
click at [660, 540] on span "Next step" at bounding box center [632, 545] width 295 height 16
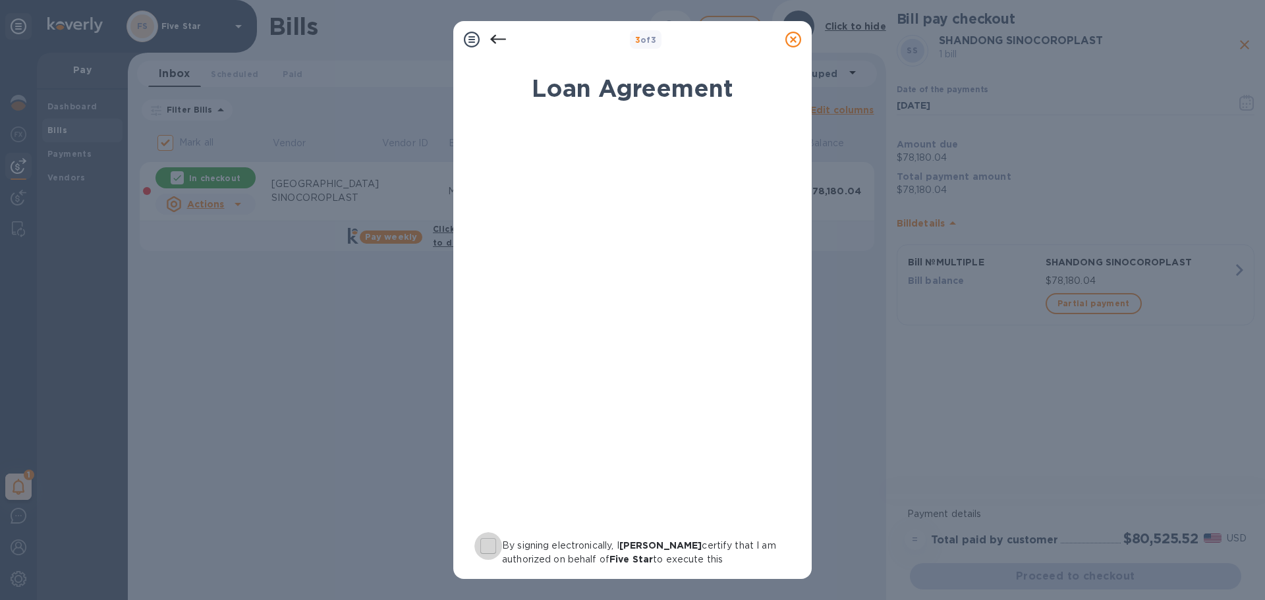
click at [492, 550] on input "By signing electronically, I lea guttman certify that I am authorized on behalf…" at bounding box center [488, 546] width 28 height 28
checkbox input "true"
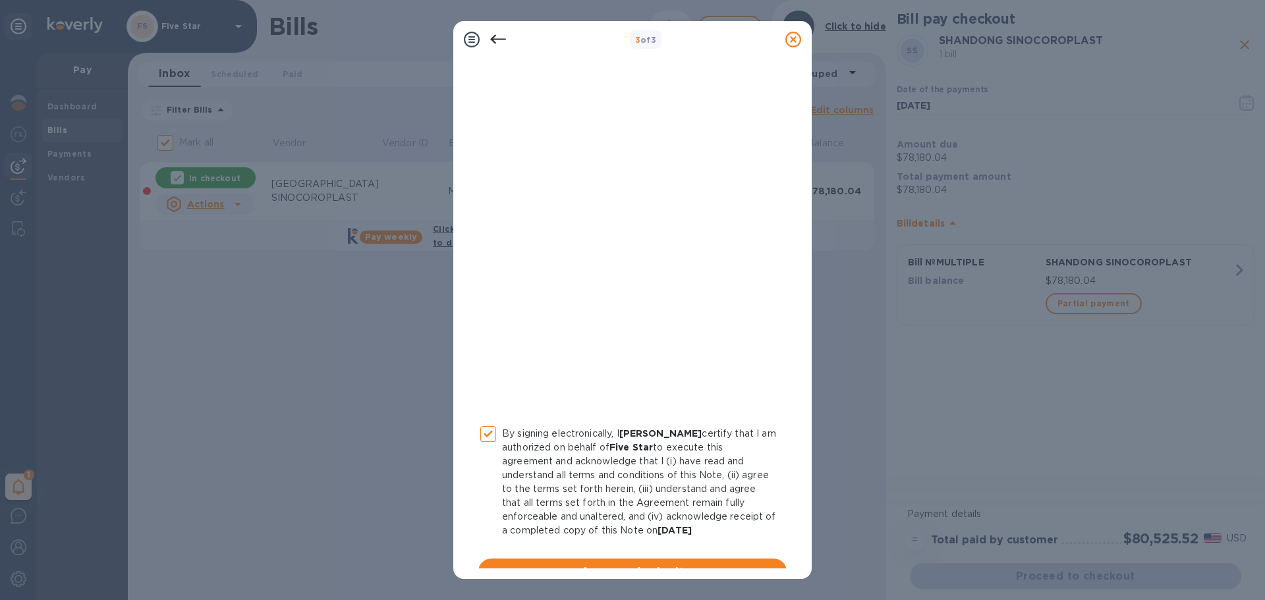
scroll to position [136, 0]
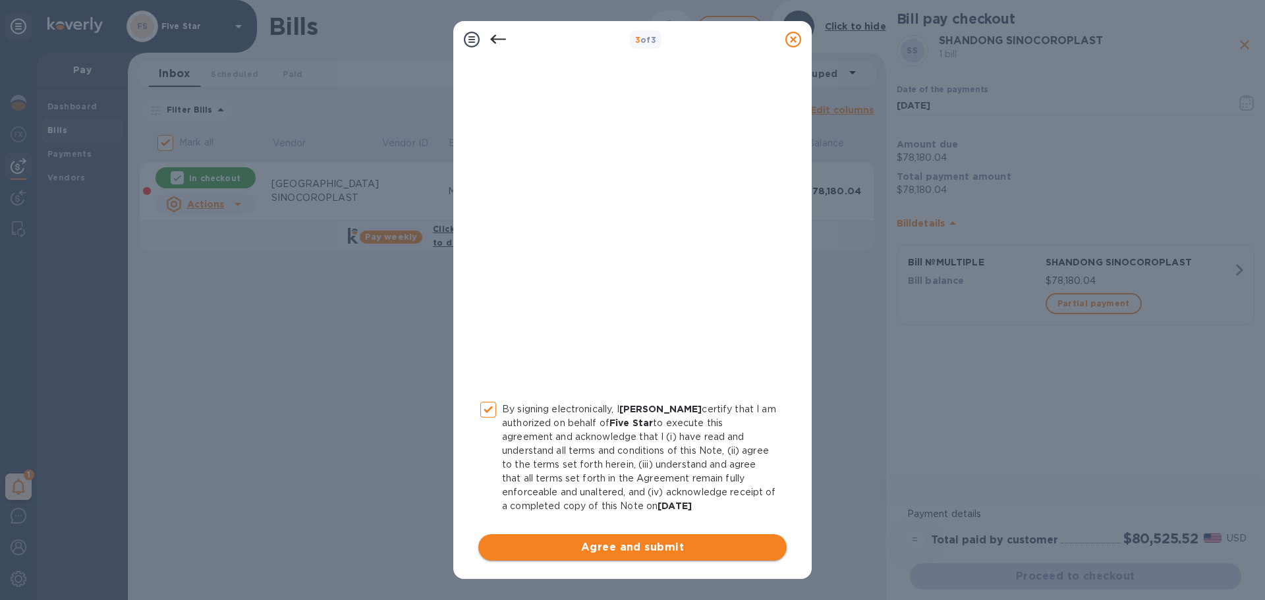
click at [625, 544] on span "Agree and submit" at bounding box center [632, 548] width 287 height 16
